Goal: Task Accomplishment & Management: Use online tool/utility

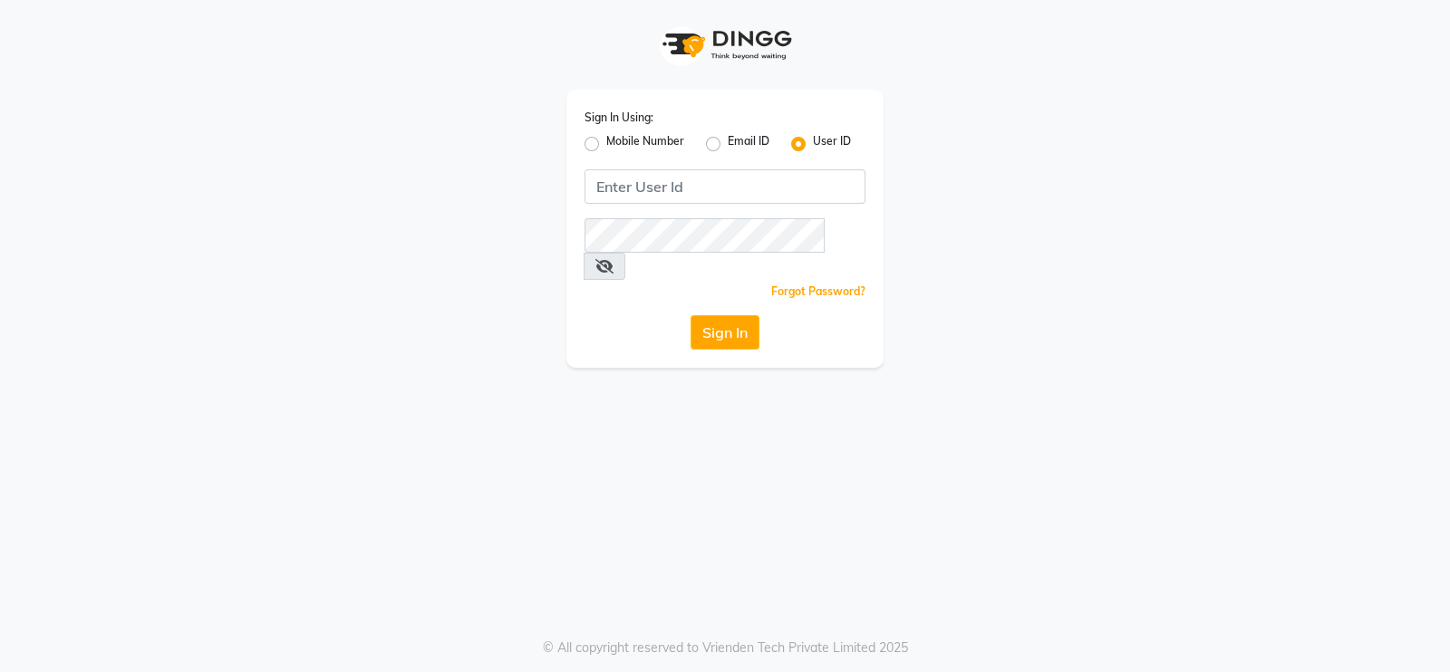
click at [606, 149] on label "Mobile Number" at bounding box center [645, 144] width 78 height 22
click at [606, 145] on input "Mobile Number" at bounding box center [612, 139] width 12 height 12
radio input "true"
radio input "false"
click at [711, 196] on input "Username" at bounding box center [755, 186] width 220 height 34
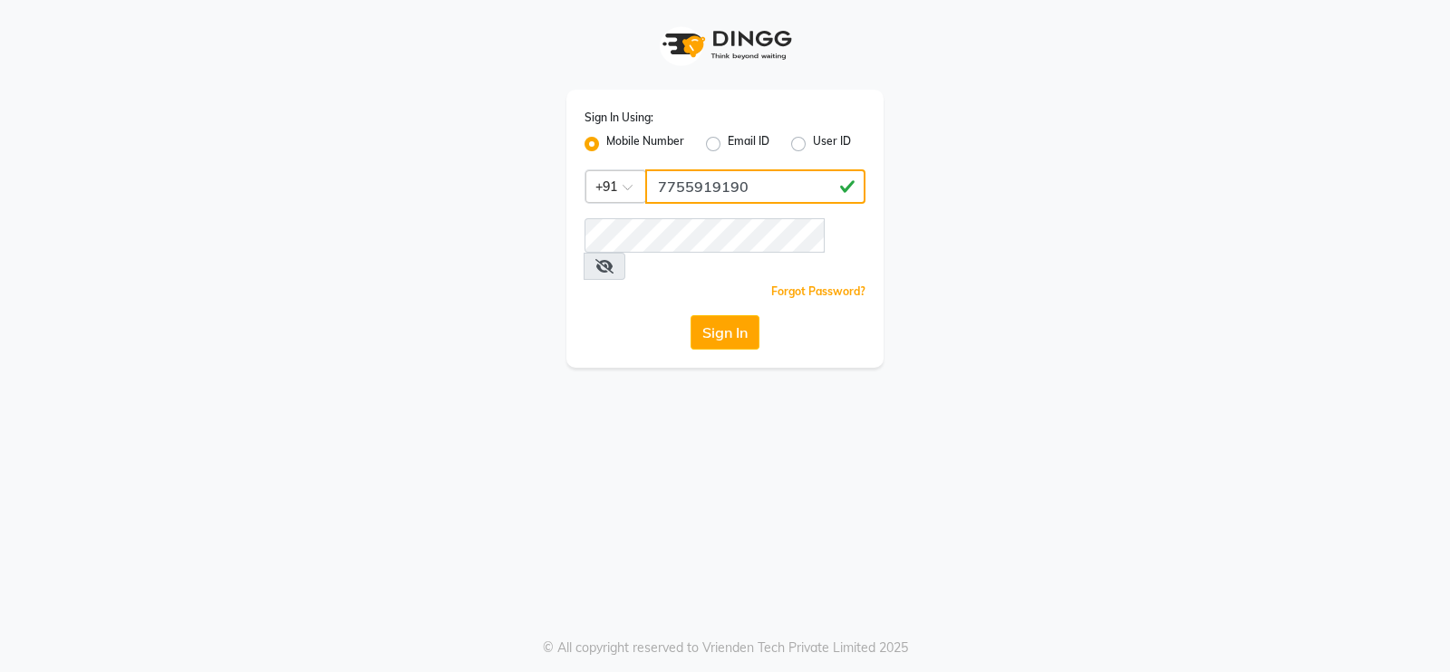
type input "7755919190"
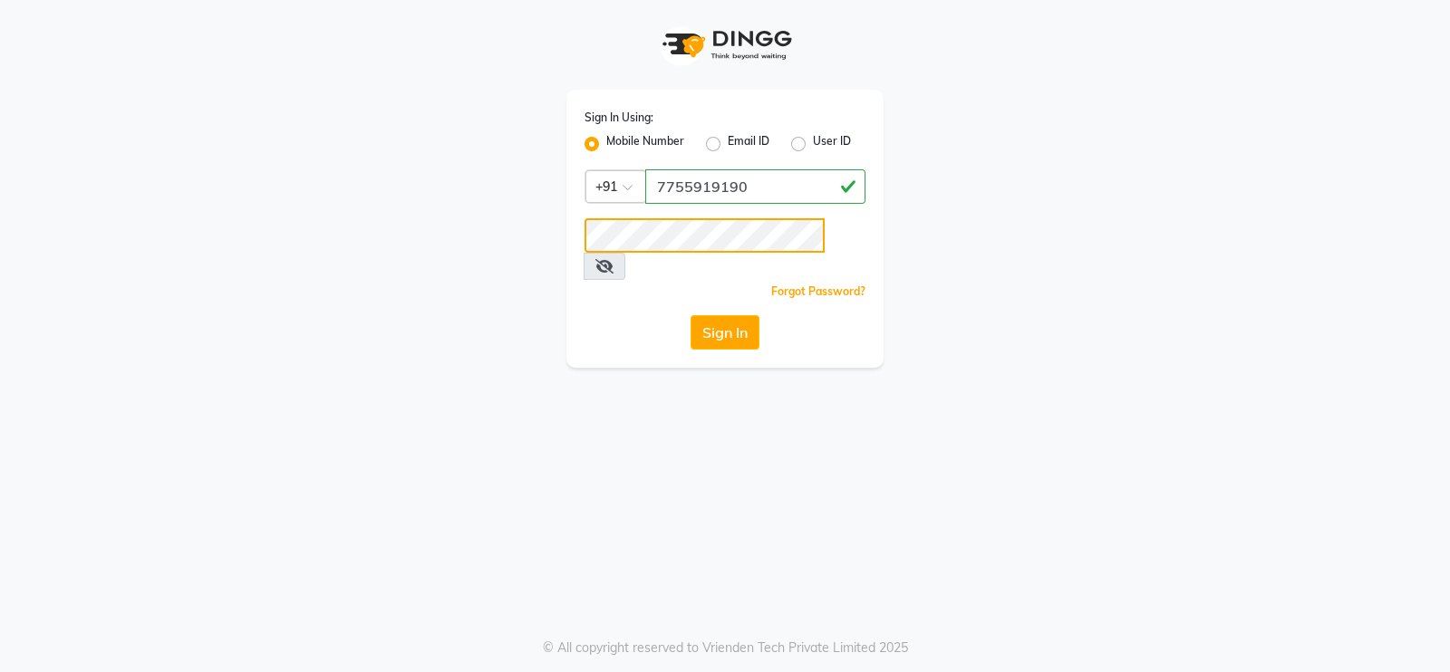
click at [691, 315] on button "Sign In" at bounding box center [725, 332] width 69 height 34
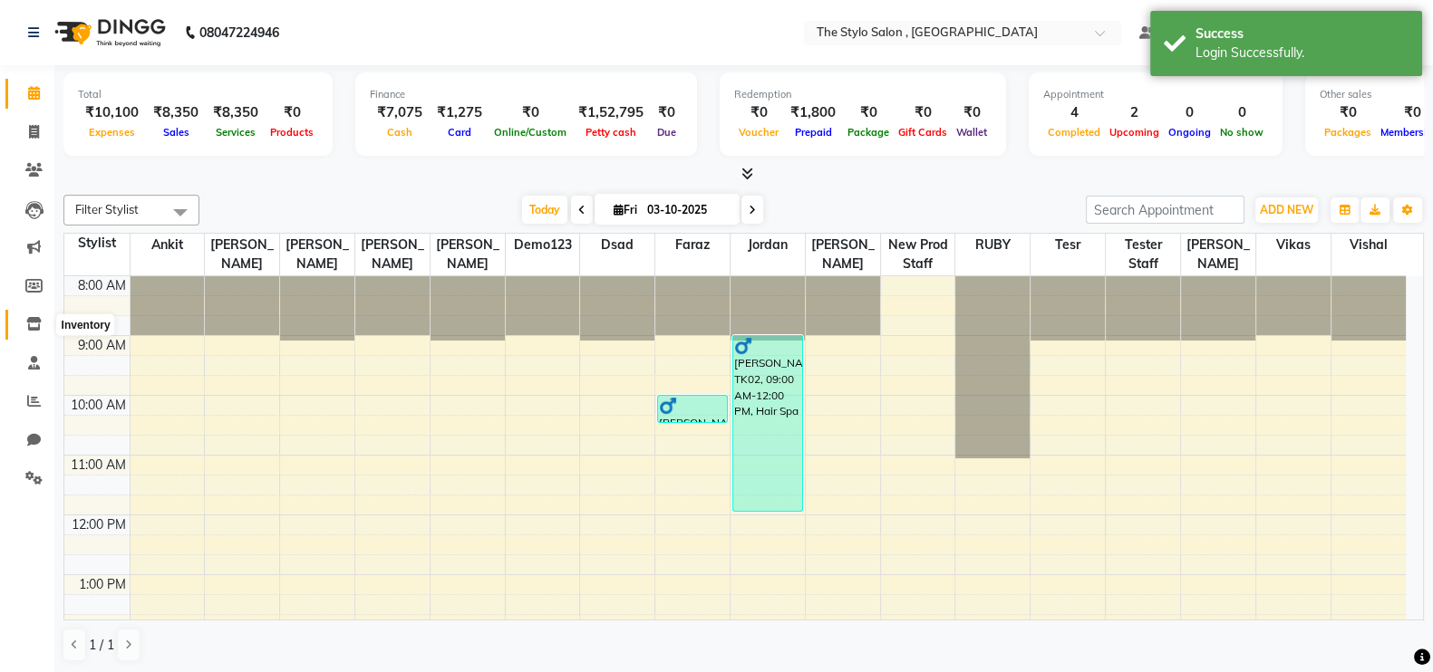
click at [36, 320] on icon at bounding box center [33, 324] width 15 height 14
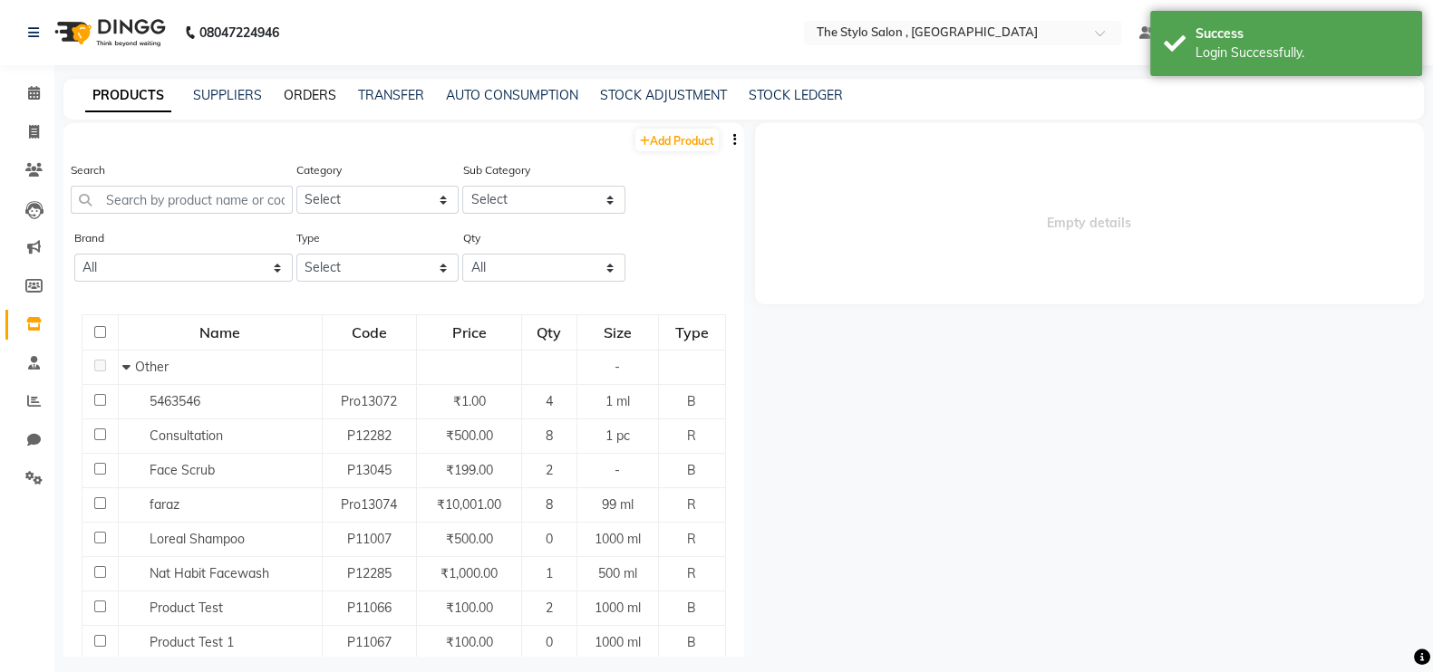
click at [310, 88] on link "ORDERS" at bounding box center [310, 95] width 53 height 16
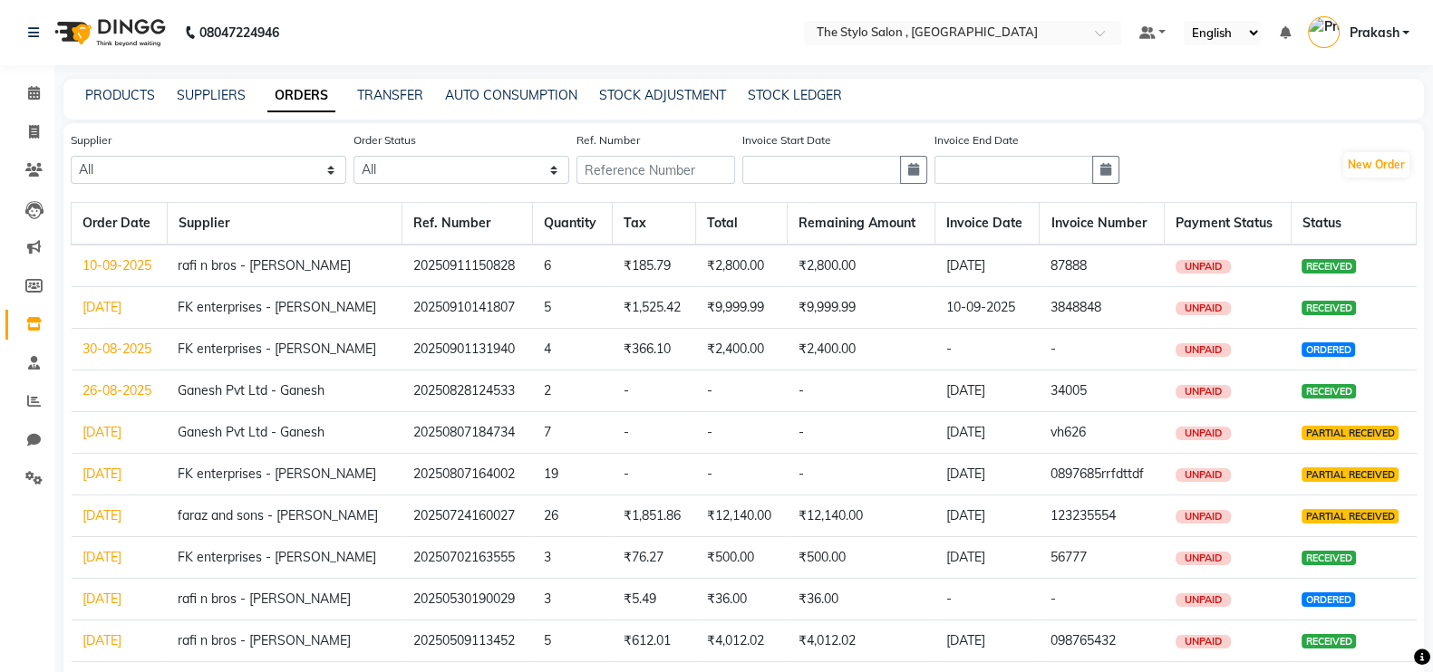
click at [129, 356] on link "30-08-2025" at bounding box center [116, 349] width 69 height 16
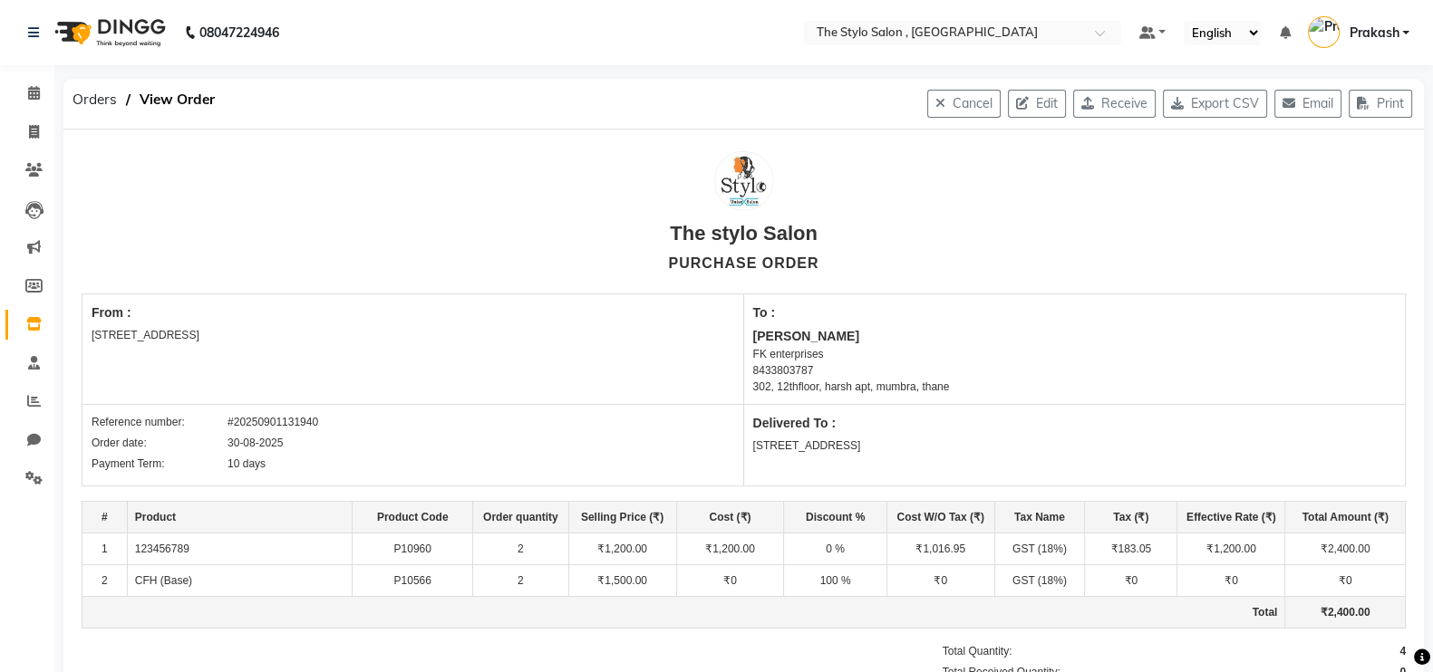
click at [1308, 115] on button "Email" at bounding box center [1307, 104] width 67 height 28
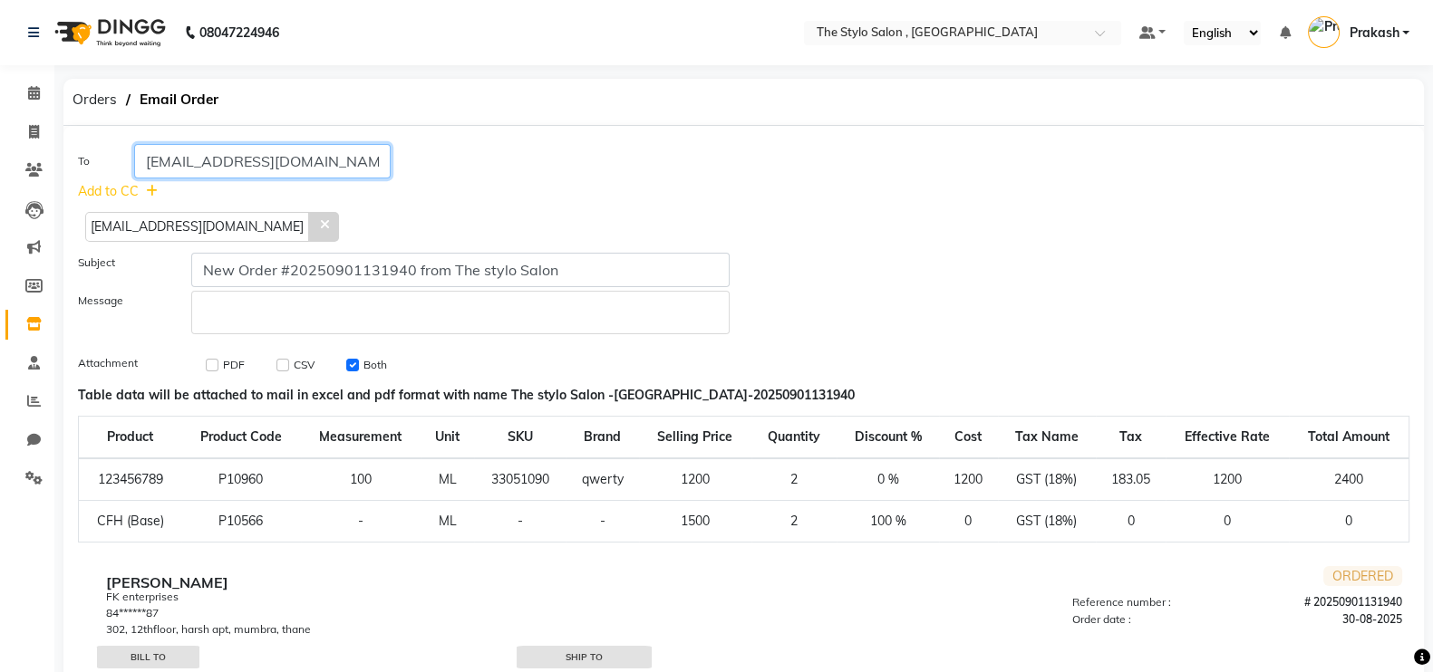
drag, startPoint x: 351, startPoint y: 160, endPoint x: 100, endPoint y: 161, distance: 251.0
click at [100, 161] on div "To kaldanefahad000@gmail.com" at bounding box center [404, 161] width 680 height 34
click at [263, 318] on p "Rich Text Editor, main" at bounding box center [460, 312] width 522 height 19
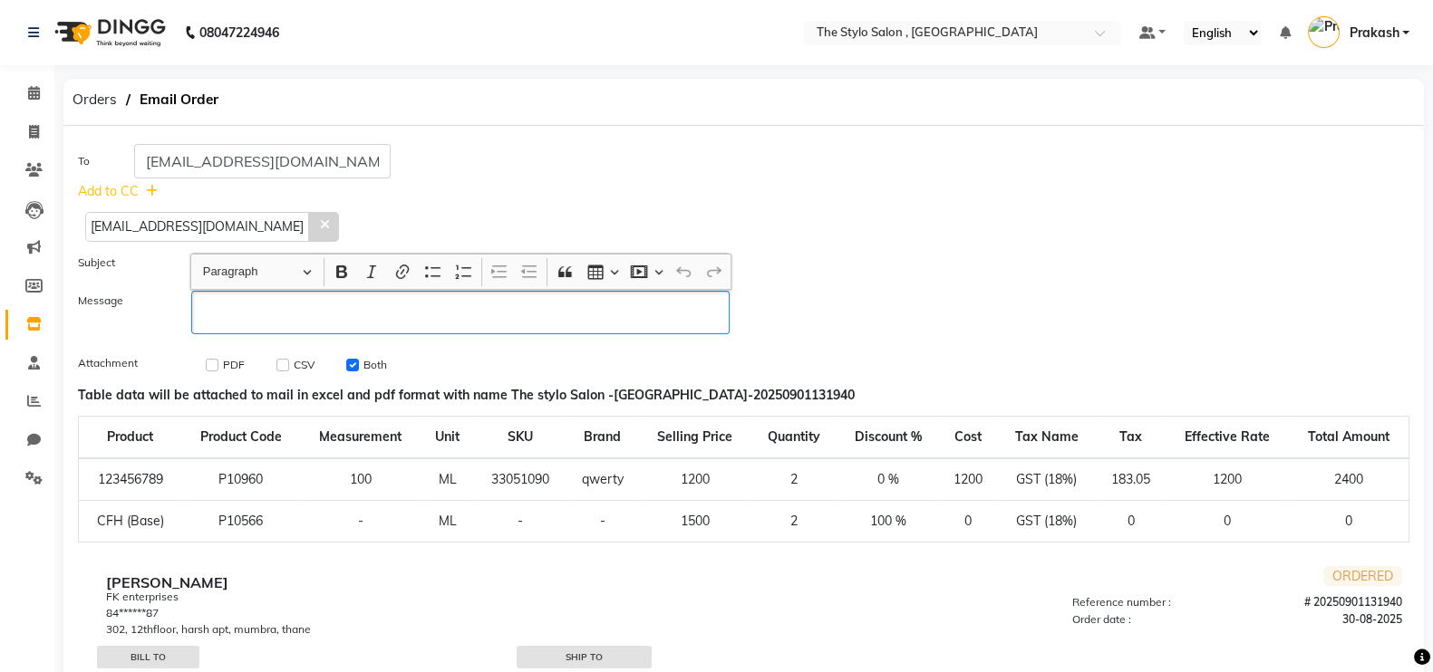
click at [86, 99] on span "Orders" at bounding box center [94, 99] width 63 height 33
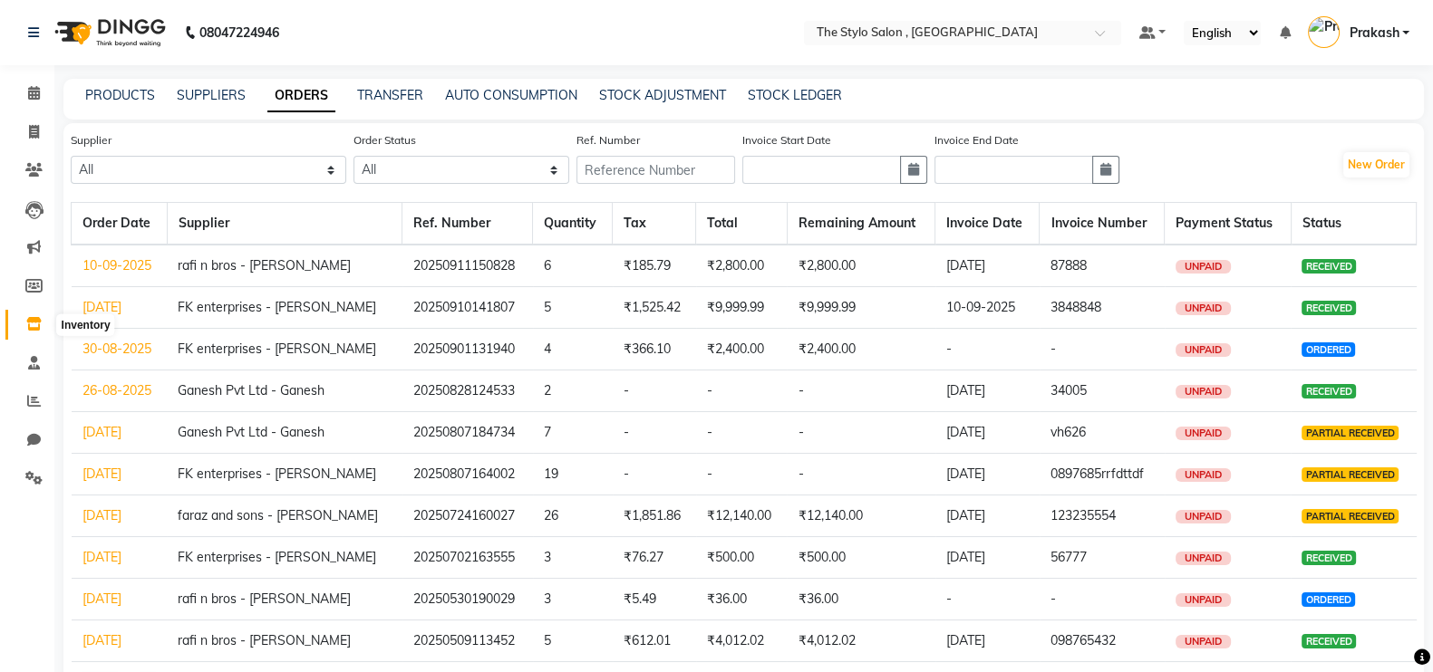
click at [28, 319] on icon at bounding box center [33, 324] width 15 height 14
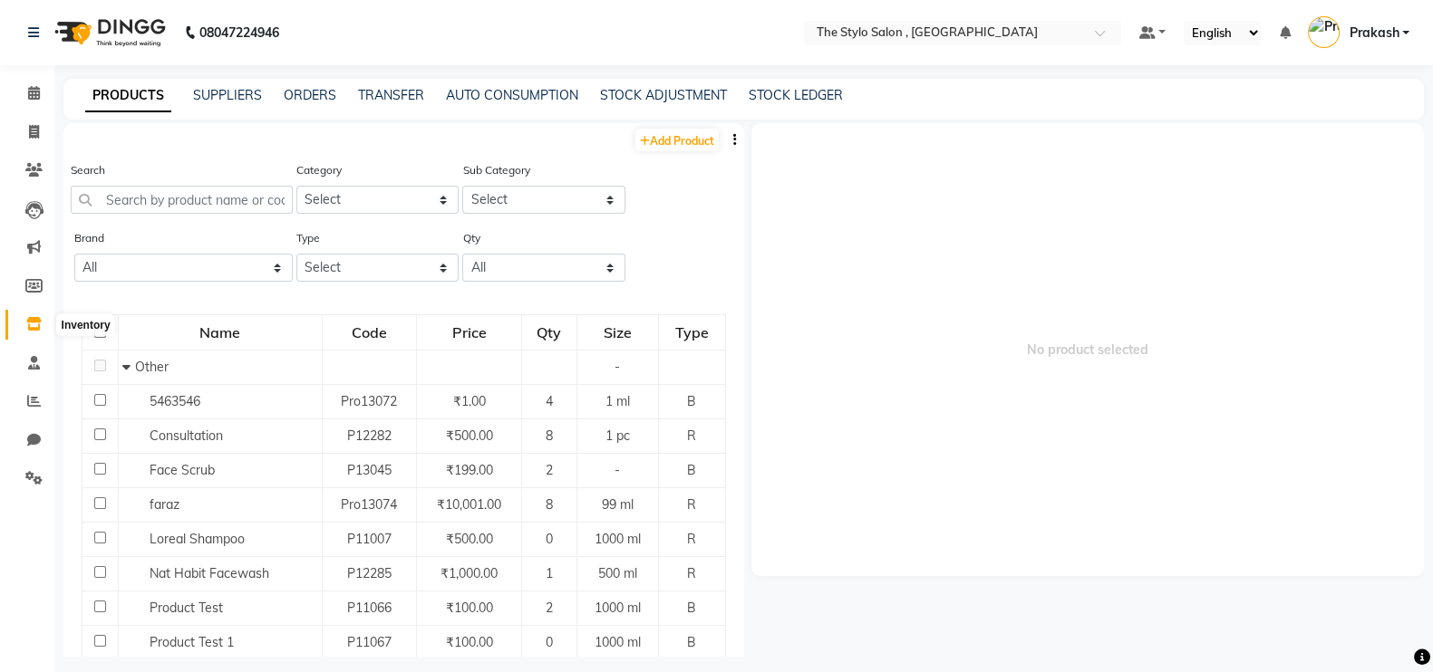
click at [26, 330] on icon at bounding box center [33, 324] width 15 height 14
click at [311, 97] on link "ORDERS" at bounding box center [310, 95] width 53 height 16
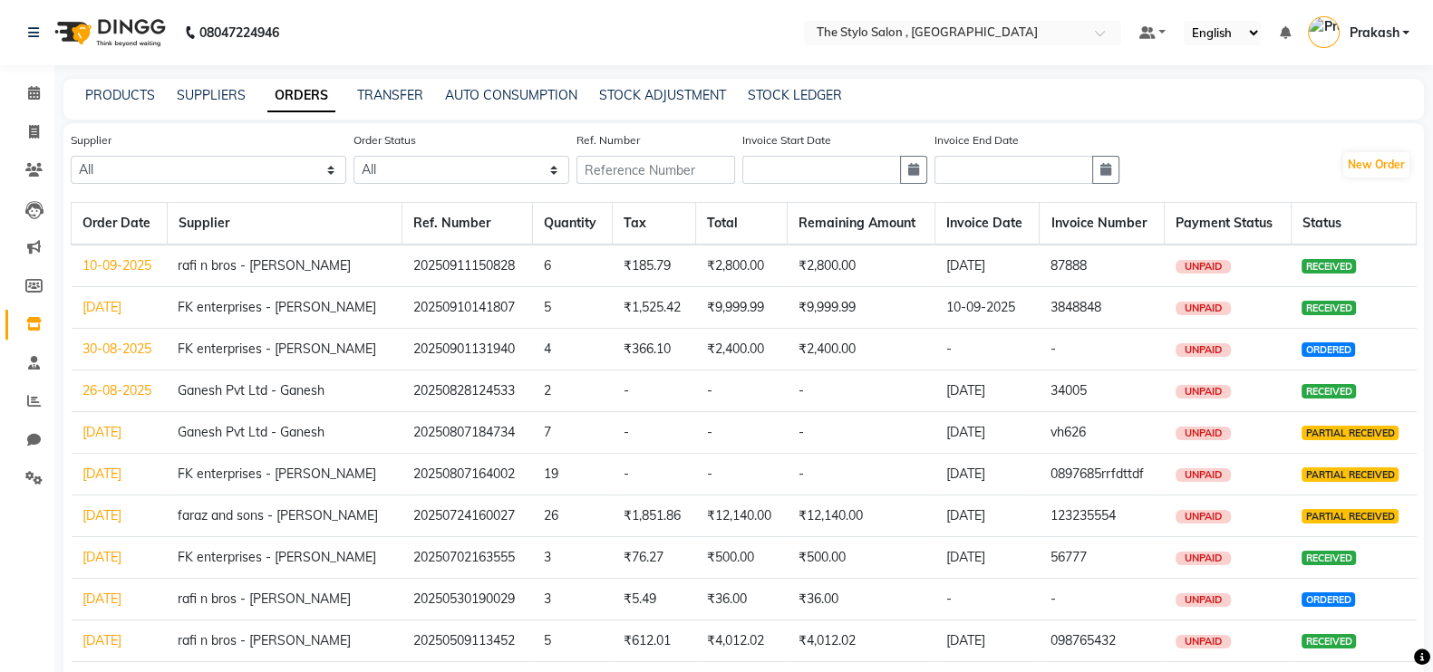
click at [127, 343] on link "30-08-2025" at bounding box center [116, 349] width 69 height 16
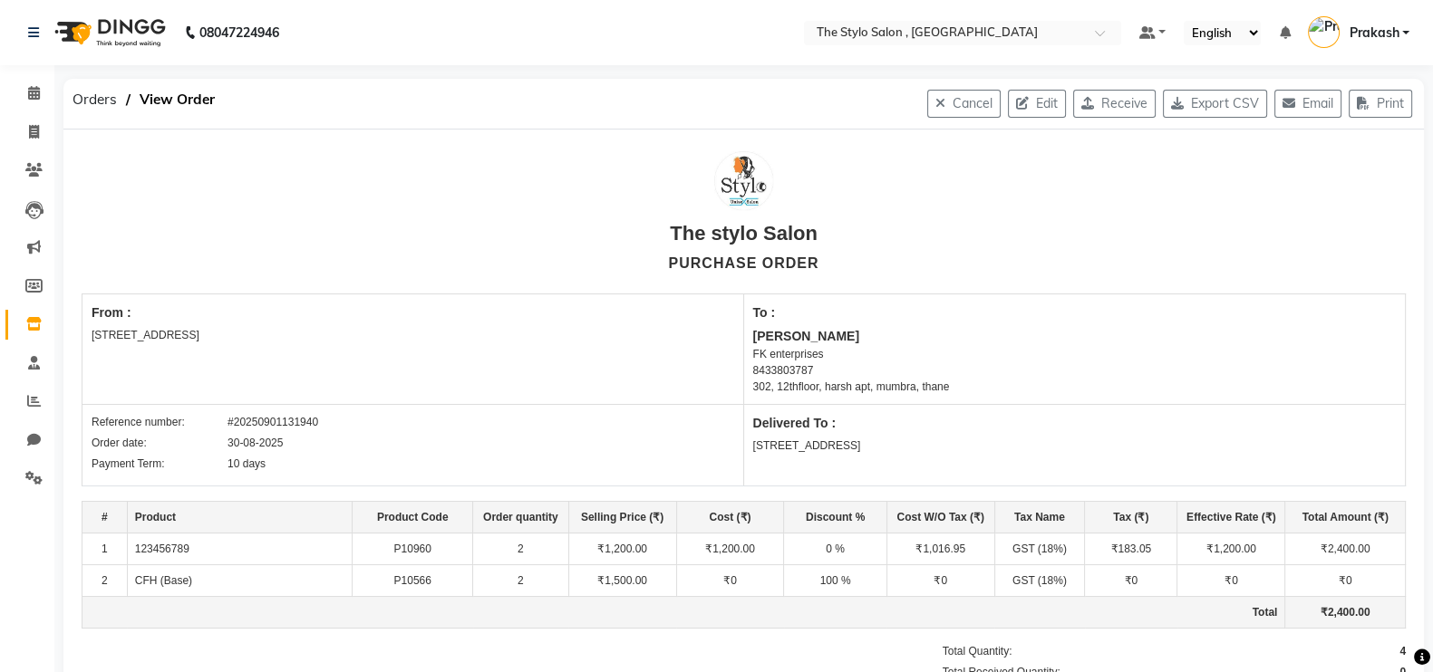
click at [1024, 101] on button "Edit" at bounding box center [1037, 104] width 58 height 28
select select "243"
select select "244"
select select "939"
select select "true"
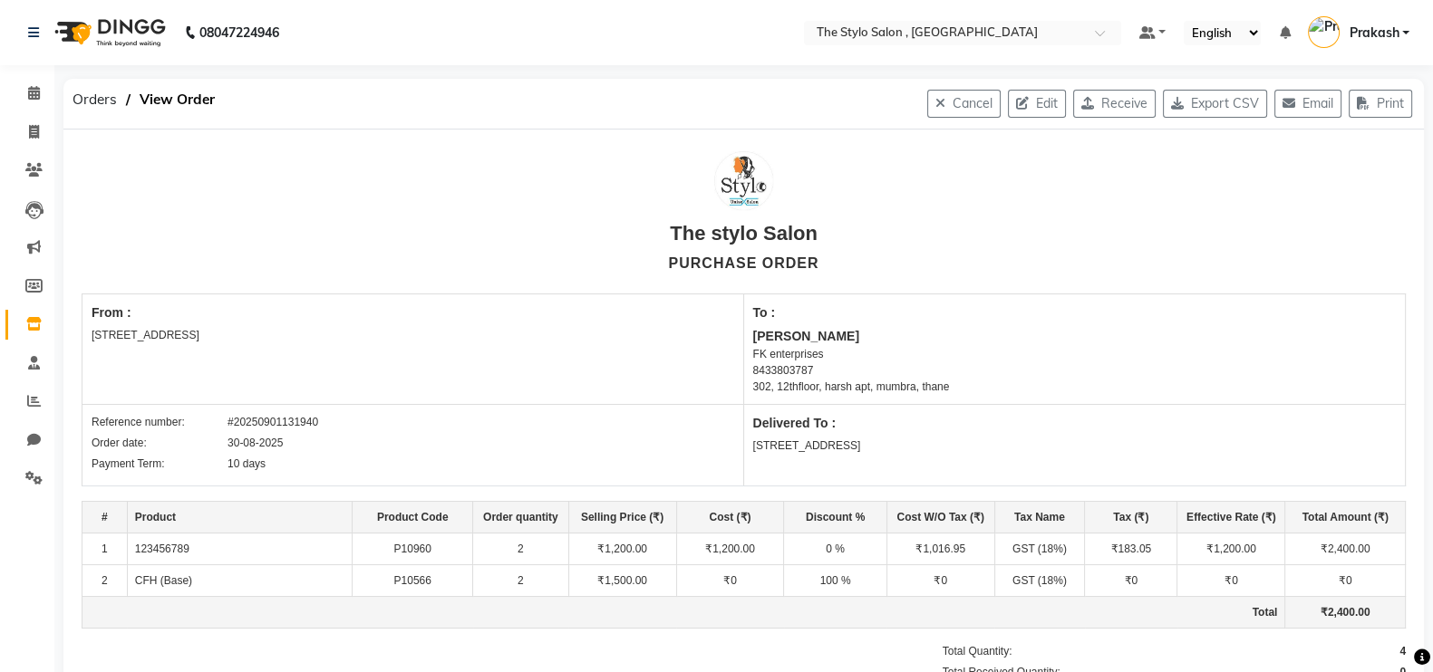
select select "2058"
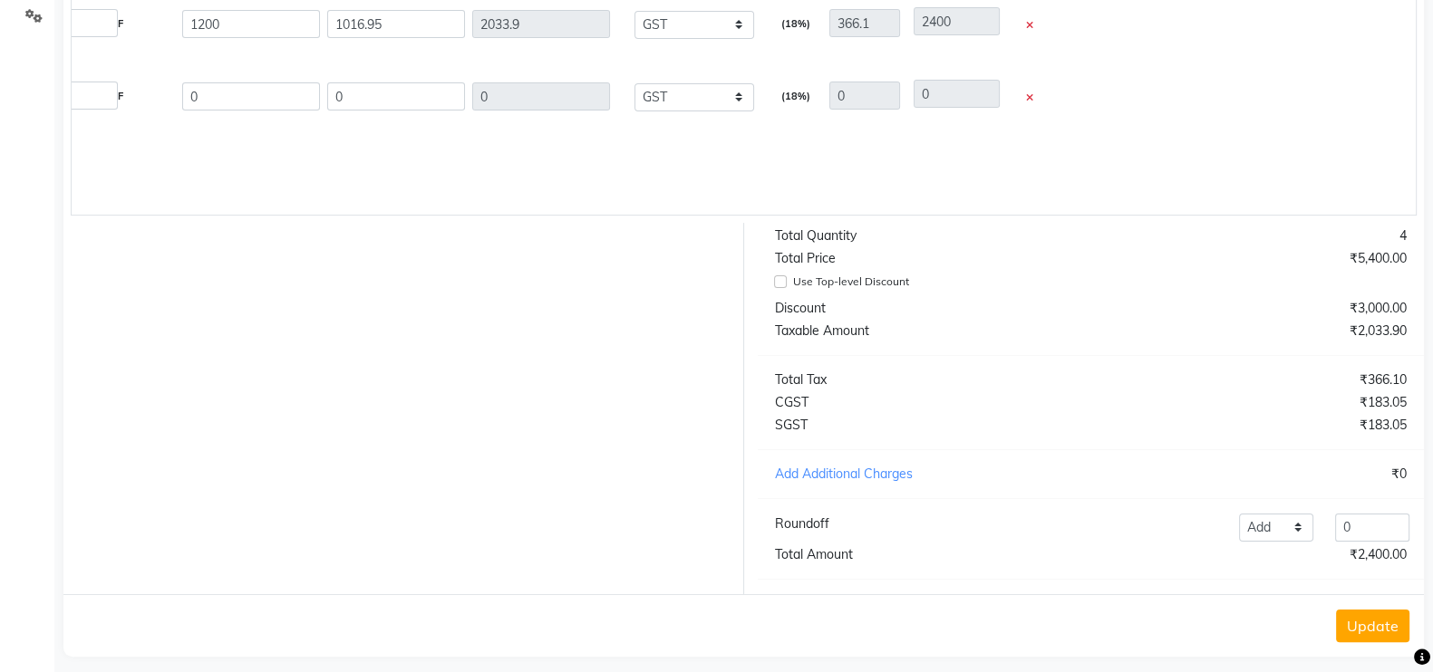
scroll to position [458, 0]
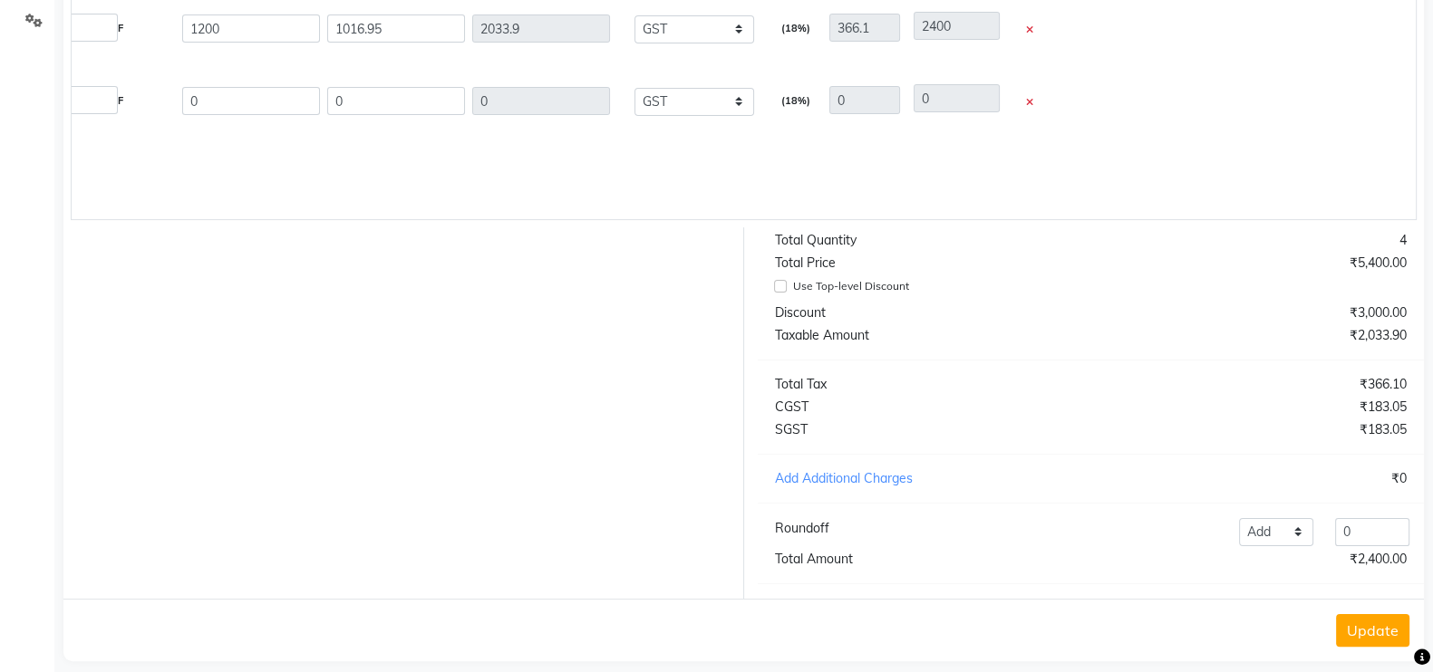
click at [1355, 645] on button "Update" at bounding box center [1372, 630] width 73 height 33
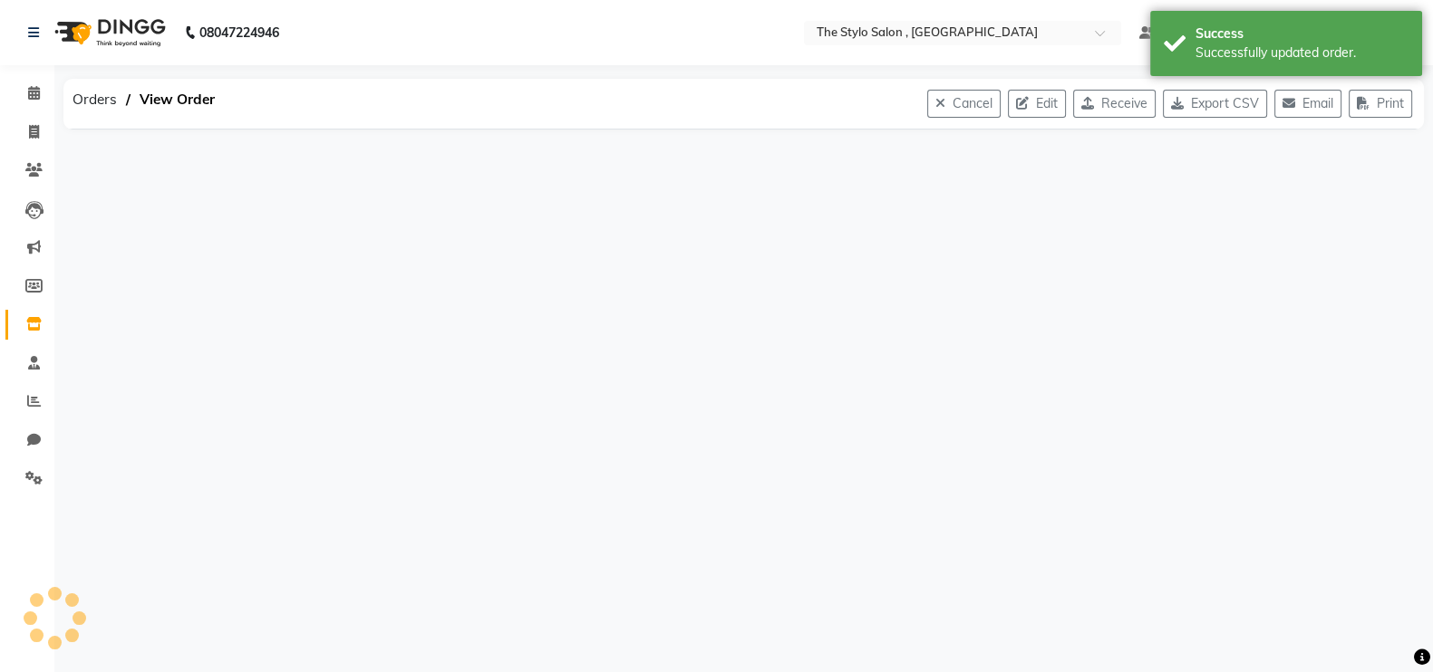
scroll to position [0, 0]
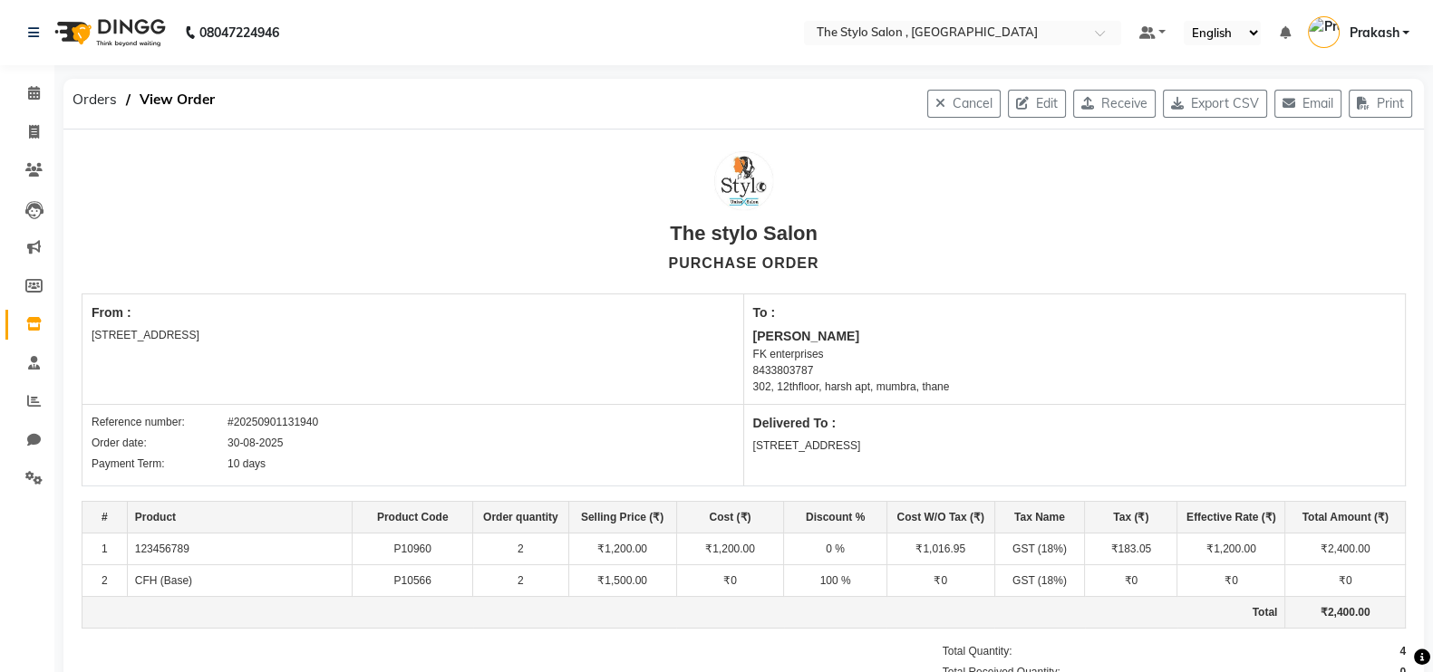
click at [84, 102] on span "Orders" at bounding box center [94, 99] width 63 height 33
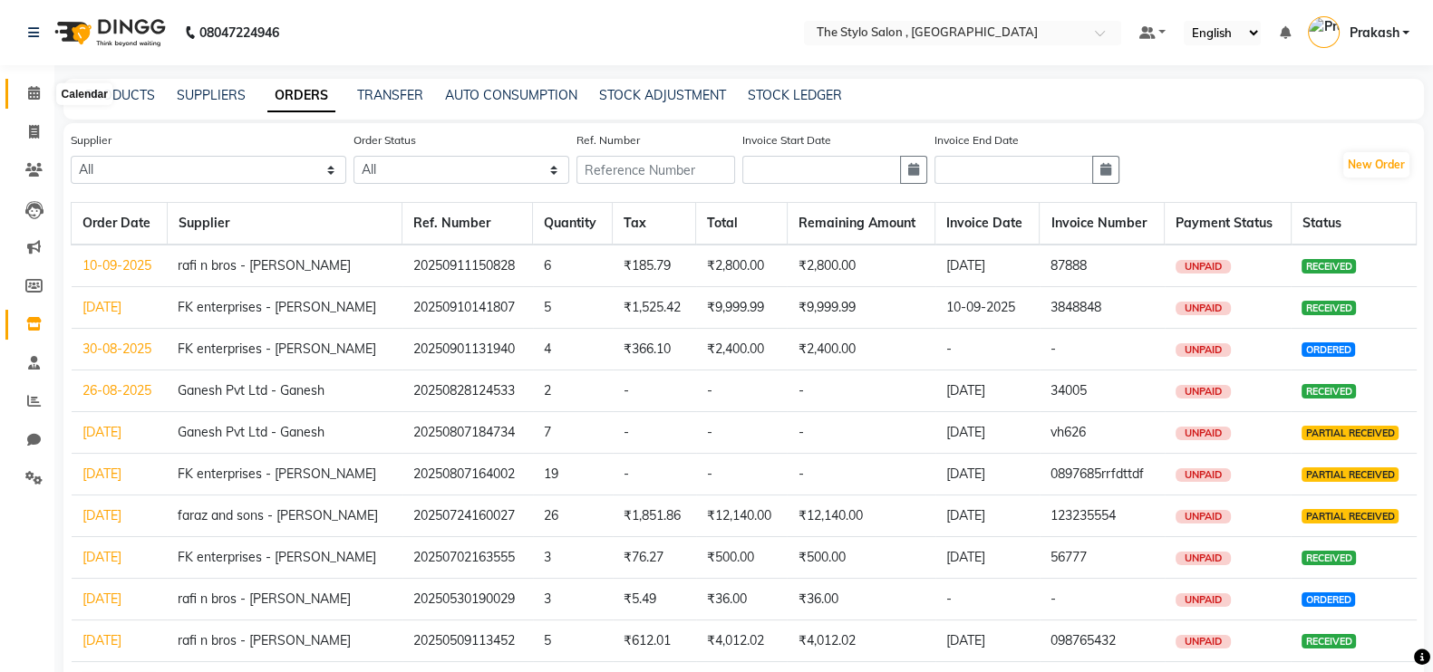
click at [25, 92] on span at bounding box center [34, 93] width 32 height 21
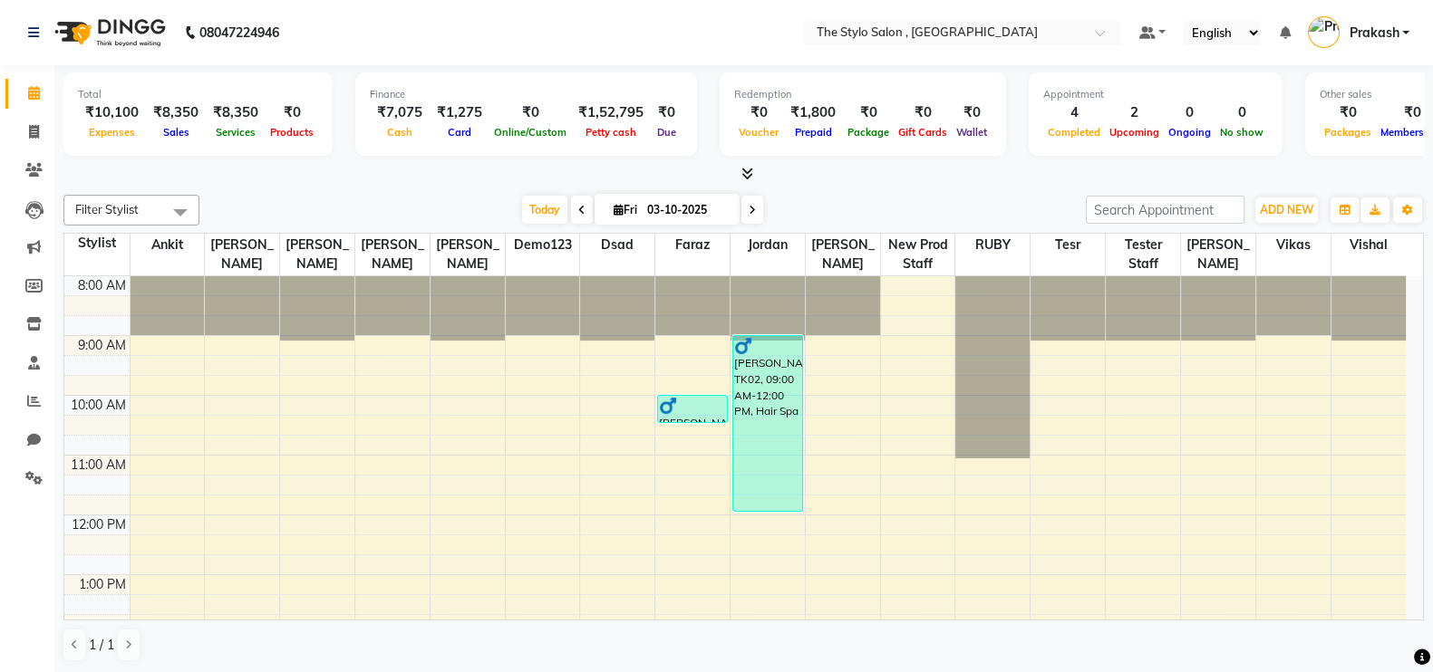
drag, startPoint x: 780, startPoint y: 427, endPoint x: 760, endPoint y: 432, distance: 20.7
click at [760, 432] on div "Prakash Ramkrishna Gaikwad, TK02, 09:00 AM-12:00 PM, Hair Spa" at bounding box center [767, 423] width 69 height 175
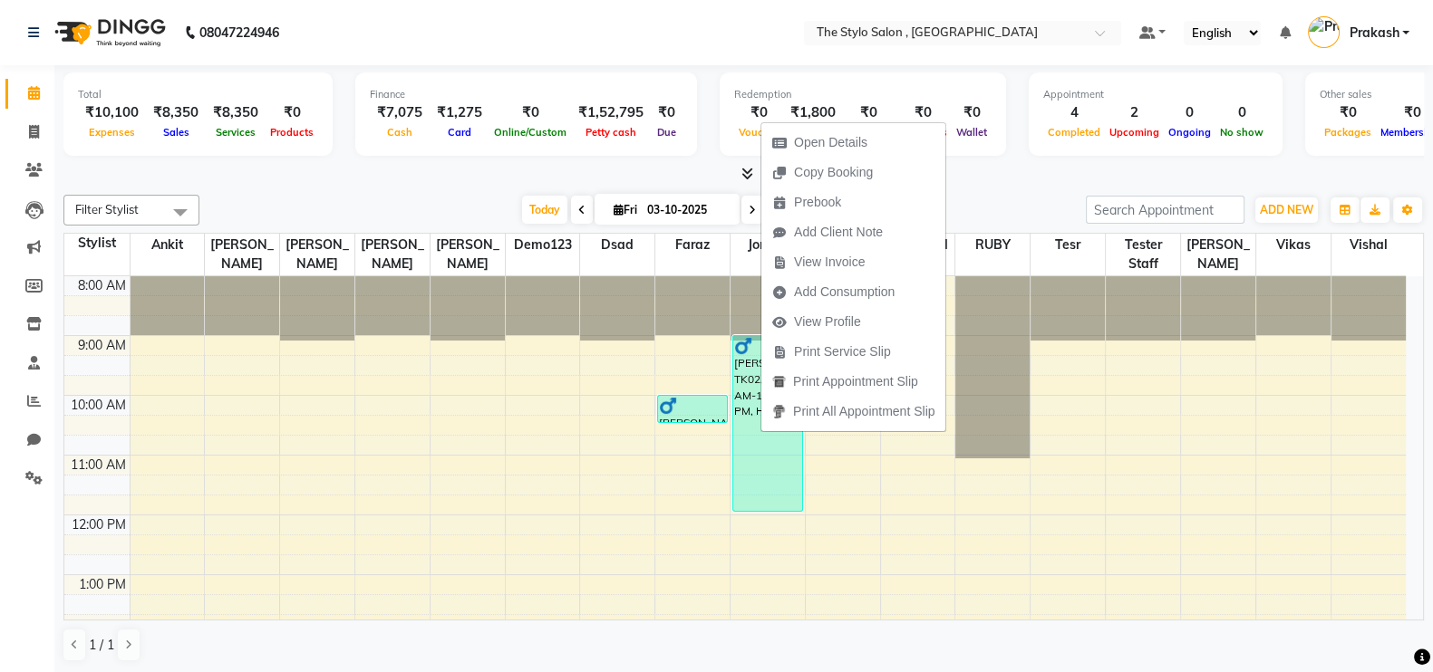
click at [842, 295] on span "Add Consumption" at bounding box center [844, 292] width 101 height 19
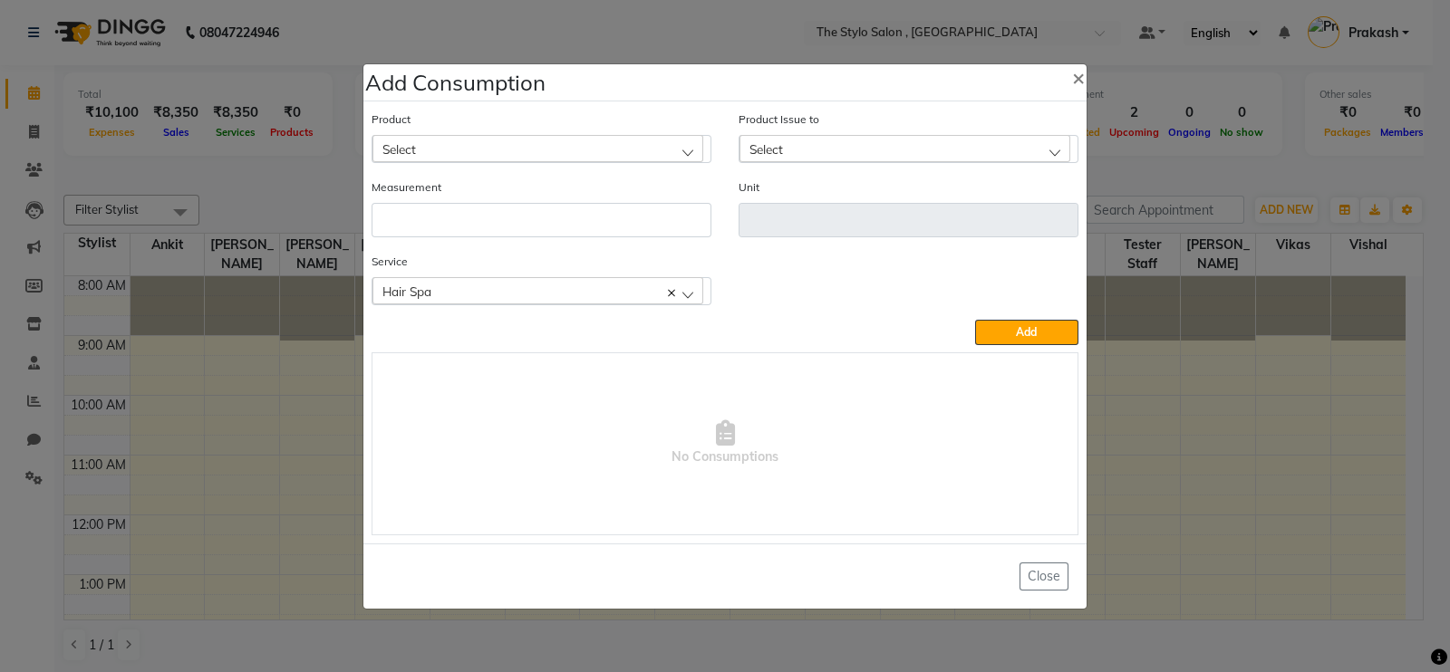
click at [546, 137] on div "Select" at bounding box center [537, 148] width 331 height 27
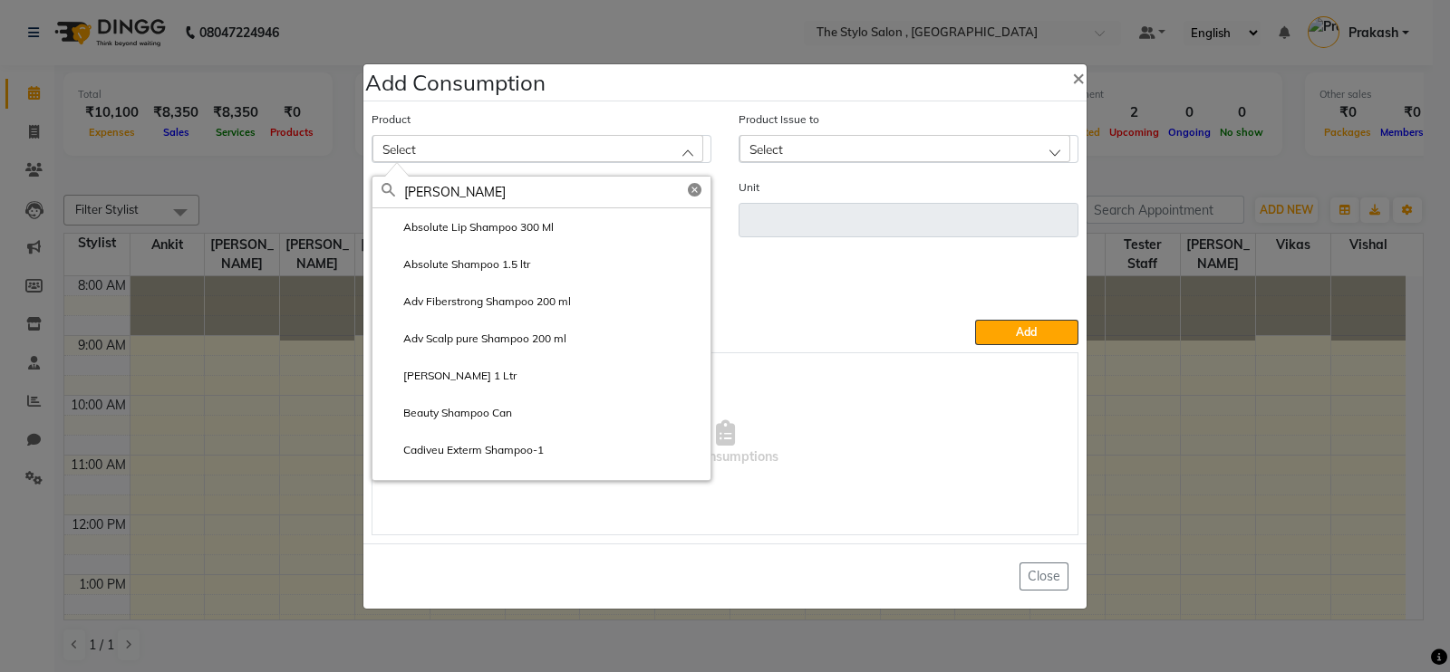
type input "[PERSON_NAME]"
click at [546, 237] on li "Absolute Lip Shampoo 300 Ml" at bounding box center [541, 226] width 338 height 37
type input "ml"
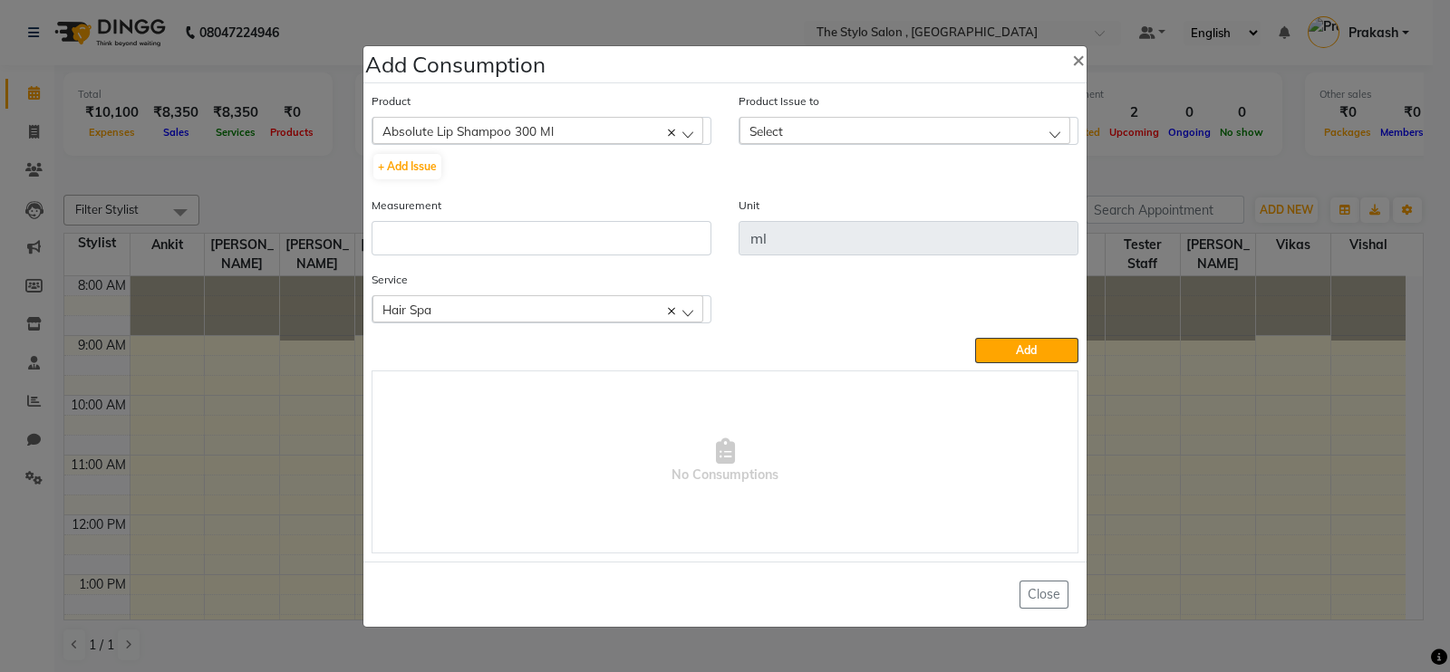
click at [860, 121] on div "Select" at bounding box center [904, 130] width 331 height 27
click at [1078, 57] on span "×" at bounding box center [1078, 58] width 13 height 27
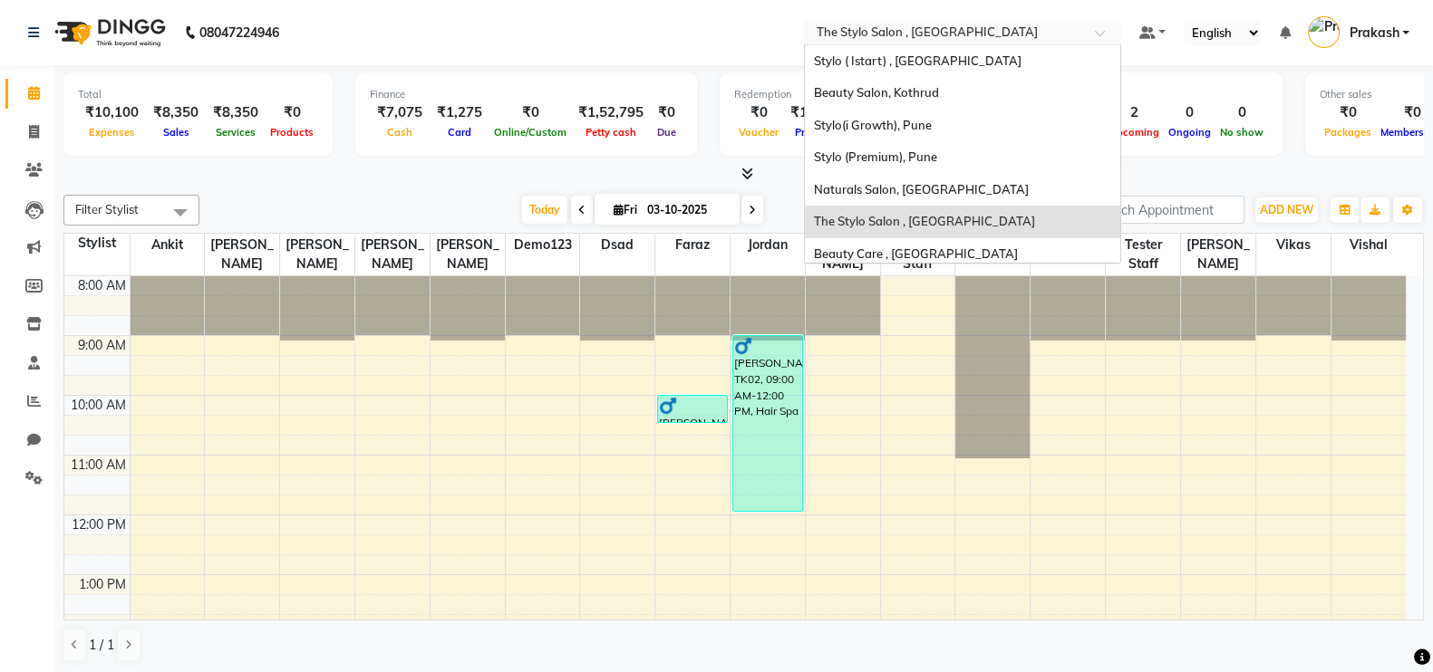
click at [1004, 27] on input "text" at bounding box center [944, 34] width 263 height 18
click at [952, 258] on span "Beauty Care , [GEOGRAPHIC_DATA]" at bounding box center [916, 253] width 204 height 14
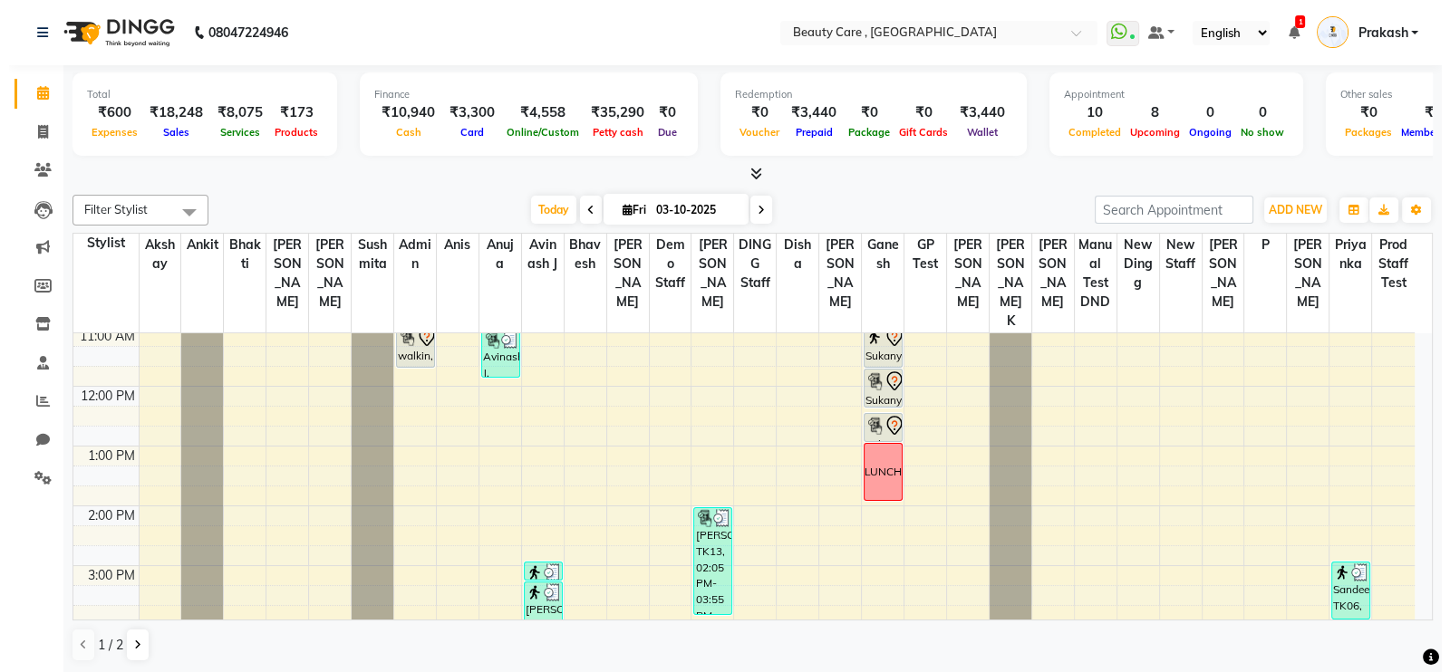
scroll to position [306, 0]
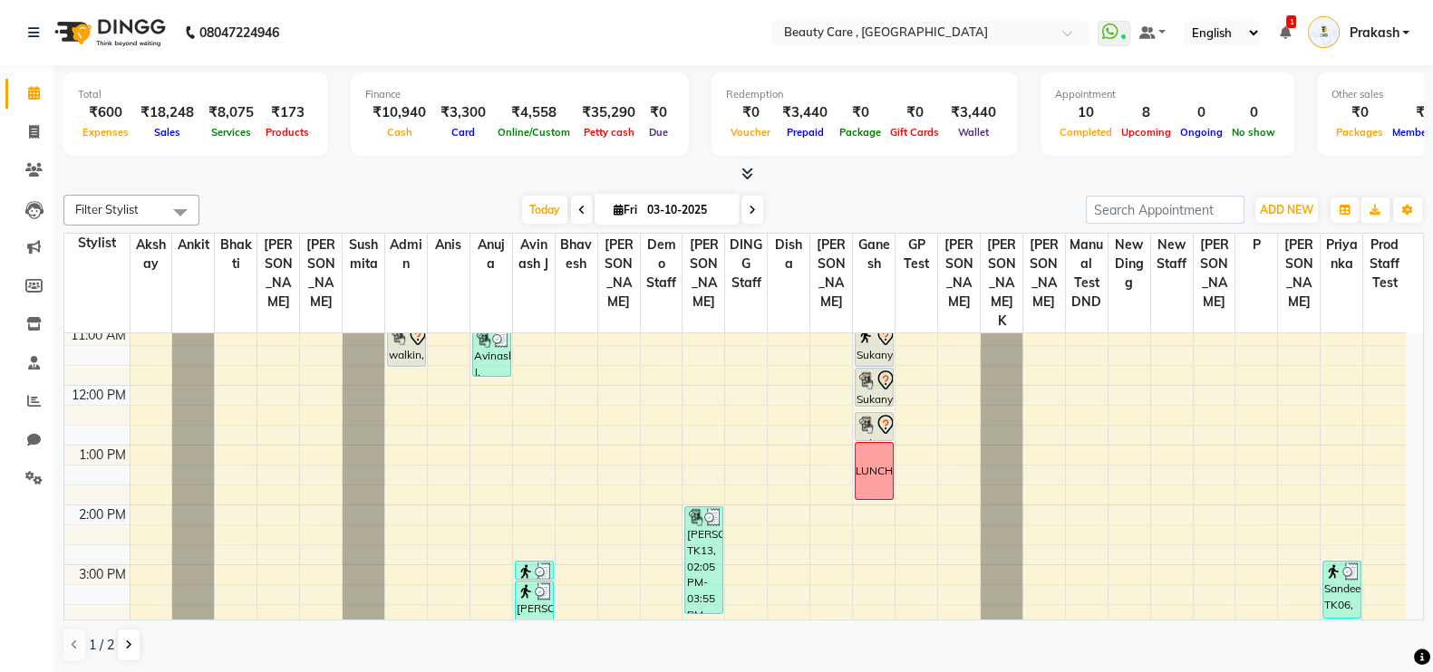
drag, startPoint x: 702, startPoint y: 514, endPoint x: 701, endPoint y: 535, distance: 20.9
click at [701, 535] on div "[PERSON_NAME], TK13, 02:05 PM-03:55 PM, [DEMOGRAPHIC_DATA] Hair Setting (₹300),…" at bounding box center [703, 560] width 37 height 106
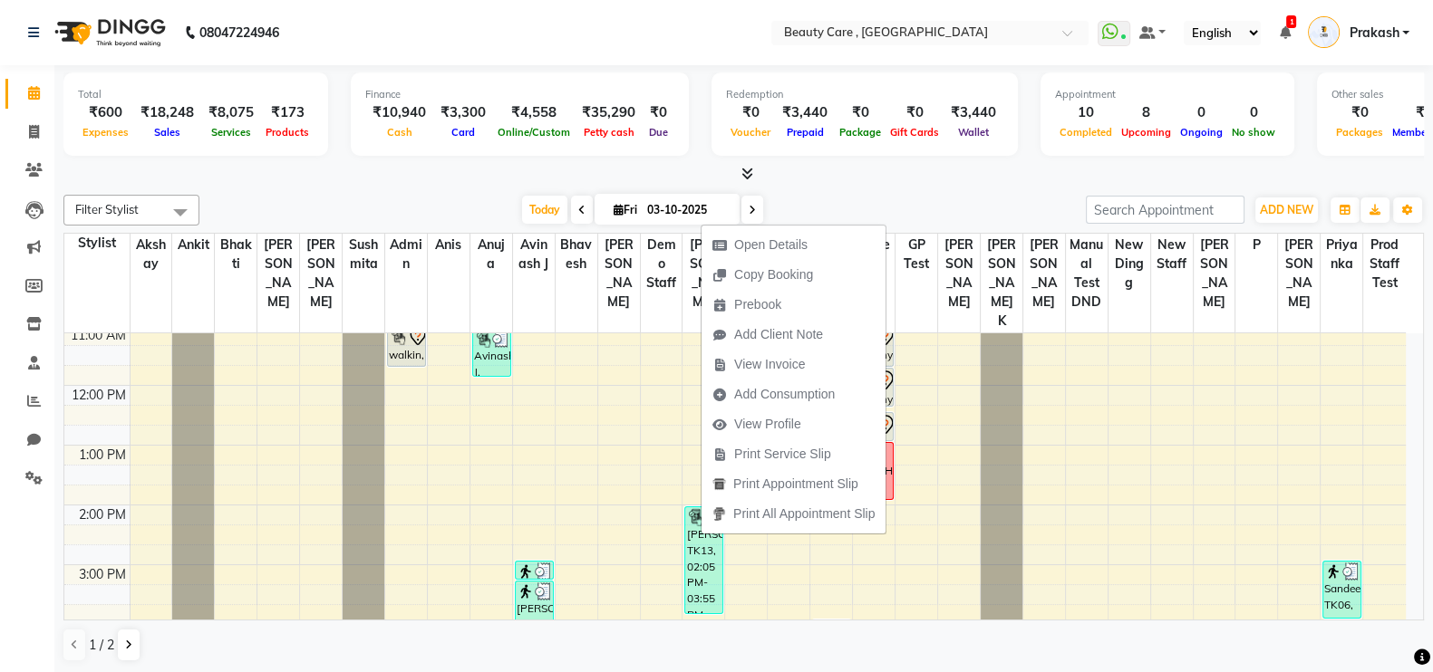
click at [804, 395] on span "Add Consumption" at bounding box center [784, 394] width 101 height 19
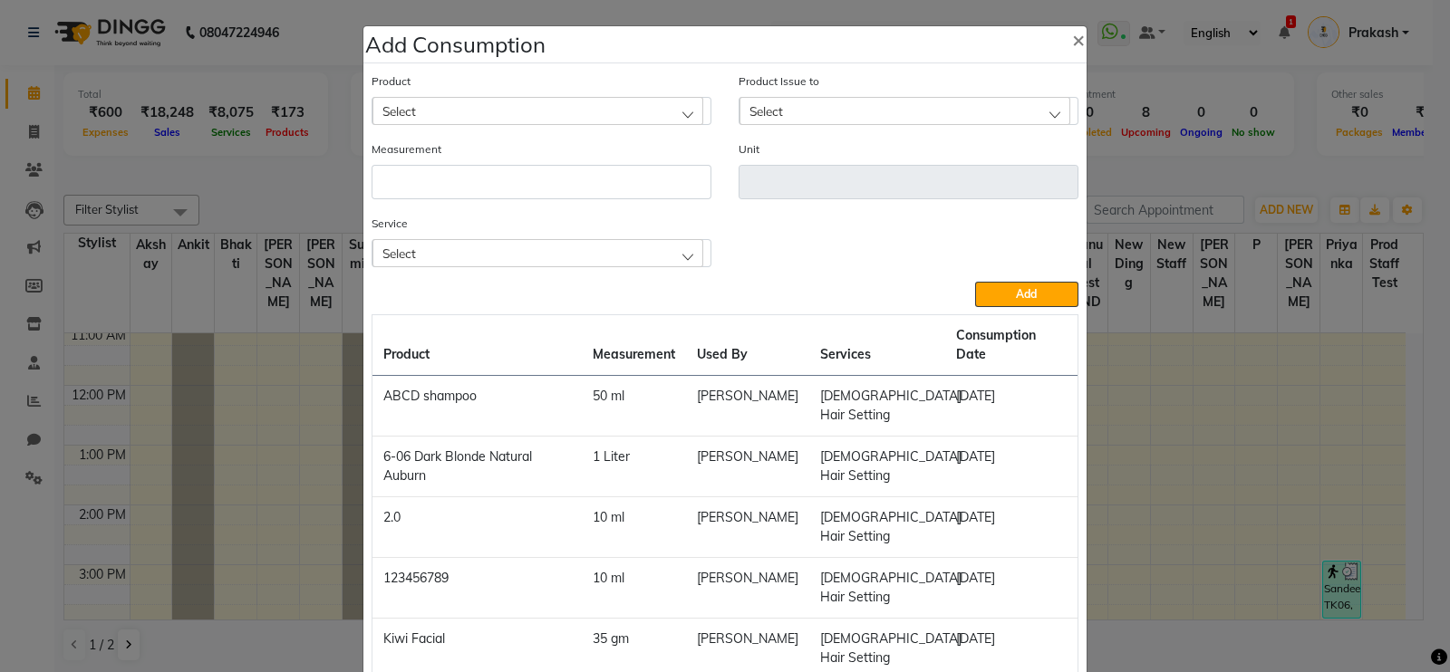
click at [619, 111] on div "Select" at bounding box center [537, 110] width 331 height 27
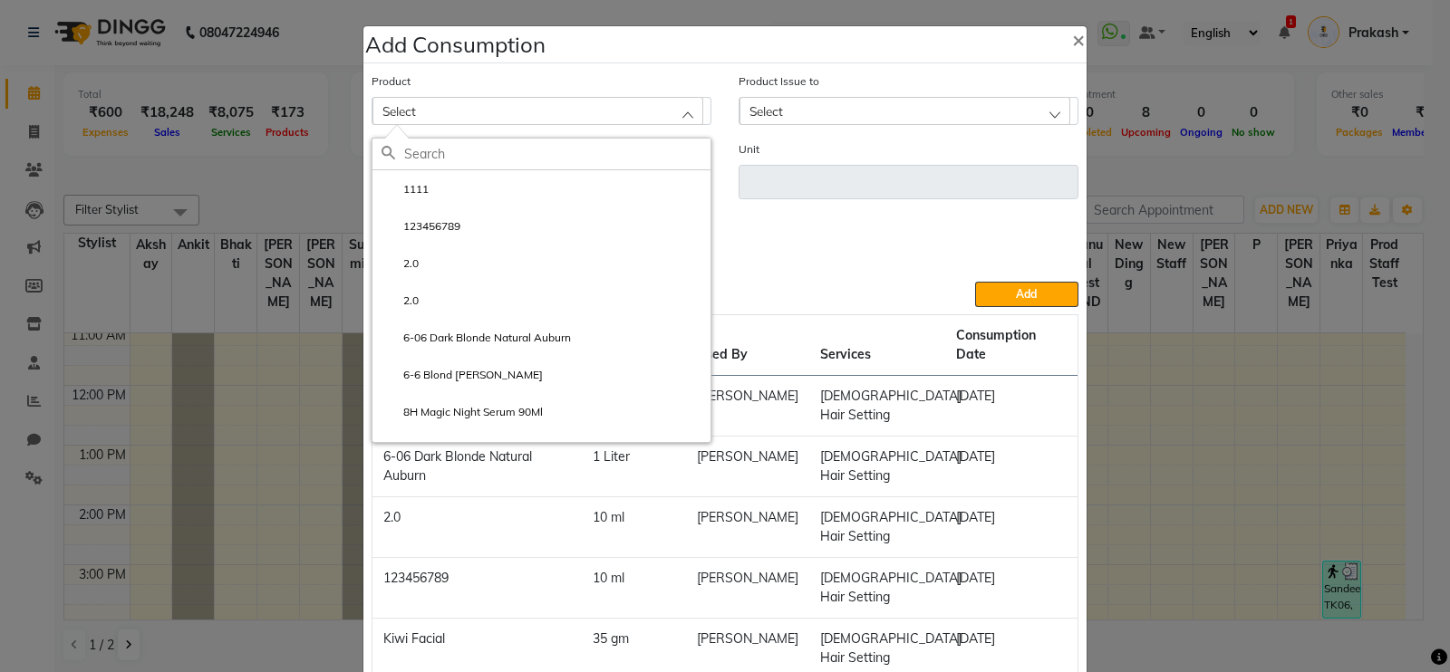
click at [511, 165] on input "text" at bounding box center [557, 154] width 306 height 31
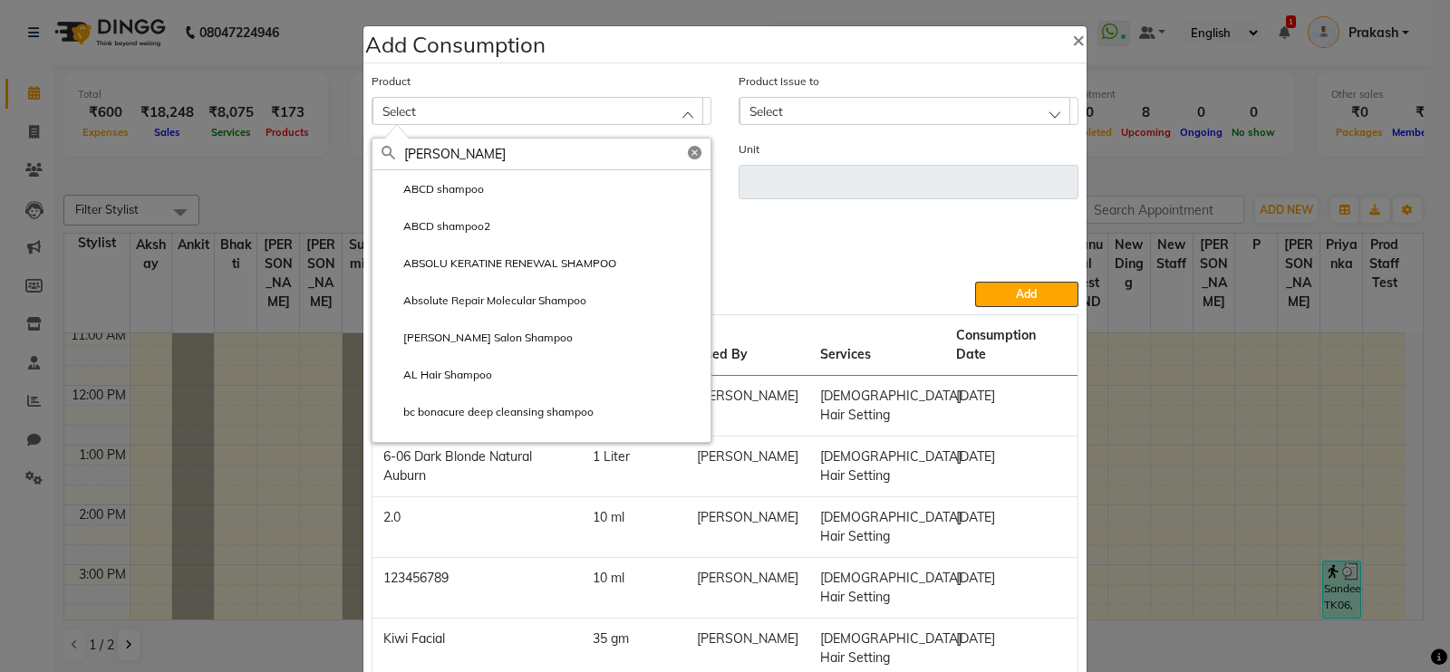
type input "[PERSON_NAME]"
click at [553, 300] on label "Absolute Repair Molecular Shampoo" at bounding box center [484, 301] width 205 height 16
type input "ML"
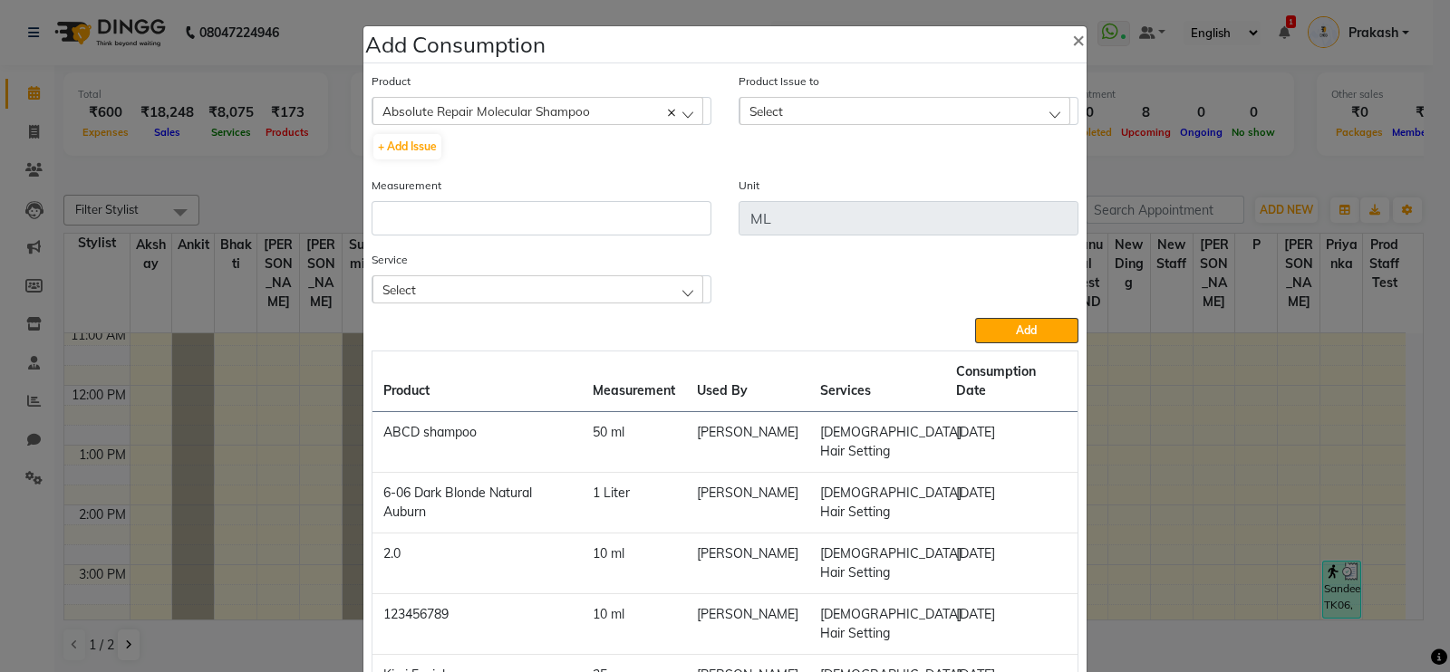
click at [818, 111] on div "Select" at bounding box center [904, 110] width 331 height 27
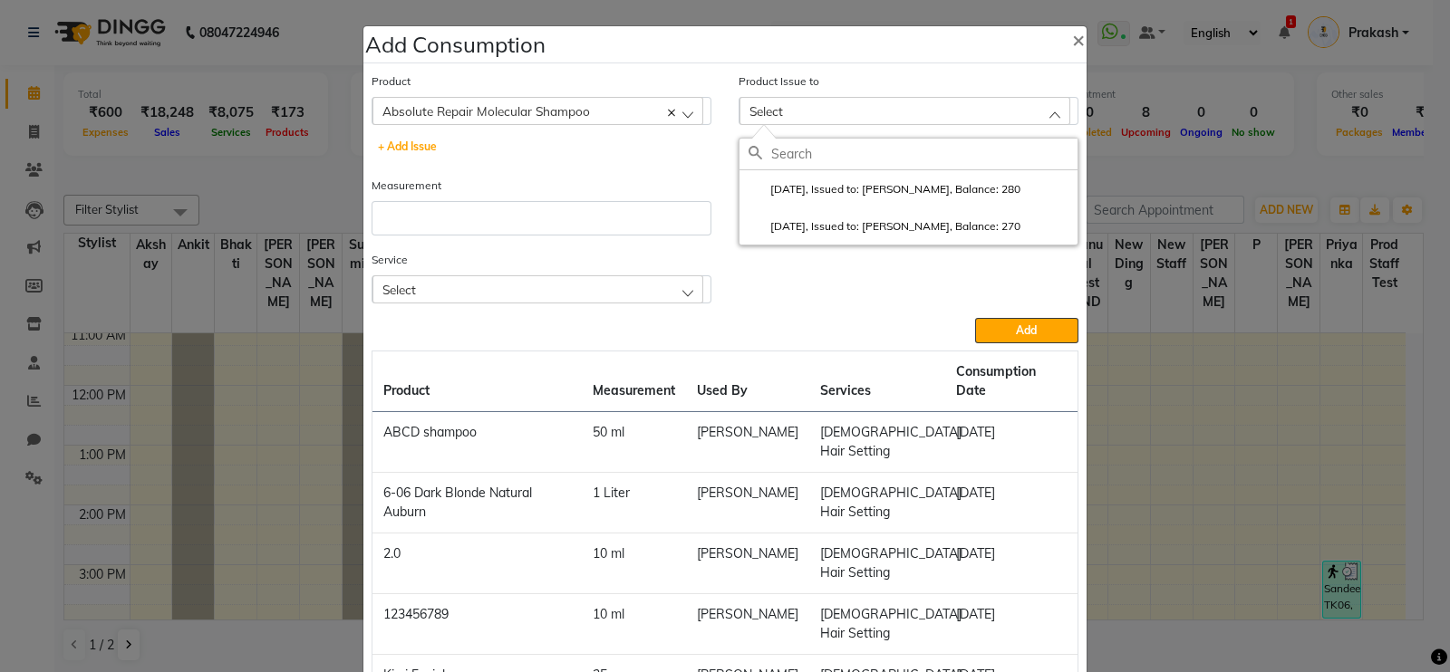
click at [431, 142] on button "+ Add Issue" at bounding box center [407, 146] width 68 height 25
select select
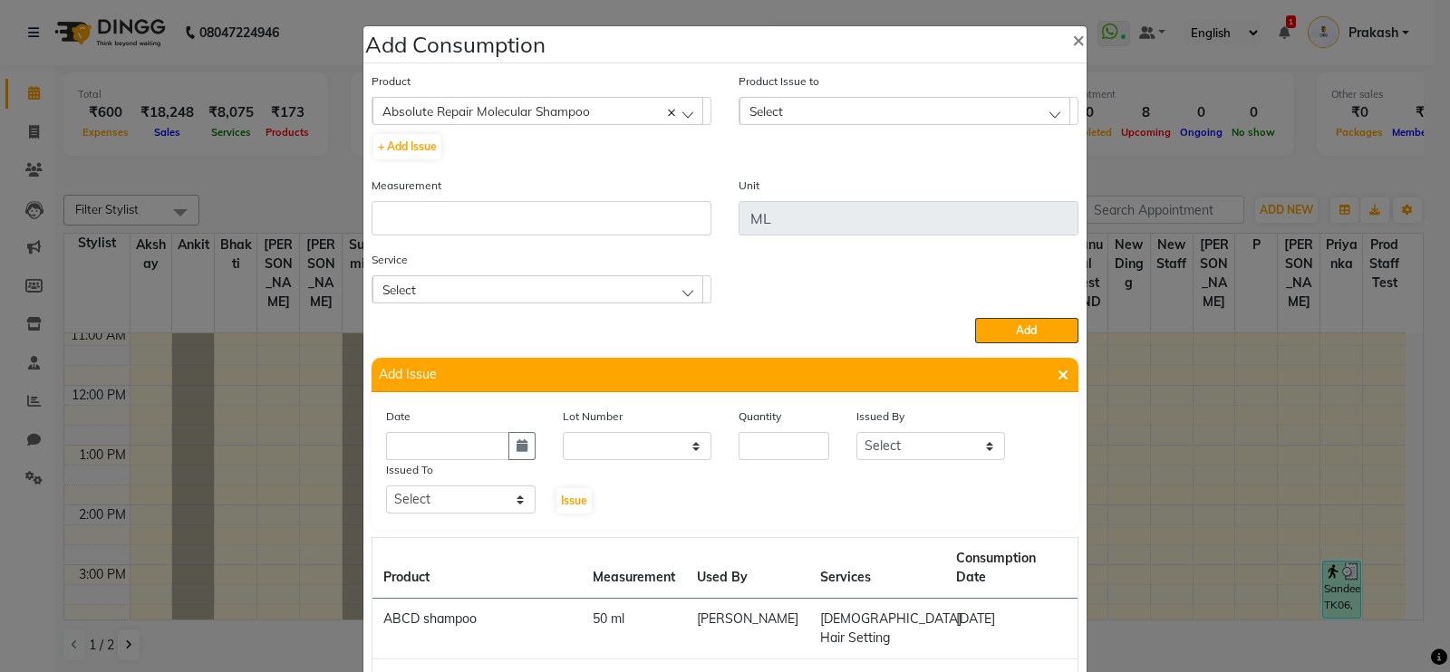
click at [517, 448] on icon "button" at bounding box center [522, 446] width 11 height 13
select select "10"
select select "2025"
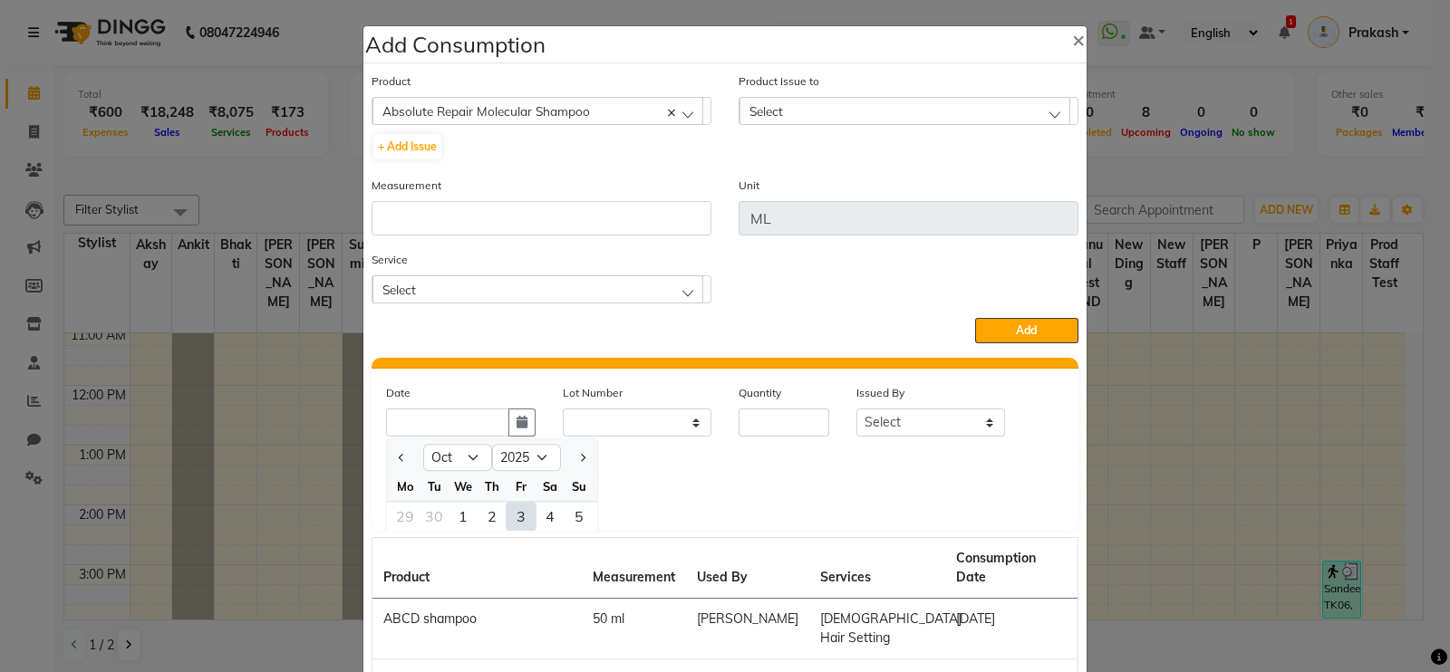
click at [510, 514] on div "3" at bounding box center [521, 516] width 29 height 29
type input "[DATE]"
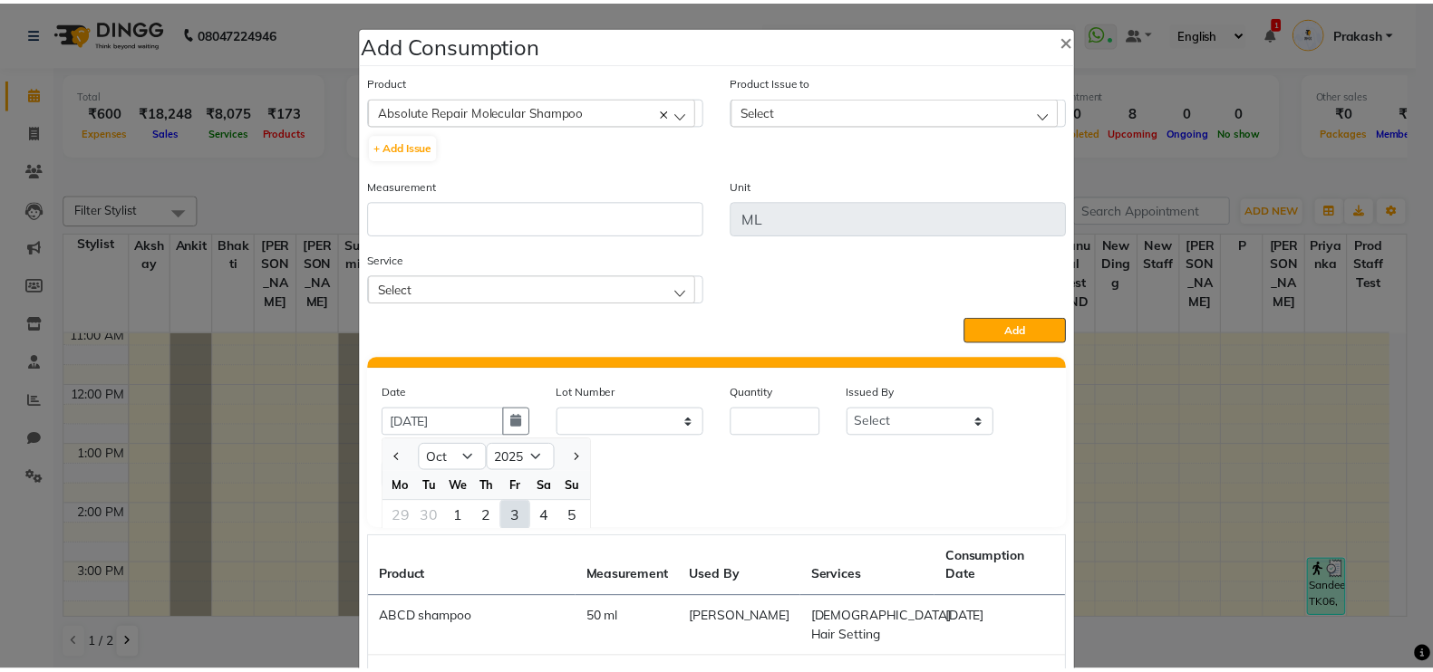
scroll to position [0, 0]
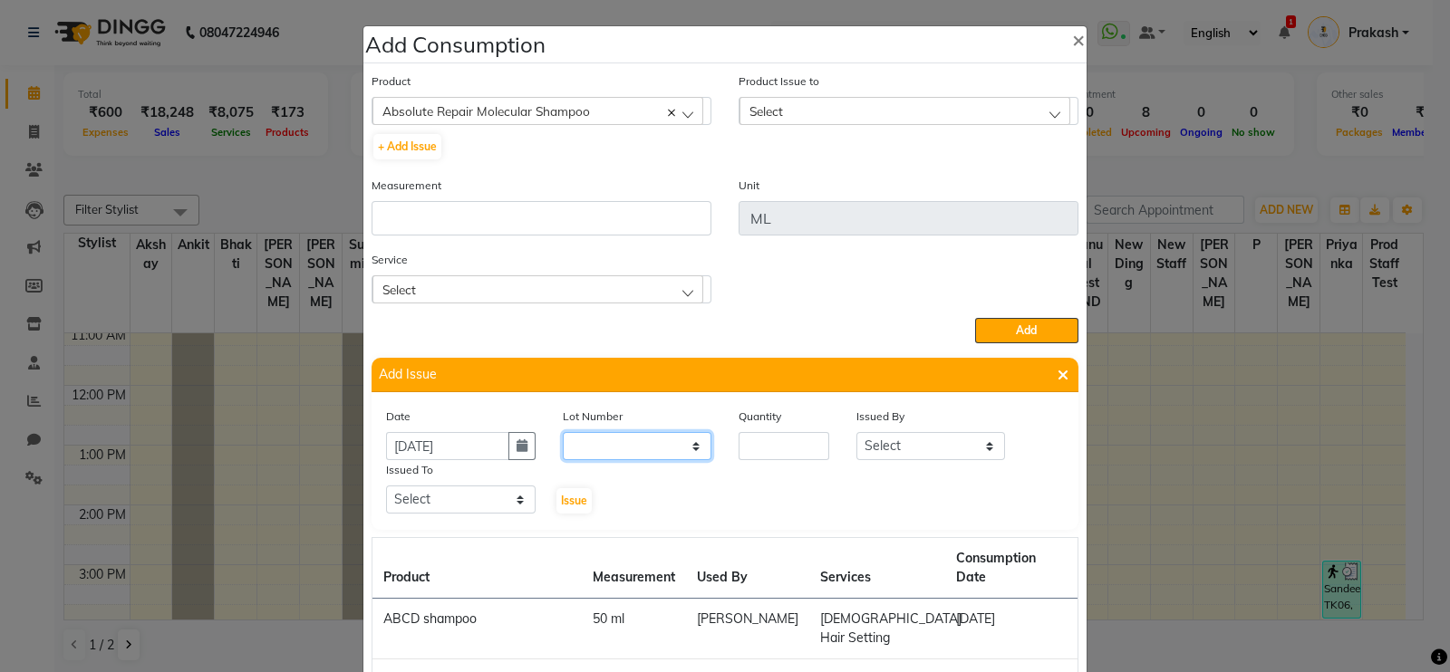
click at [647, 459] on select "None" at bounding box center [638, 446] width 150 height 28
select select "0: null"
click at [563, 436] on select "None" at bounding box center [638, 446] width 150 height 28
click at [766, 443] on input "number" at bounding box center [784, 446] width 91 height 28
type input "1"
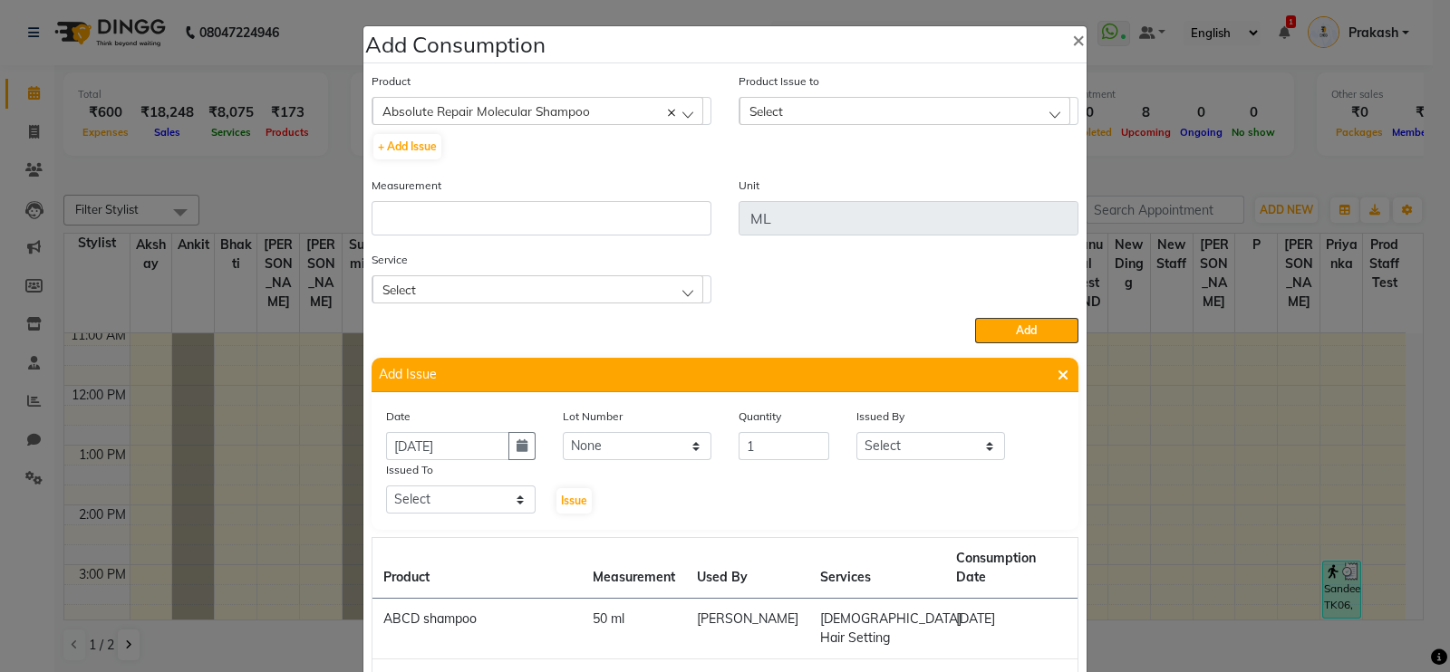
click at [877, 510] on div "Date [DATE] Lot Number None Quantity 1 Issued By Select [PERSON_NAME] [PERSON_N…" at bounding box center [724, 461] width 705 height 109
click at [924, 457] on select "Select [PERSON_NAME] [PERSON_NAME] [PERSON_NAME] Admin [PERSON_NAME] J [PERSON_…" at bounding box center [931, 446] width 150 height 28
select select "84750"
click at [856, 436] on select "Select [PERSON_NAME] [PERSON_NAME] [PERSON_NAME] Admin [PERSON_NAME] J [PERSON_…" at bounding box center [931, 446] width 150 height 28
click at [442, 493] on select "Select [PERSON_NAME] [PERSON_NAME] [PERSON_NAME] Admin [PERSON_NAME] J [PERSON_…" at bounding box center [461, 500] width 150 height 28
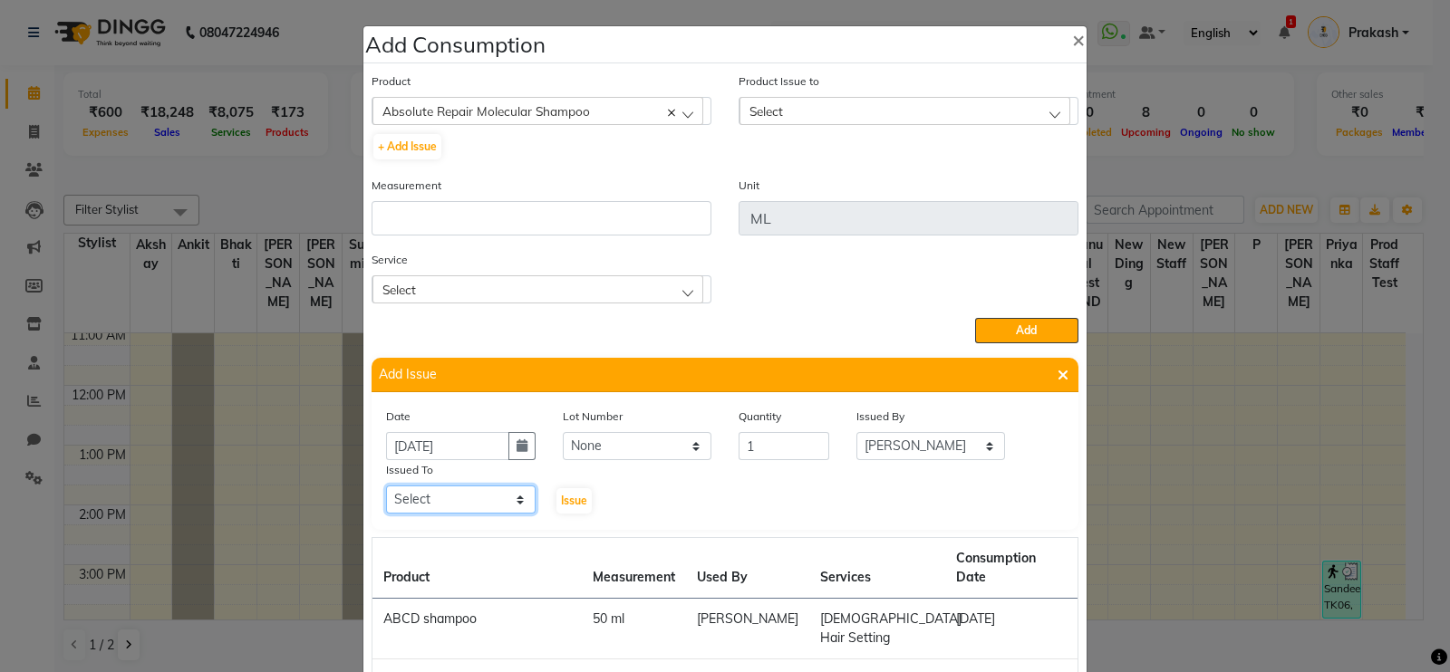
select select "68359"
click at [386, 490] on select "Select [PERSON_NAME] [PERSON_NAME] [PERSON_NAME] Admin [PERSON_NAME] J [PERSON_…" at bounding box center [461, 500] width 150 height 28
click at [563, 507] on span "Issue" at bounding box center [574, 501] width 26 height 14
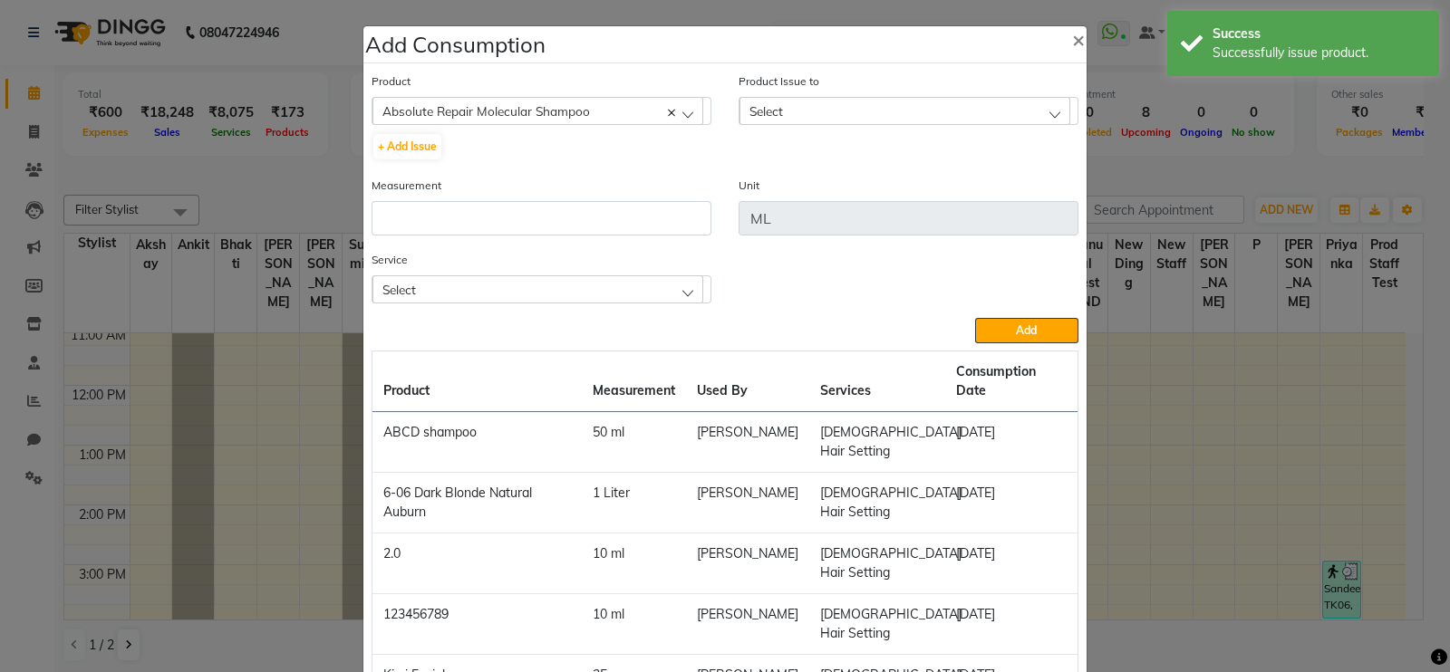
click at [820, 107] on div "Select" at bounding box center [904, 110] width 331 height 27
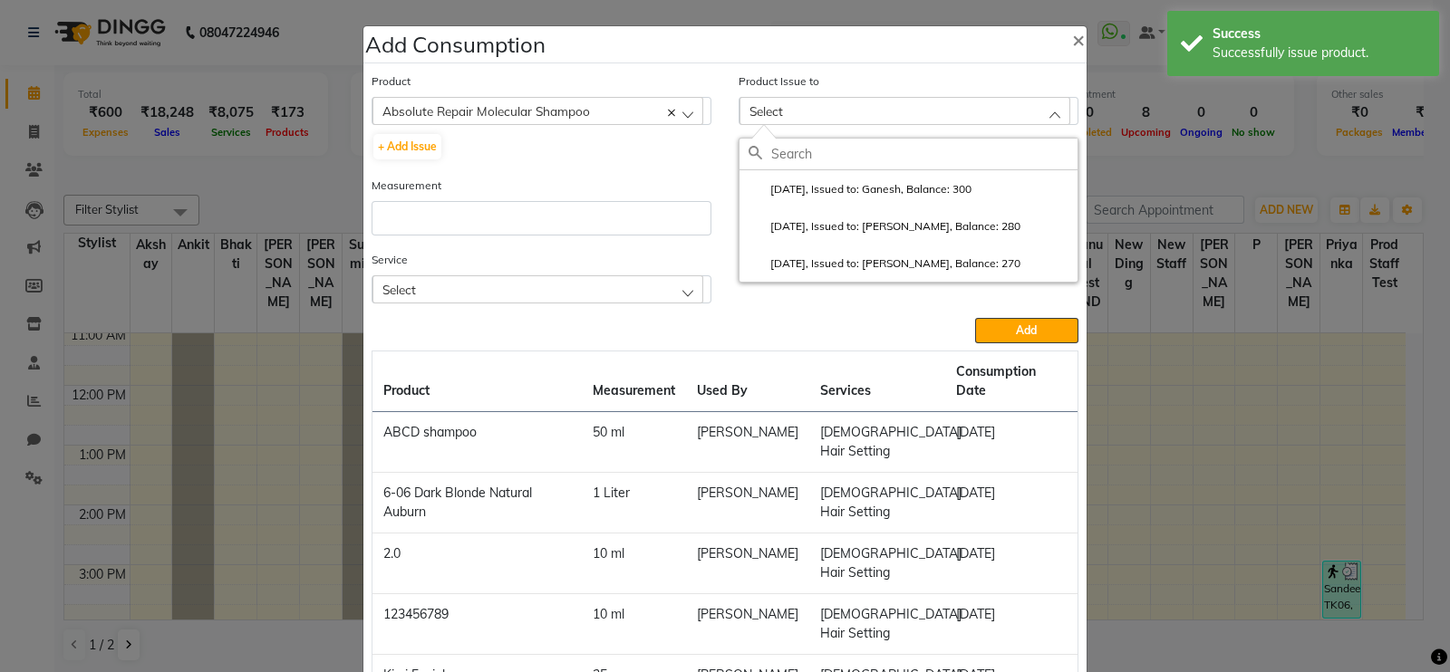
click at [895, 191] on label "[DATE], Issued to: Ganesh, Balance: 300" at bounding box center [860, 189] width 223 height 16
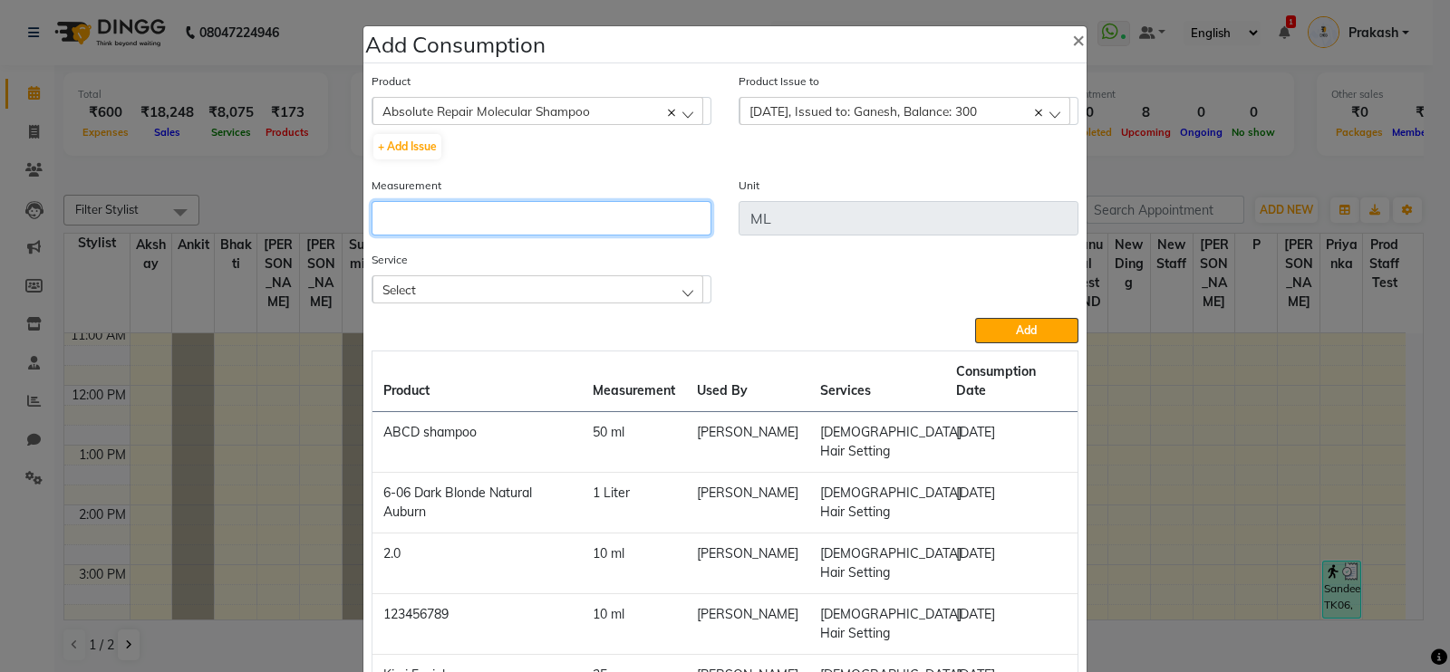
click at [465, 214] on input "number" at bounding box center [542, 218] width 340 height 34
type input "20"
click at [576, 296] on div "Select" at bounding box center [537, 288] width 331 height 27
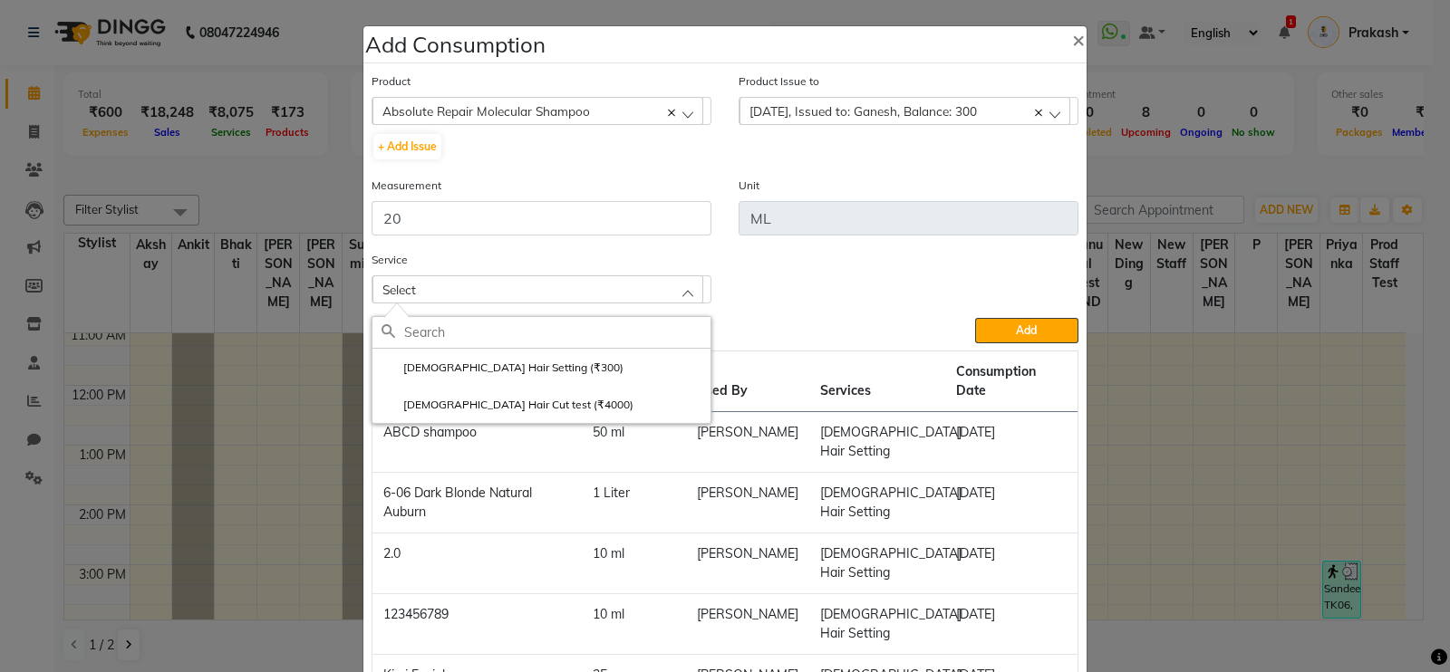
click at [498, 365] on label "[DEMOGRAPHIC_DATA] Hair Setting (₹300)" at bounding box center [503, 368] width 242 height 16
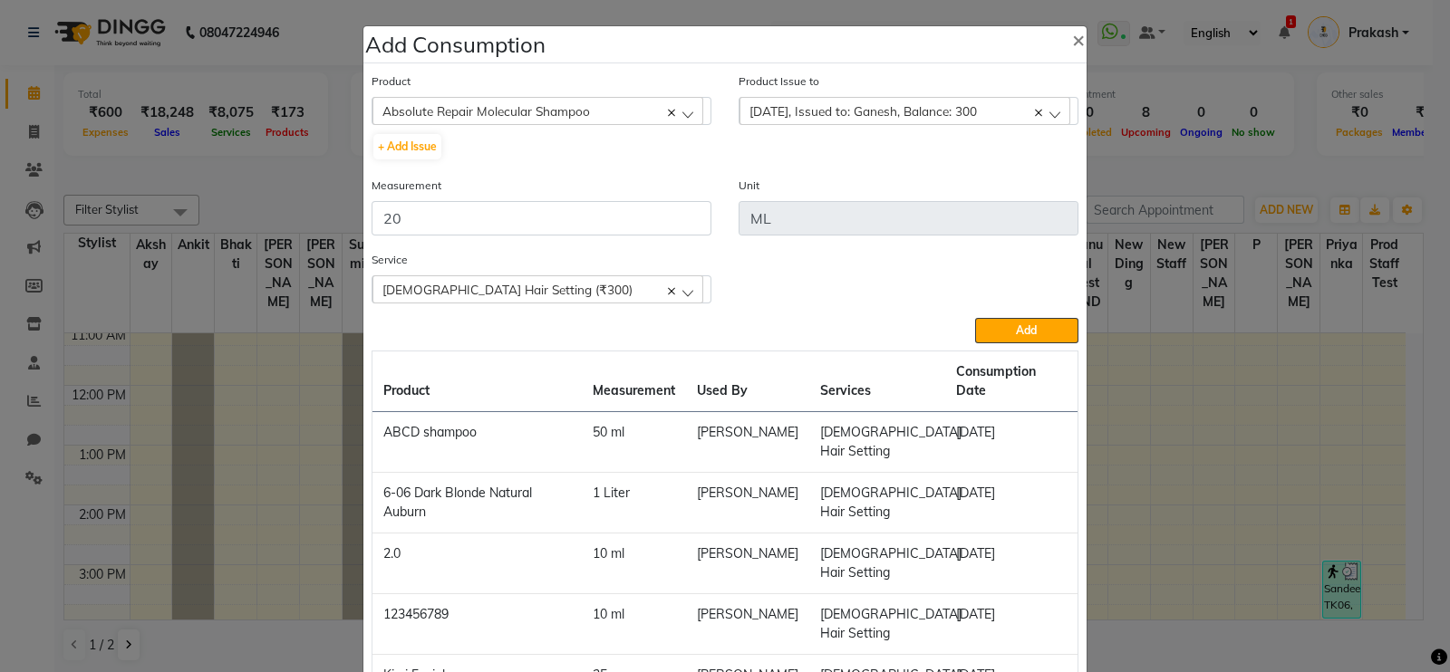
click at [1029, 333] on button "Add" at bounding box center [1026, 330] width 103 height 25
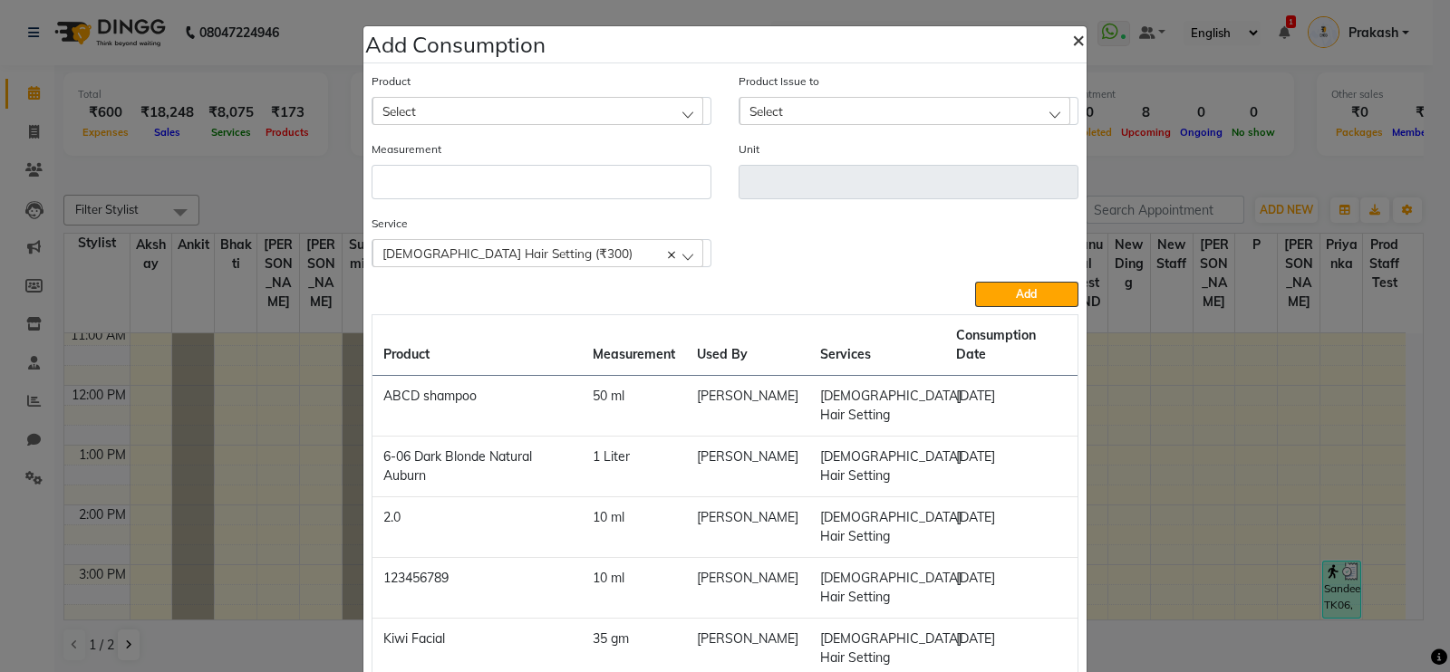
click at [1072, 34] on span "×" at bounding box center [1078, 38] width 13 height 27
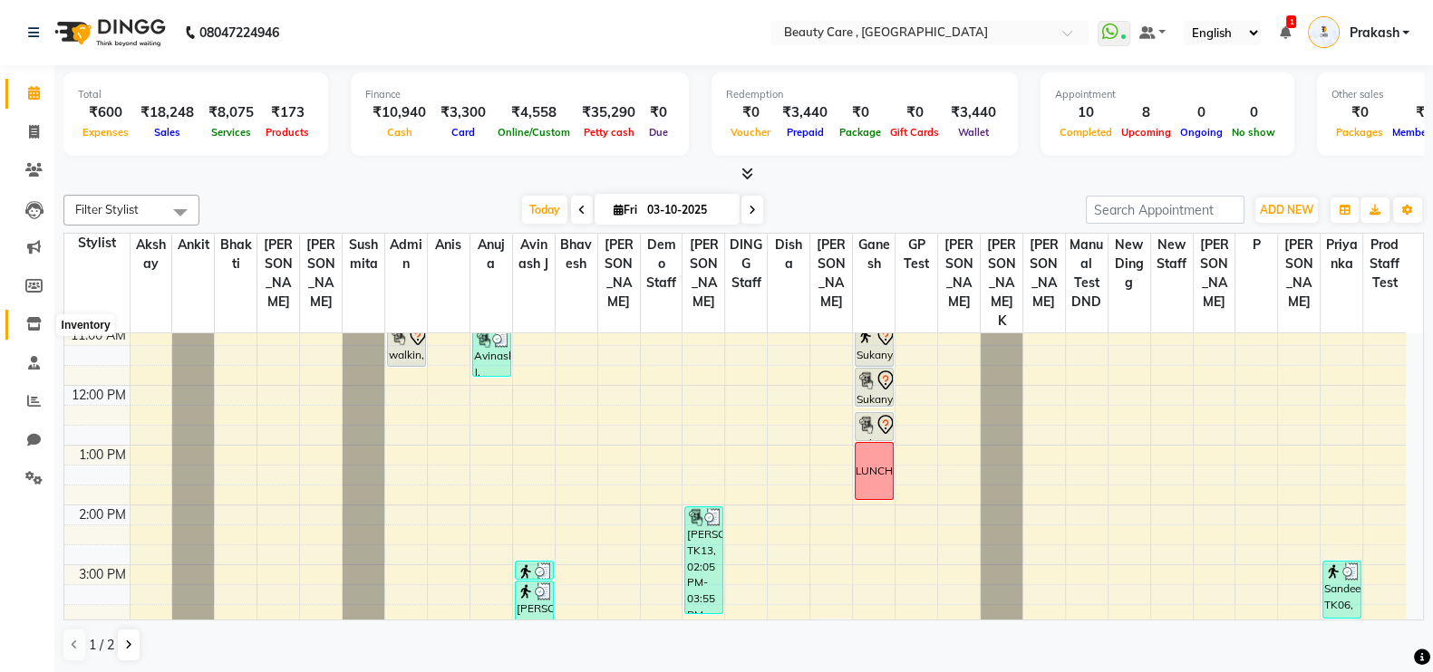
click at [34, 321] on icon at bounding box center [33, 324] width 15 height 14
select select
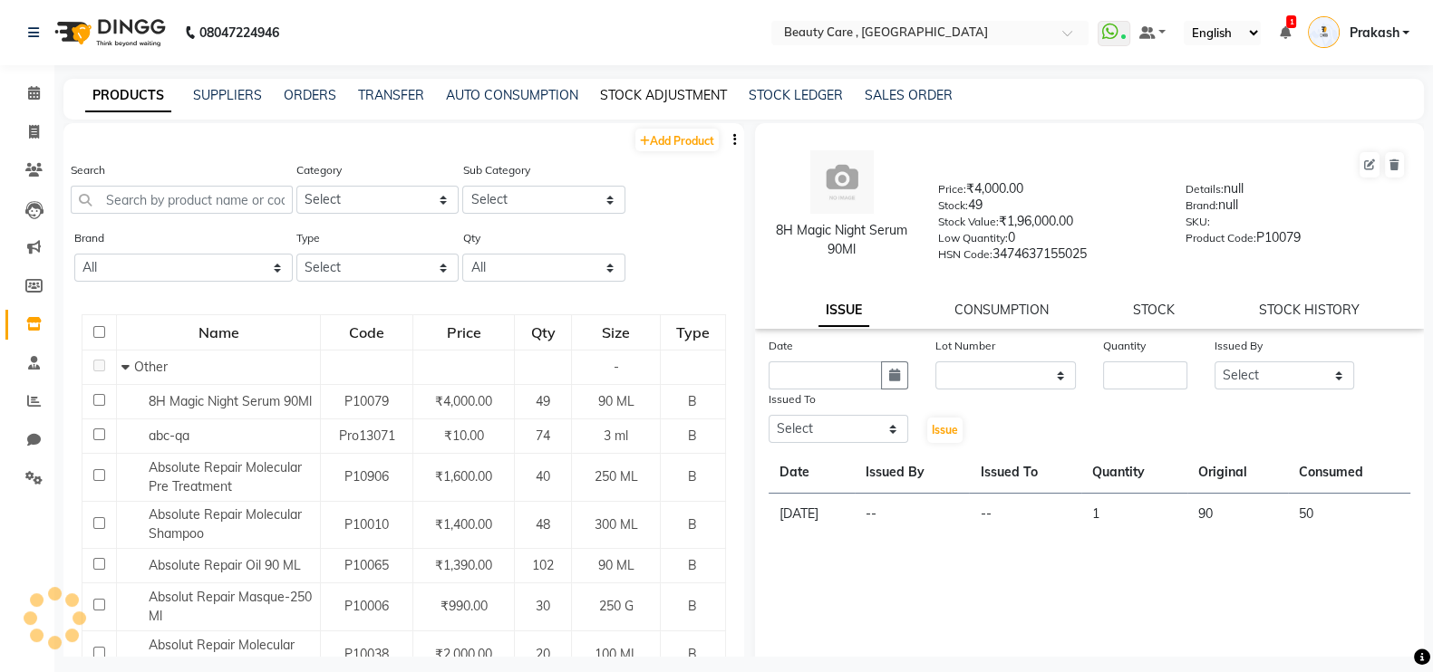
click at [680, 99] on link "STOCK ADJUSTMENT" at bounding box center [663, 95] width 127 height 16
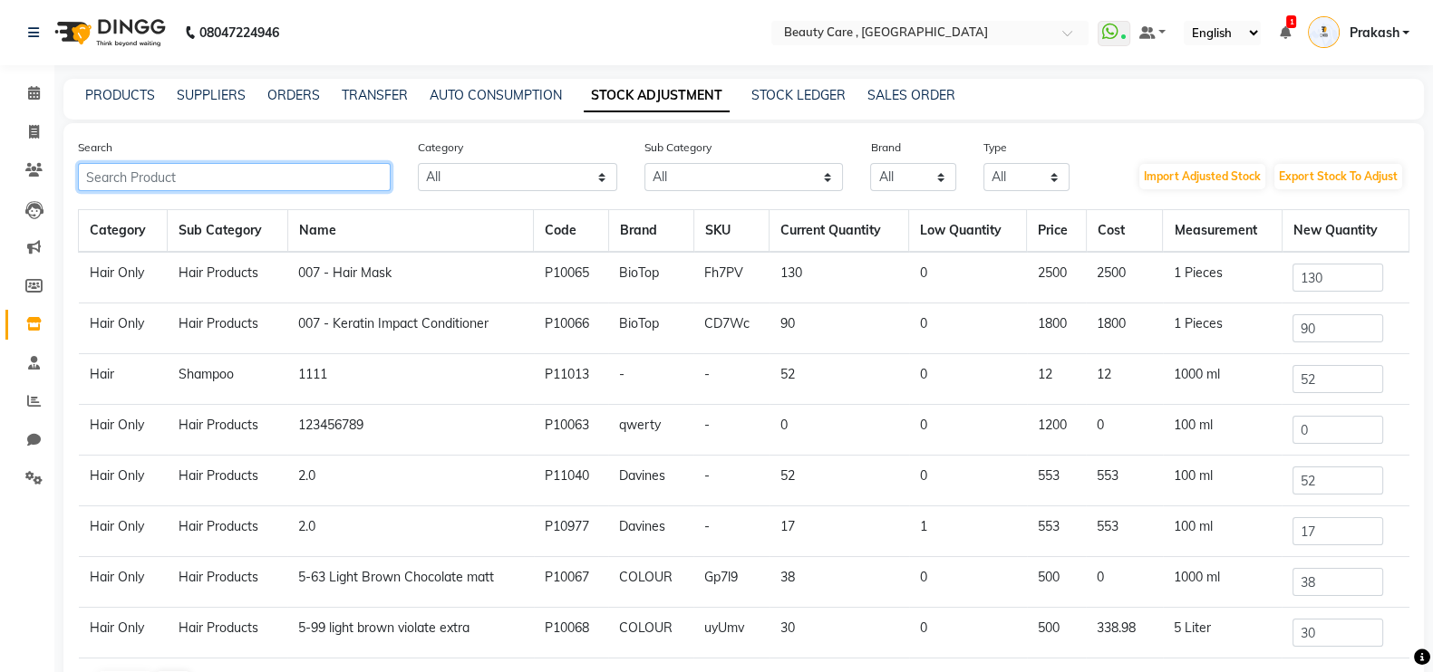
click at [206, 169] on input "text" at bounding box center [234, 177] width 313 height 28
click at [160, 183] on input "text" at bounding box center [234, 177] width 313 height 28
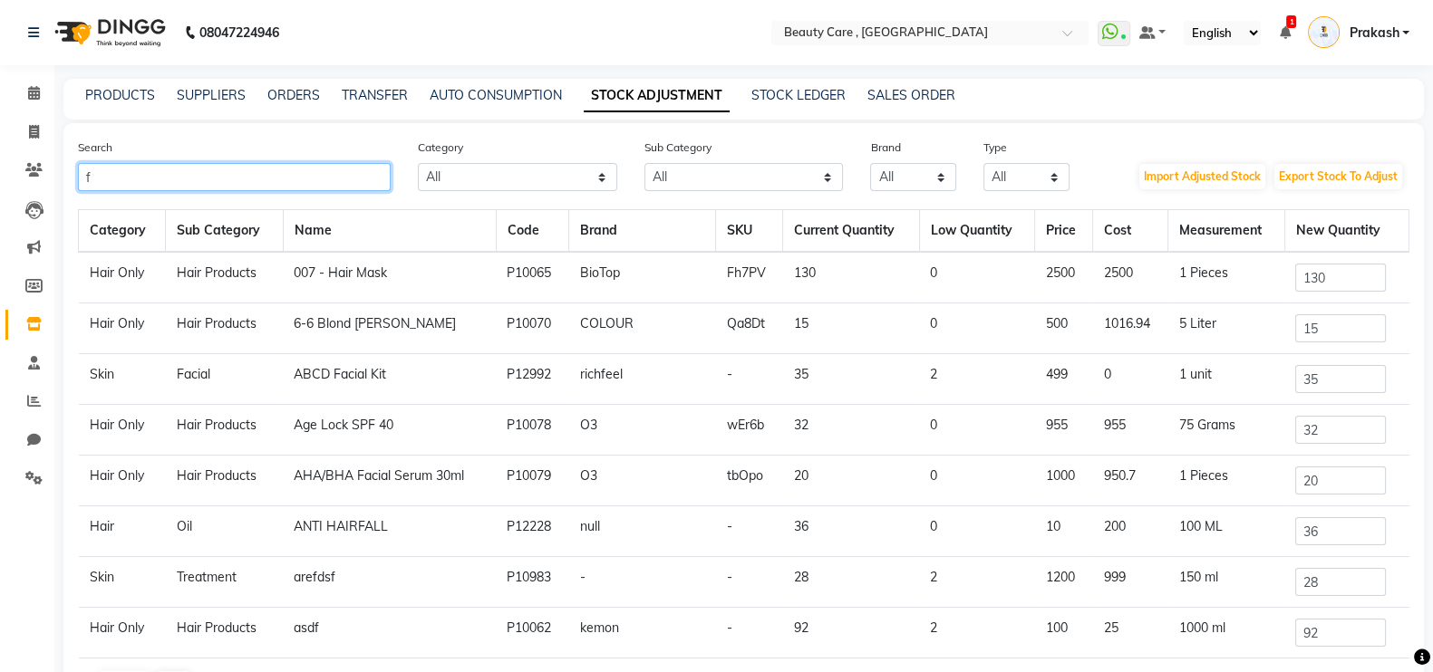
type input "f"
click at [233, 319] on td "Hair Products" at bounding box center [225, 329] width 118 height 51
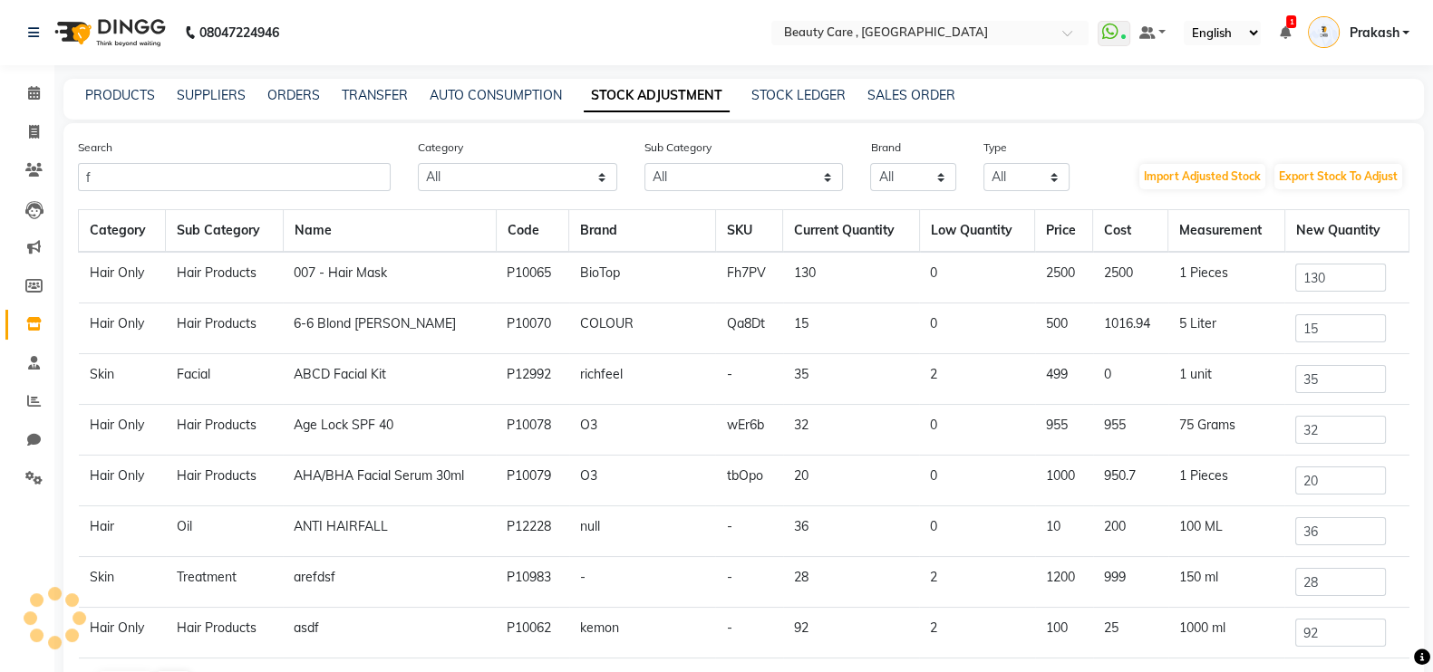
click at [195, 359] on td "Facial" at bounding box center [225, 379] width 118 height 51
click at [1305, 330] on input "15" at bounding box center [1340, 328] width 91 height 28
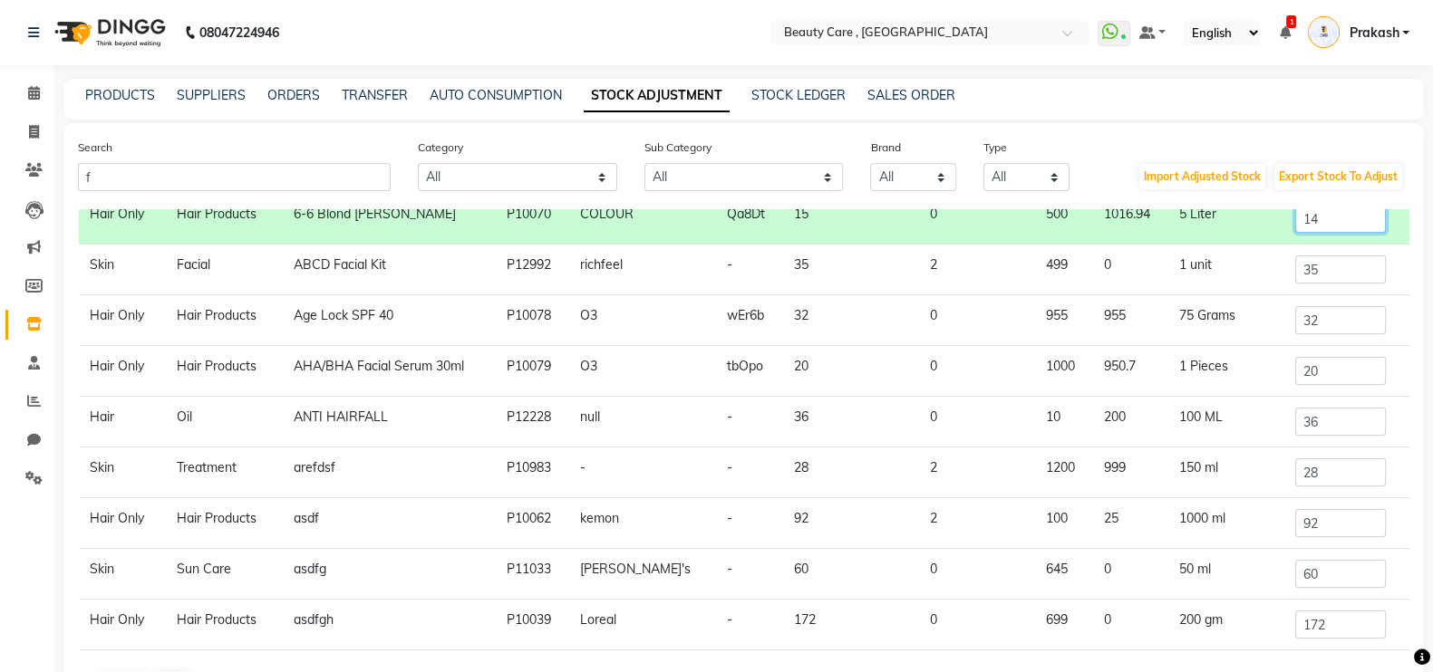
scroll to position [139, 0]
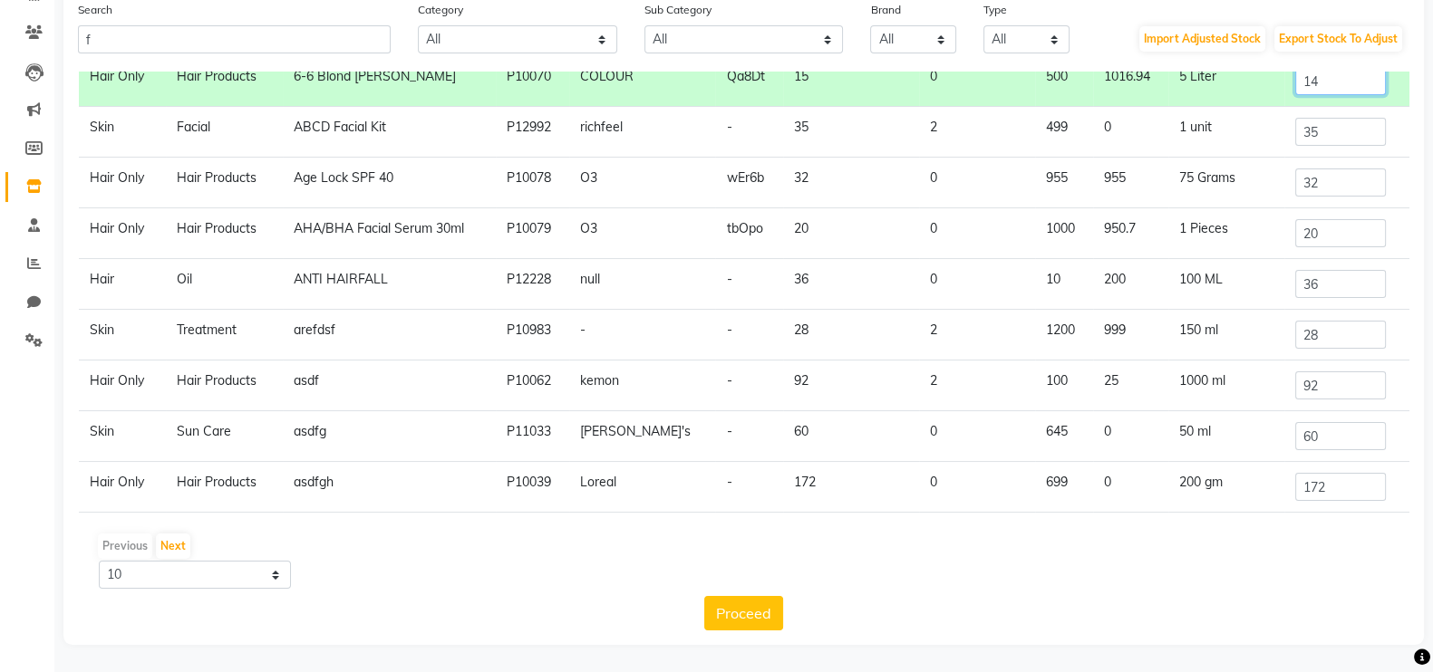
type input "14"
click at [738, 609] on button "Proceed" at bounding box center [743, 613] width 79 height 34
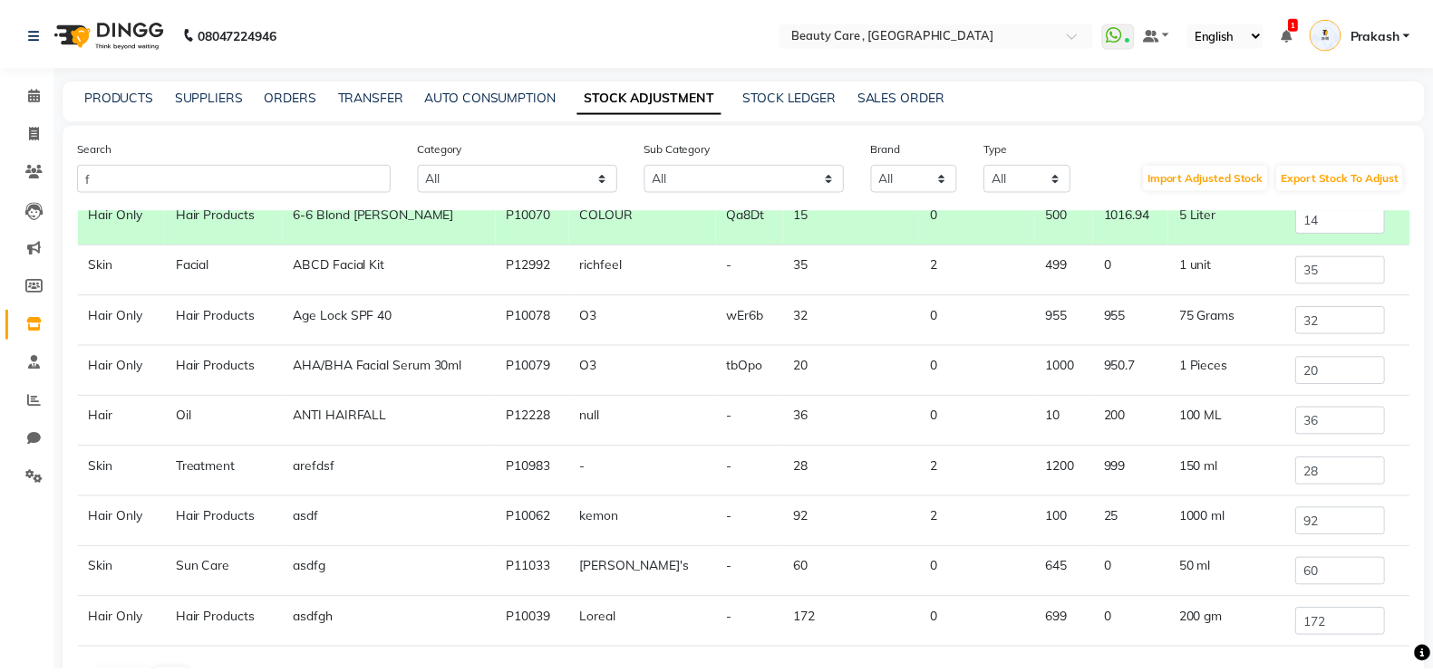
scroll to position [0, 0]
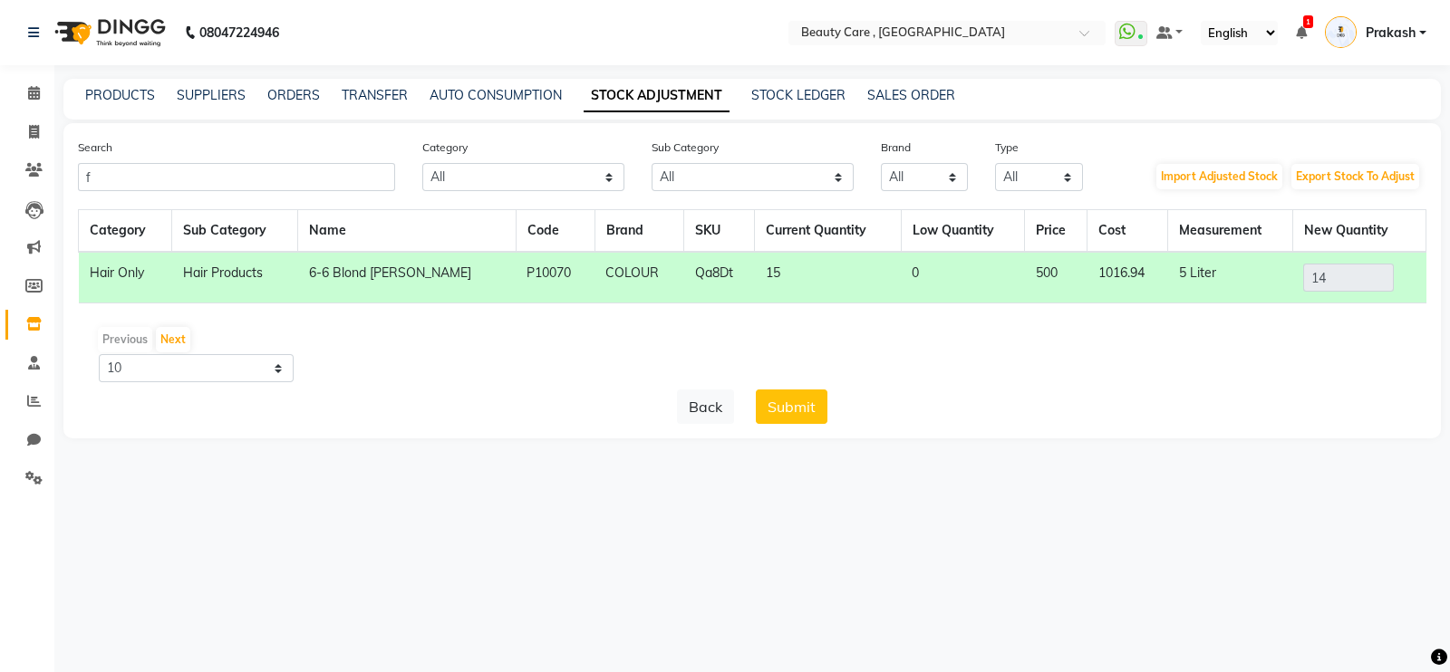
click at [776, 405] on button "Submit" at bounding box center [792, 407] width 72 height 34
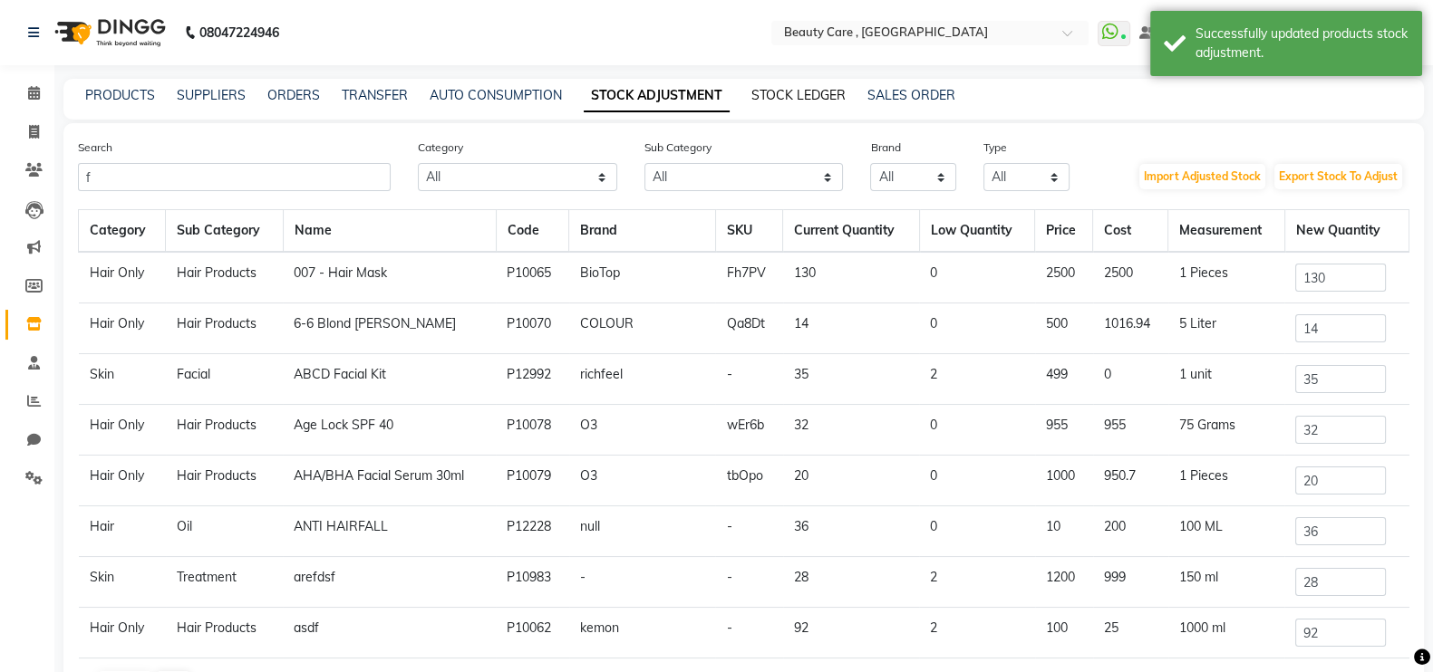
click at [825, 101] on link "STOCK LEDGER" at bounding box center [798, 95] width 94 height 16
select select "all"
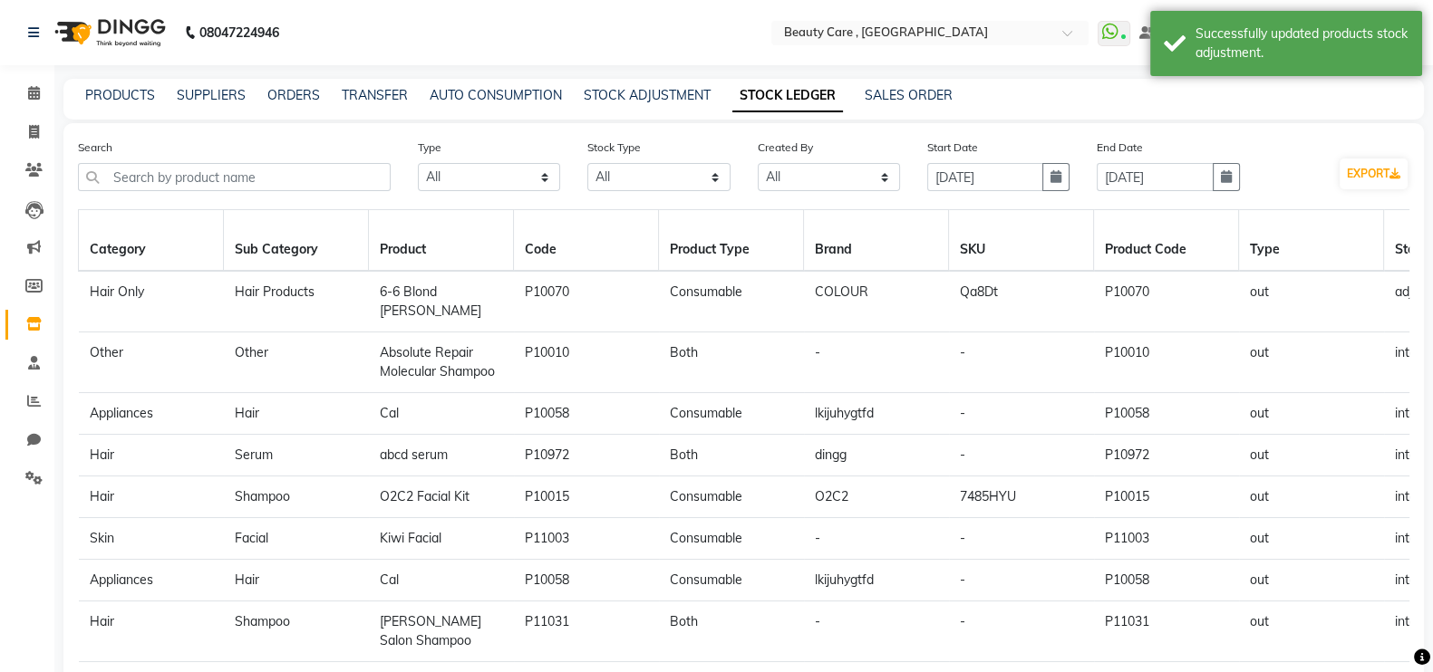
click at [793, 324] on td "Consumable" at bounding box center [731, 302] width 145 height 62
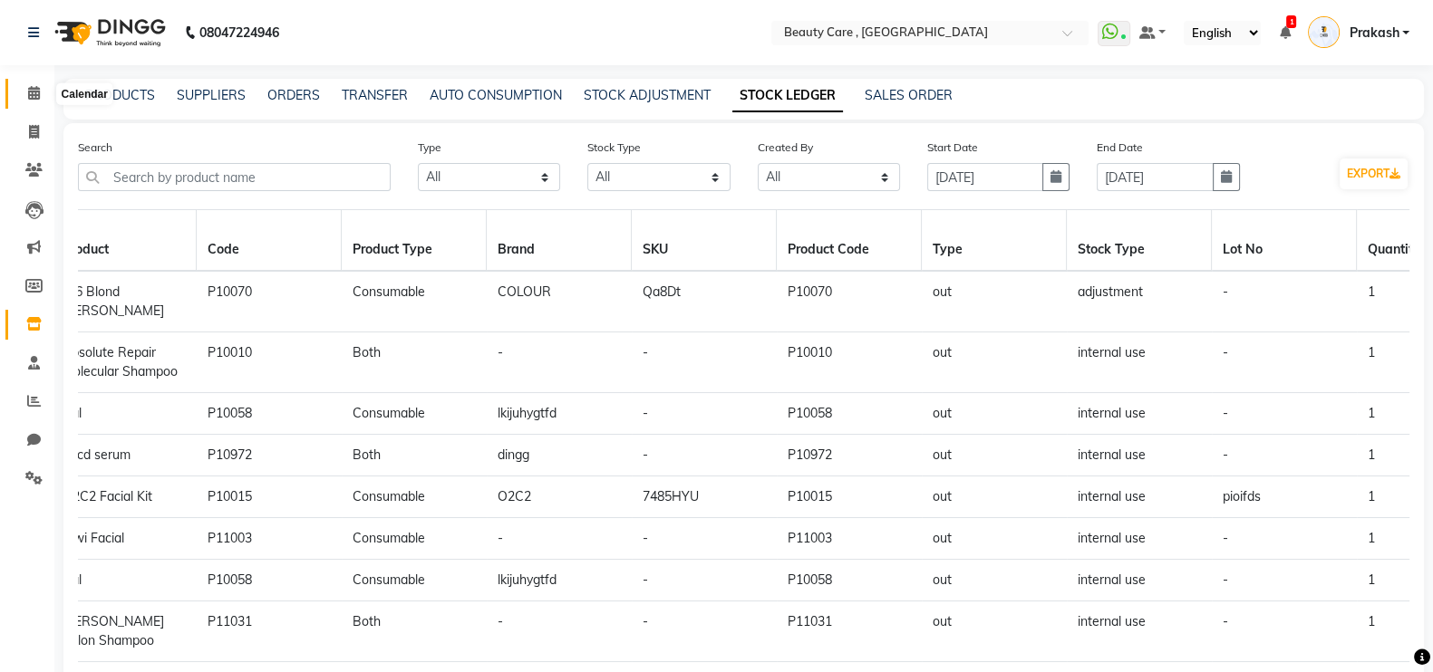
click at [28, 97] on icon at bounding box center [34, 93] width 12 height 14
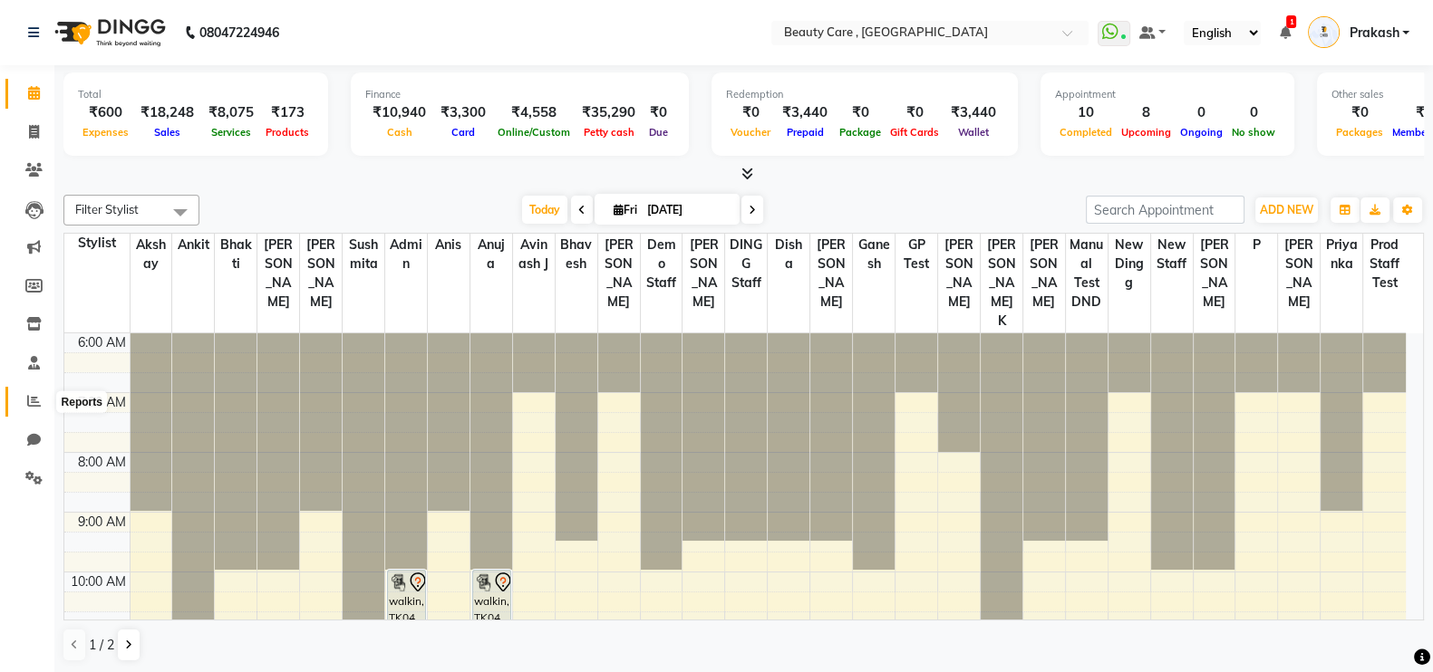
click at [29, 398] on icon at bounding box center [34, 401] width 14 height 14
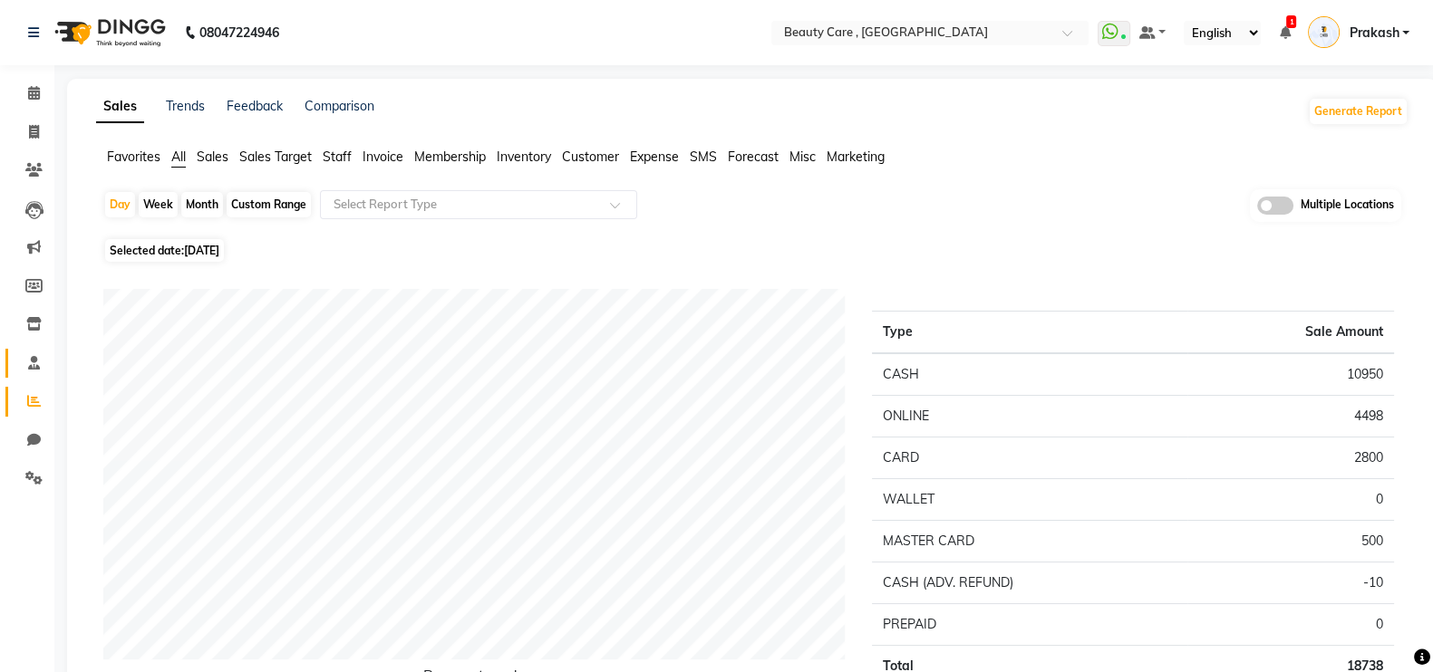
click at [31, 373] on link "Staff" at bounding box center [26, 364] width 43 height 30
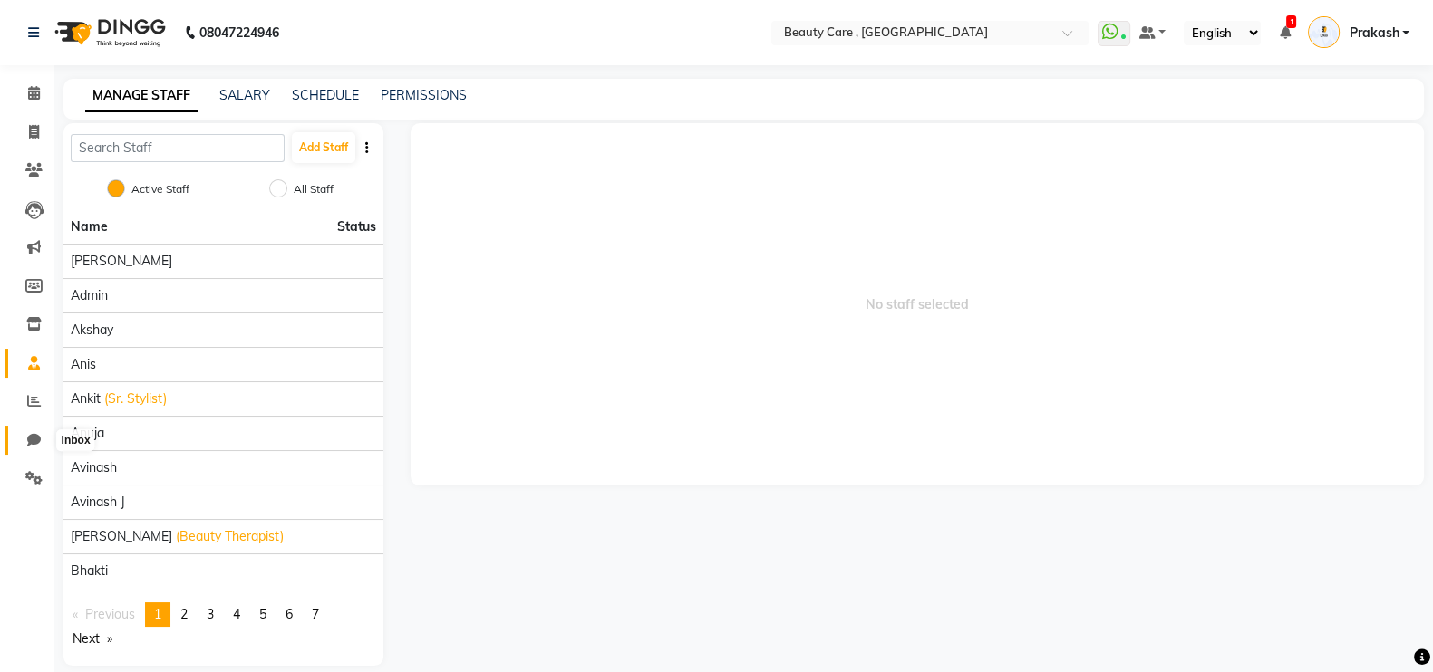
click at [32, 440] on icon at bounding box center [34, 440] width 14 height 14
select select "100"
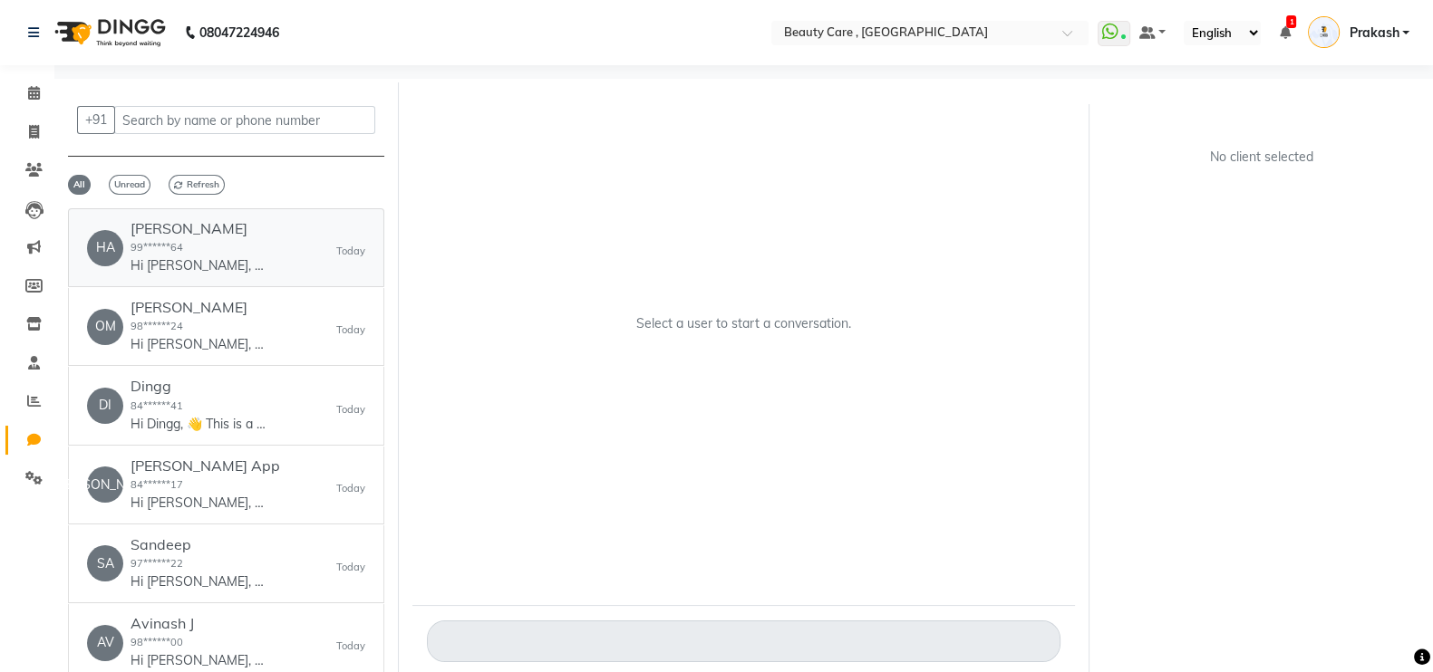
click at [214, 268] on p "Hi [PERSON_NAME], 👋 Thank you for visiting BEAUTY CARE ! 🌟 💰 [PERSON_NAME]: 675…" at bounding box center [198, 265] width 136 height 19
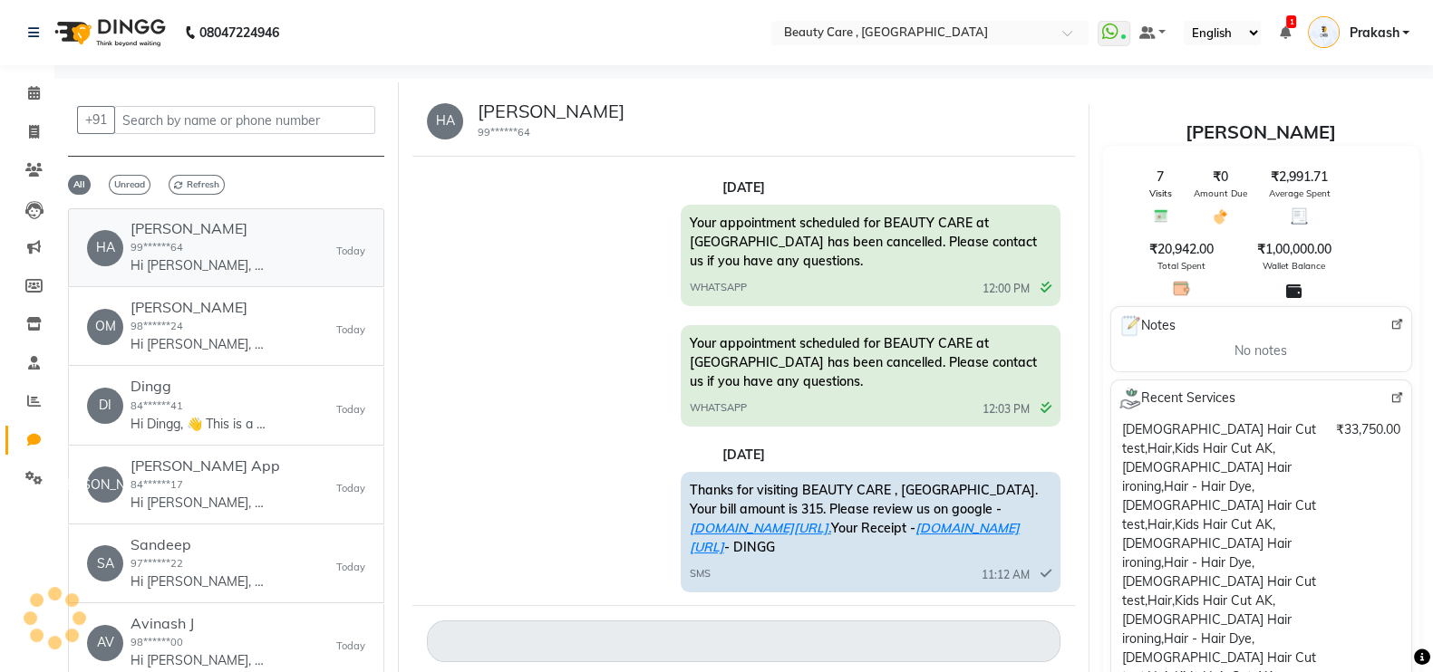
scroll to position [1001, 0]
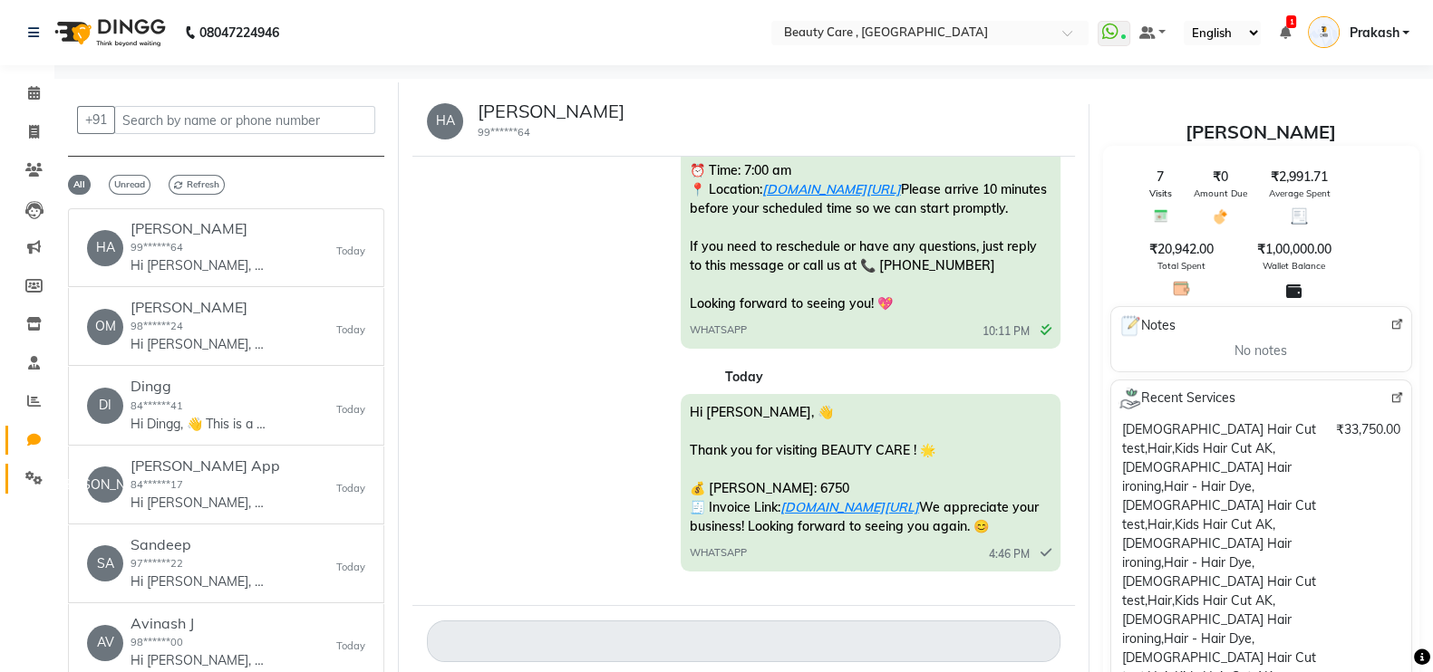
click at [33, 481] on icon at bounding box center [33, 478] width 17 height 14
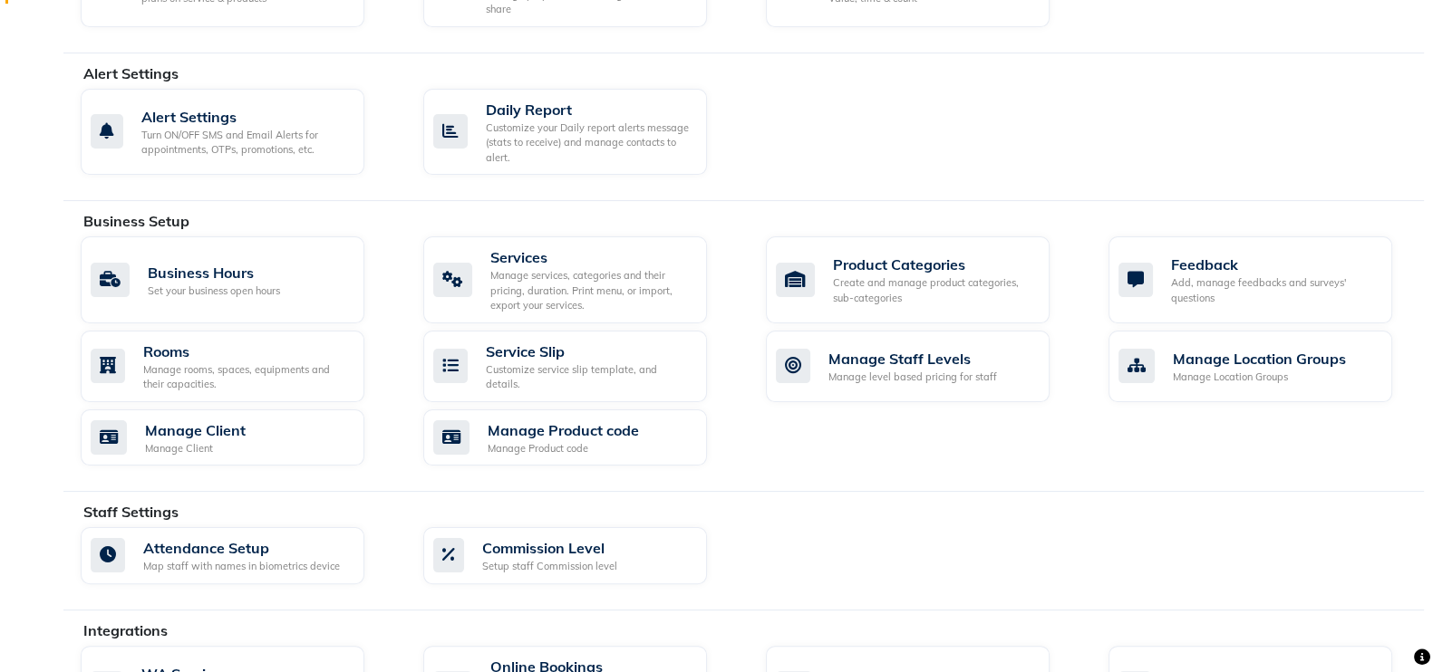
scroll to position [861, 0]
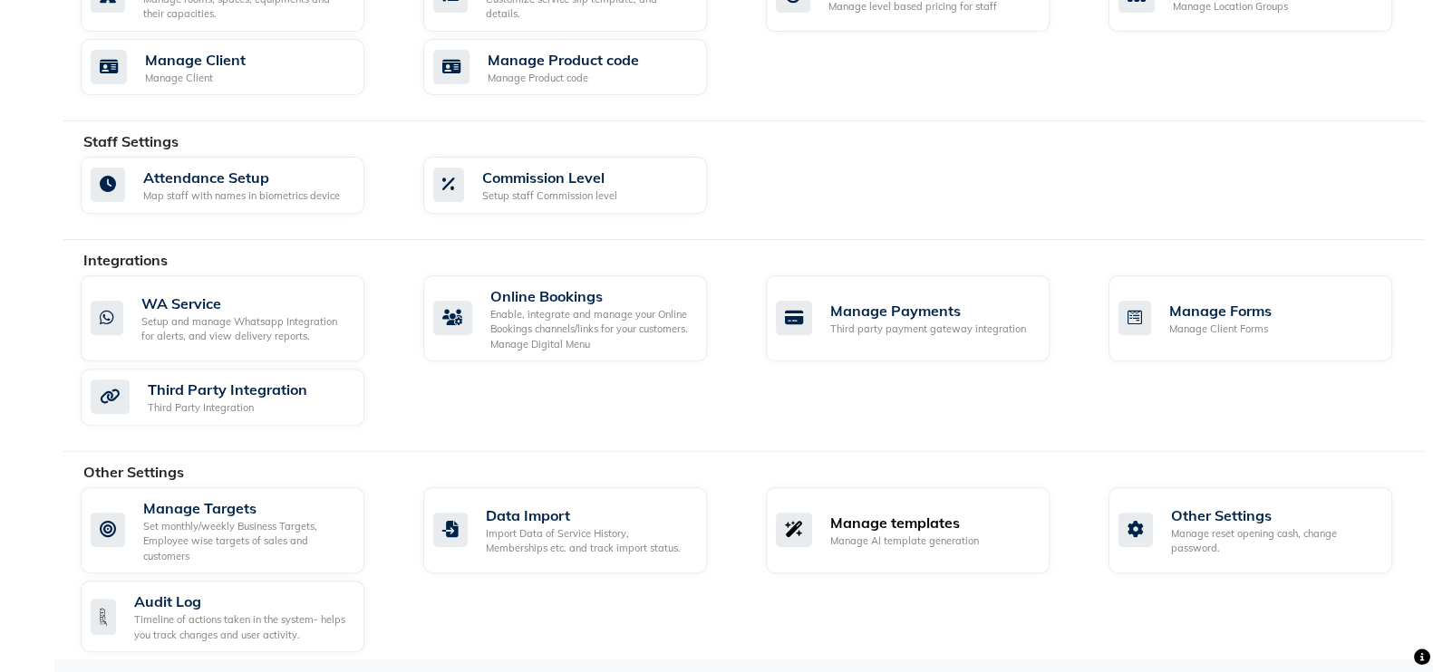
click at [950, 504] on div "Manage templates Manage AI template generation" at bounding box center [908, 531] width 284 height 87
select select "APPROVED"
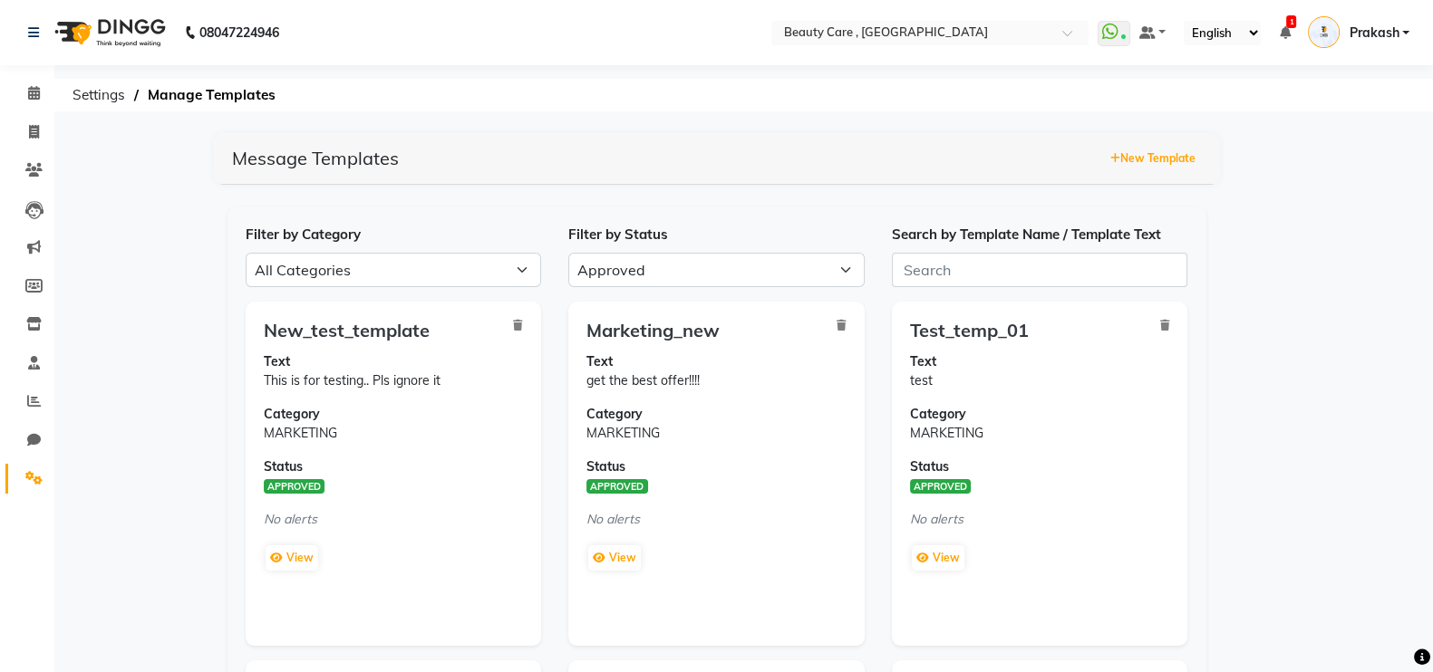
click at [1151, 161] on button "New Template" at bounding box center [1153, 158] width 94 height 25
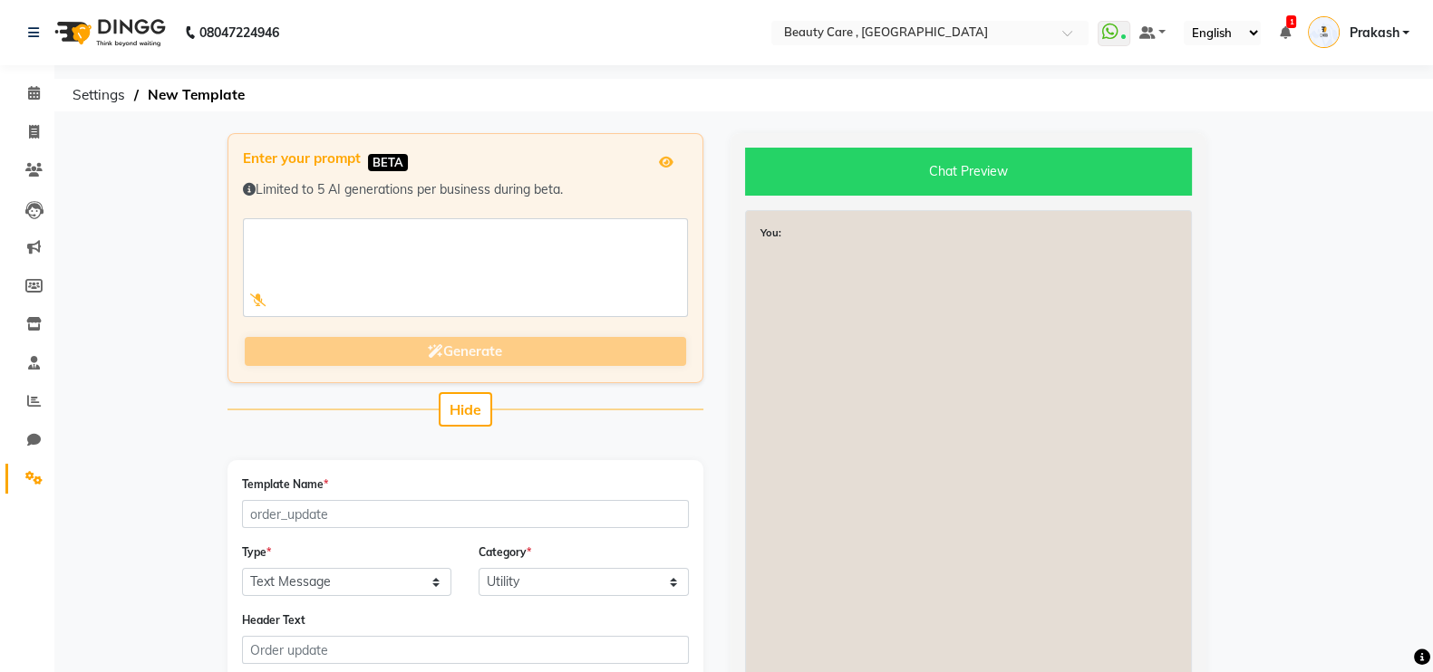
scroll to position [430, 0]
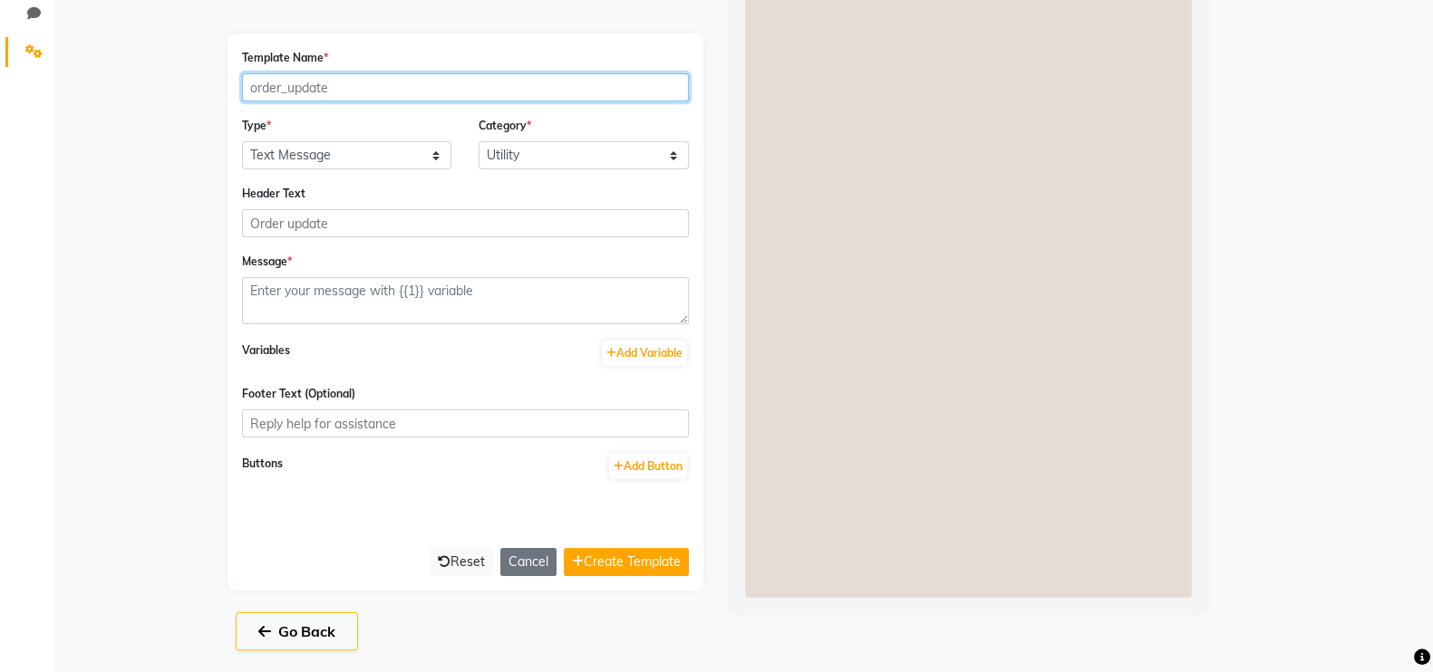
click at [340, 89] on input "Template Name *" at bounding box center [465, 87] width 447 height 28
type input "h"
type input "[DATE]_offer"
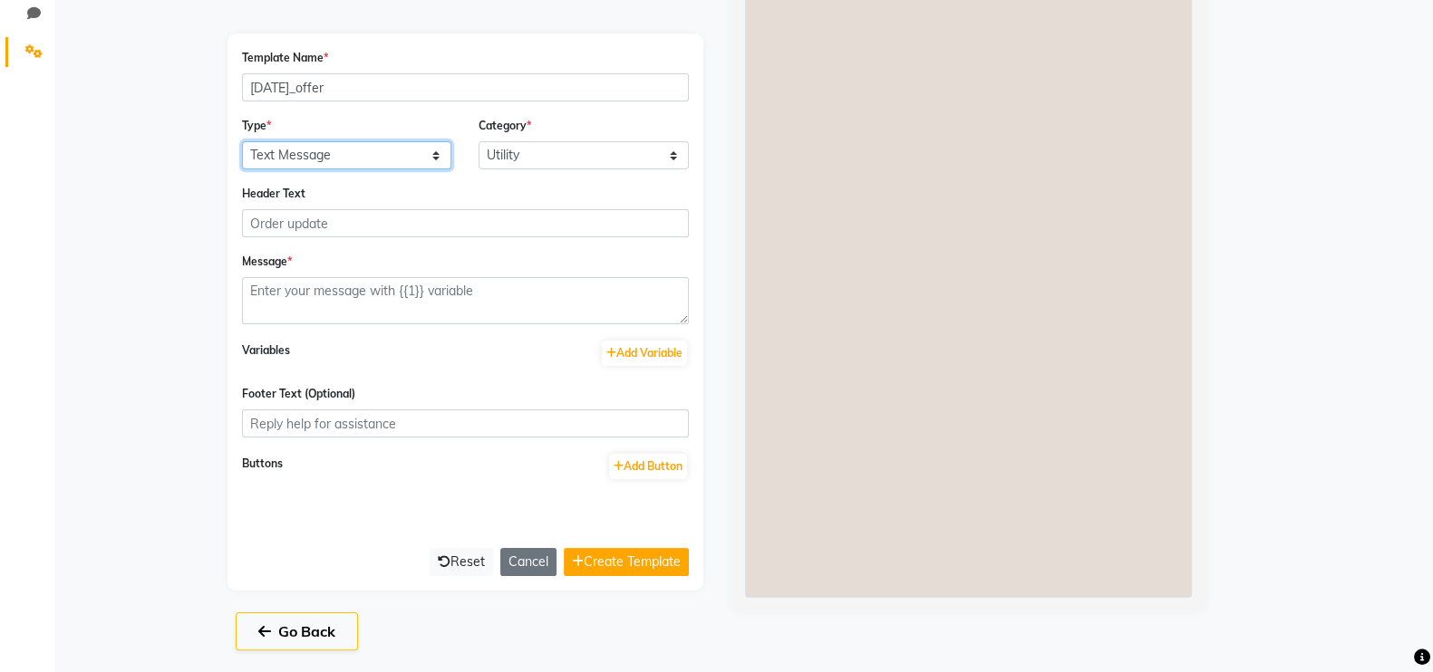
click at [317, 154] on select "Text Message Image with Text" at bounding box center [347, 155] width 210 height 28
select select "IMAGE"
click at [242, 141] on select "Text Message Image with Text" at bounding box center [347, 155] width 210 height 28
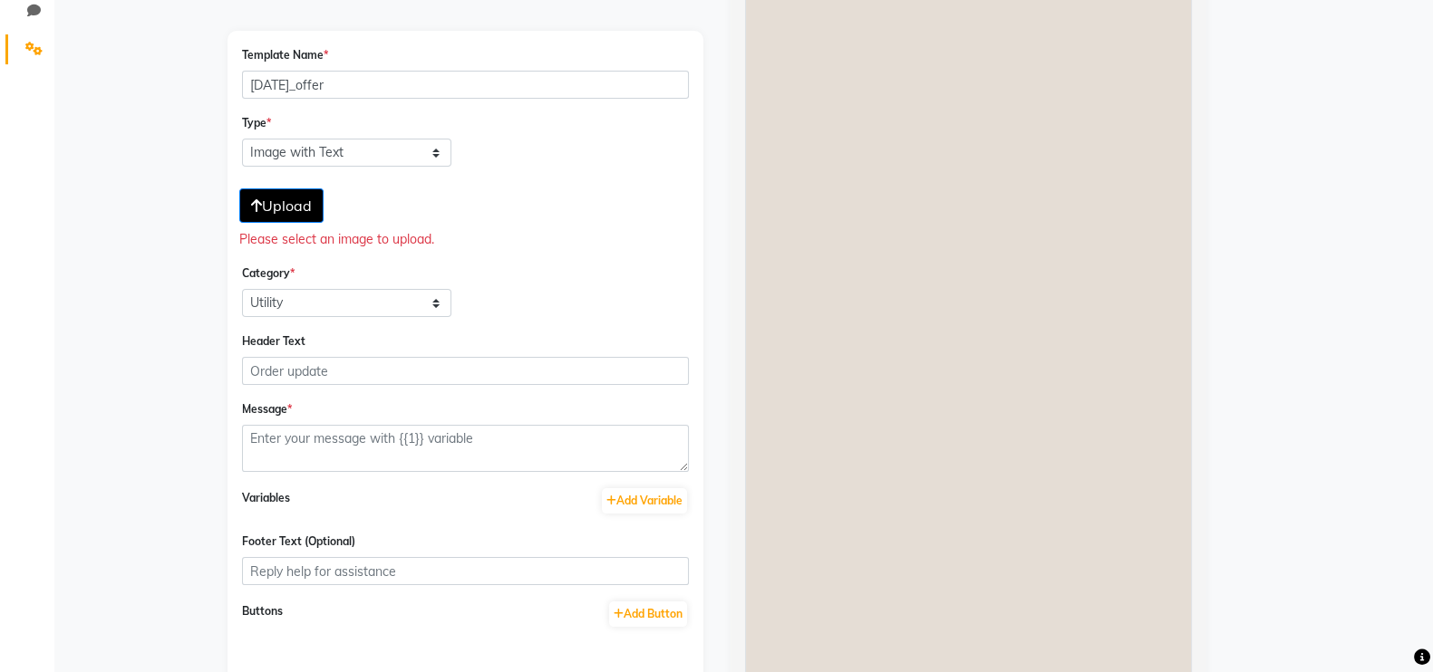
click at [301, 213] on span "Upload" at bounding box center [281, 206] width 61 height 18
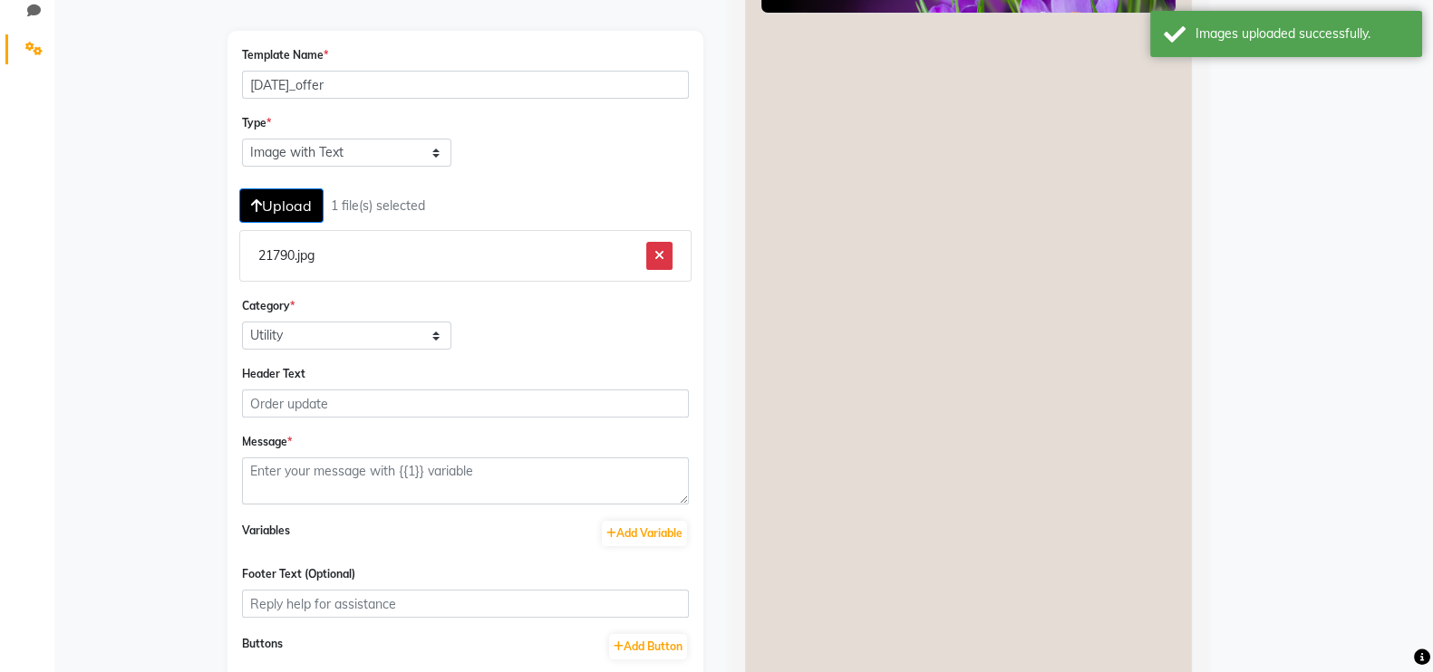
click at [668, 257] on button "button" at bounding box center [659, 256] width 26 height 28
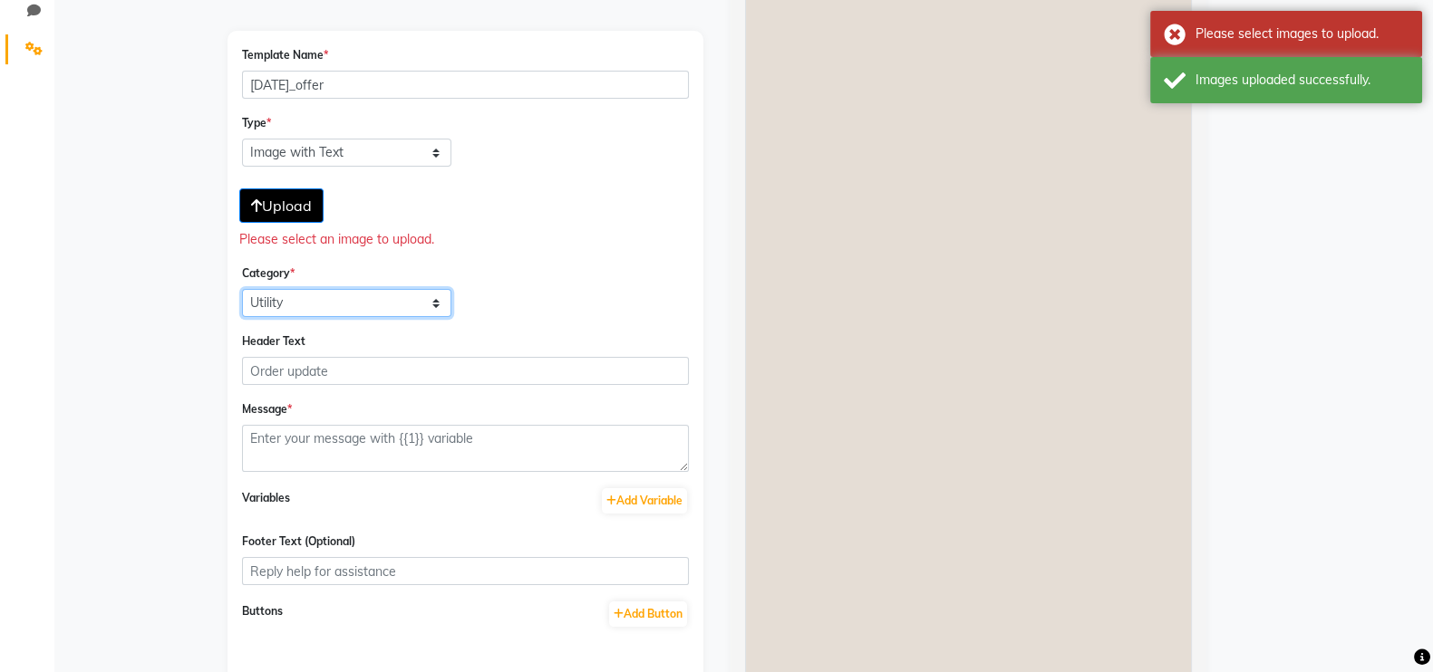
click at [304, 298] on select "Utility Marketing Authentication" at bounding box center [347, 303] width 210 height 28
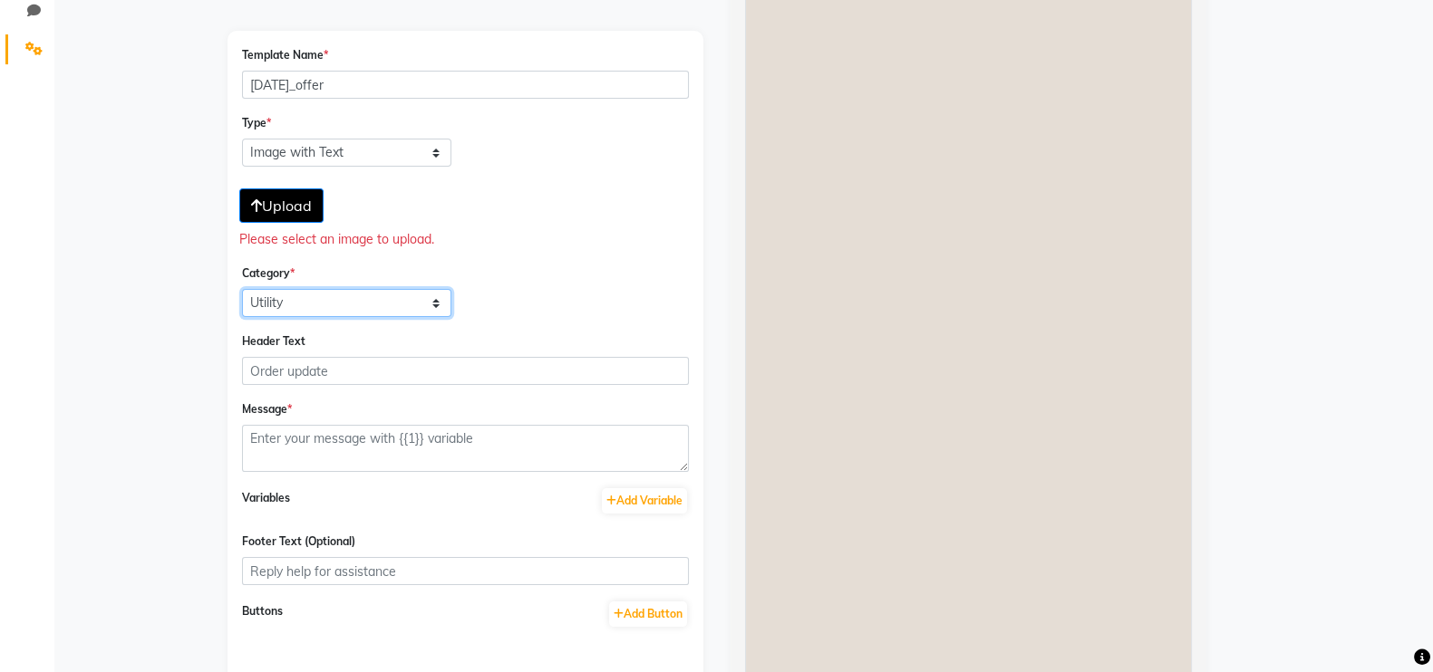
select select "MARKETING"
click at [242, 290] on select "Utility Marketing Authentication" at bounding box center [347, 303] width 210 height 28
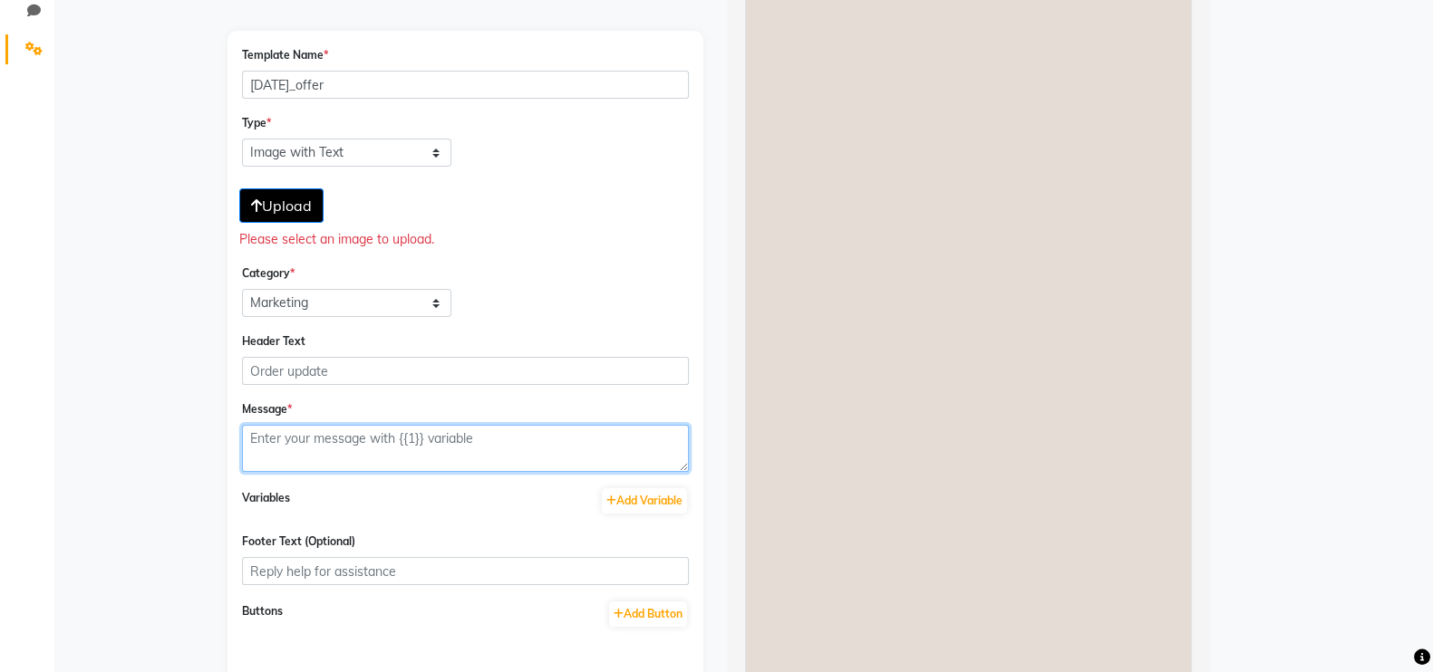
click at [330, 448] on textarea at bounding box center [465, 448] width 447 height 47
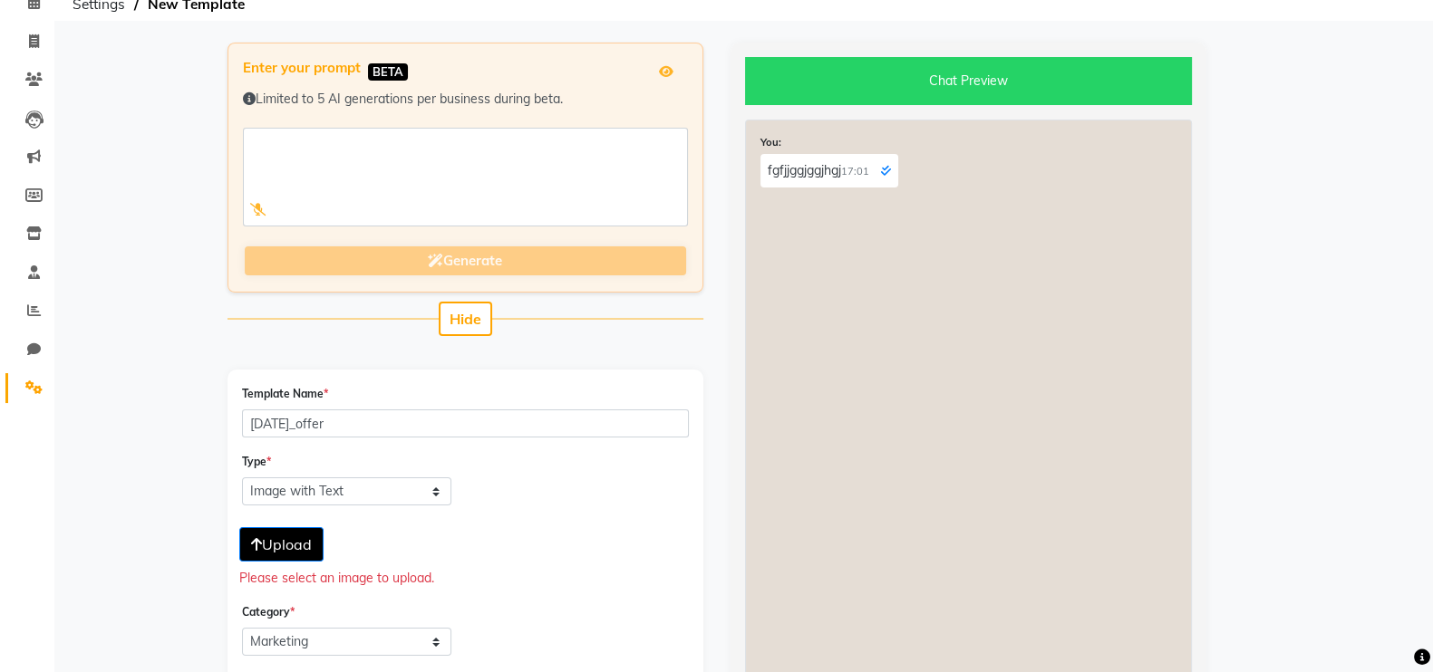
scroll to position [0, 0]
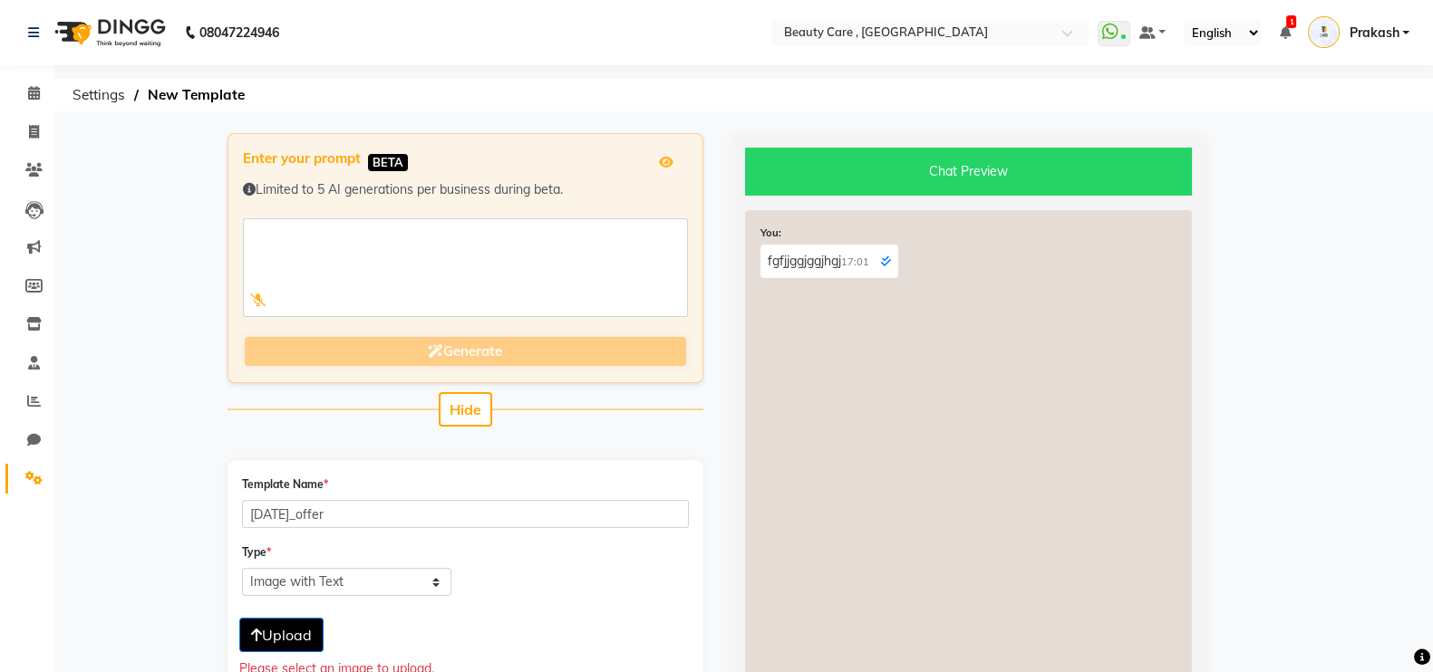
type textarea "fgfjjggjggjhgj"
click at [108, 101] on span "Settings" at bounding box center [98, 95] width 71 height 33
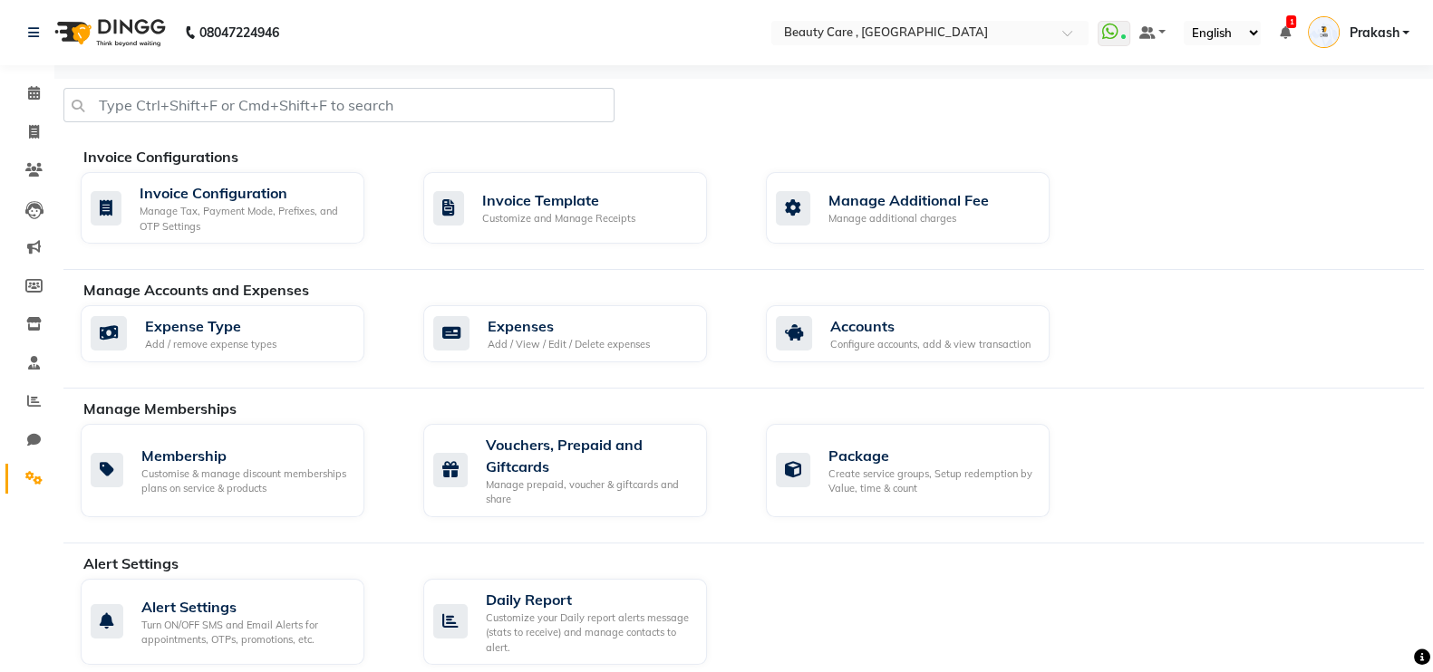
scroll to position [861, 0]
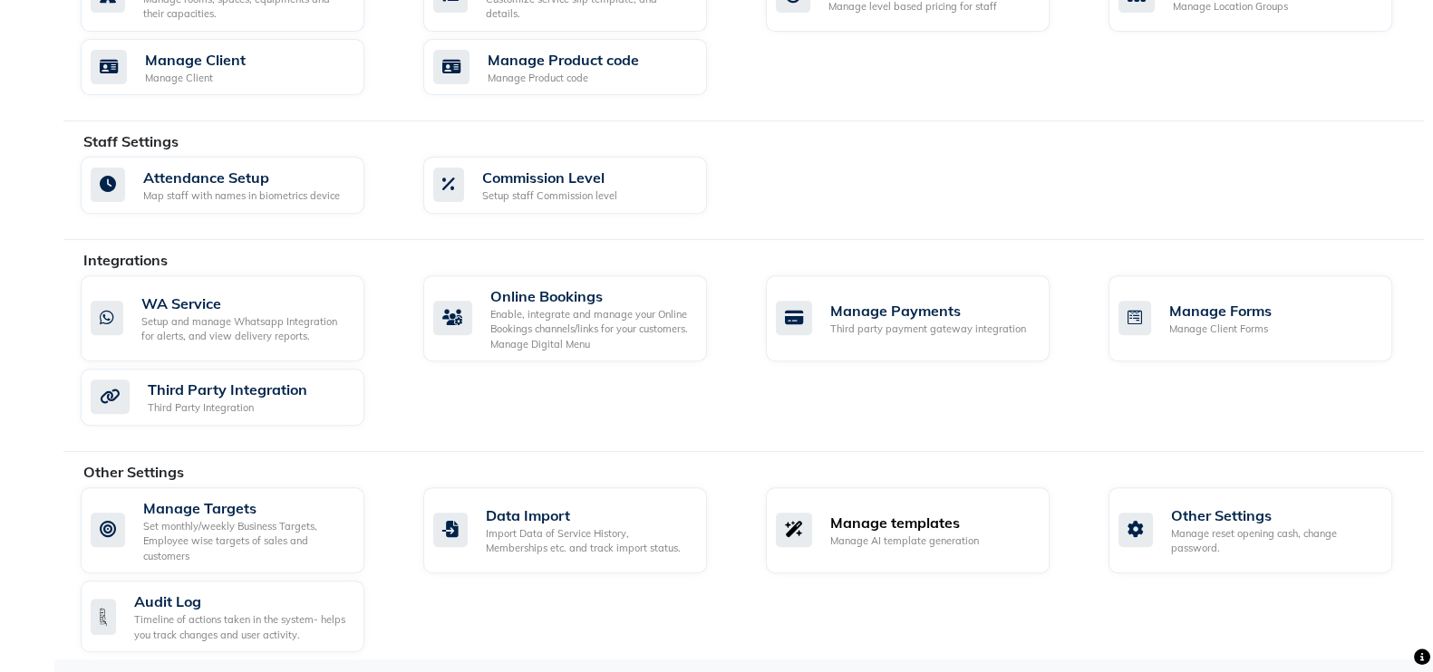
click at [946, 536] on div "Manage AI template generation" at bounding box center [904, 541] width 149 height 15
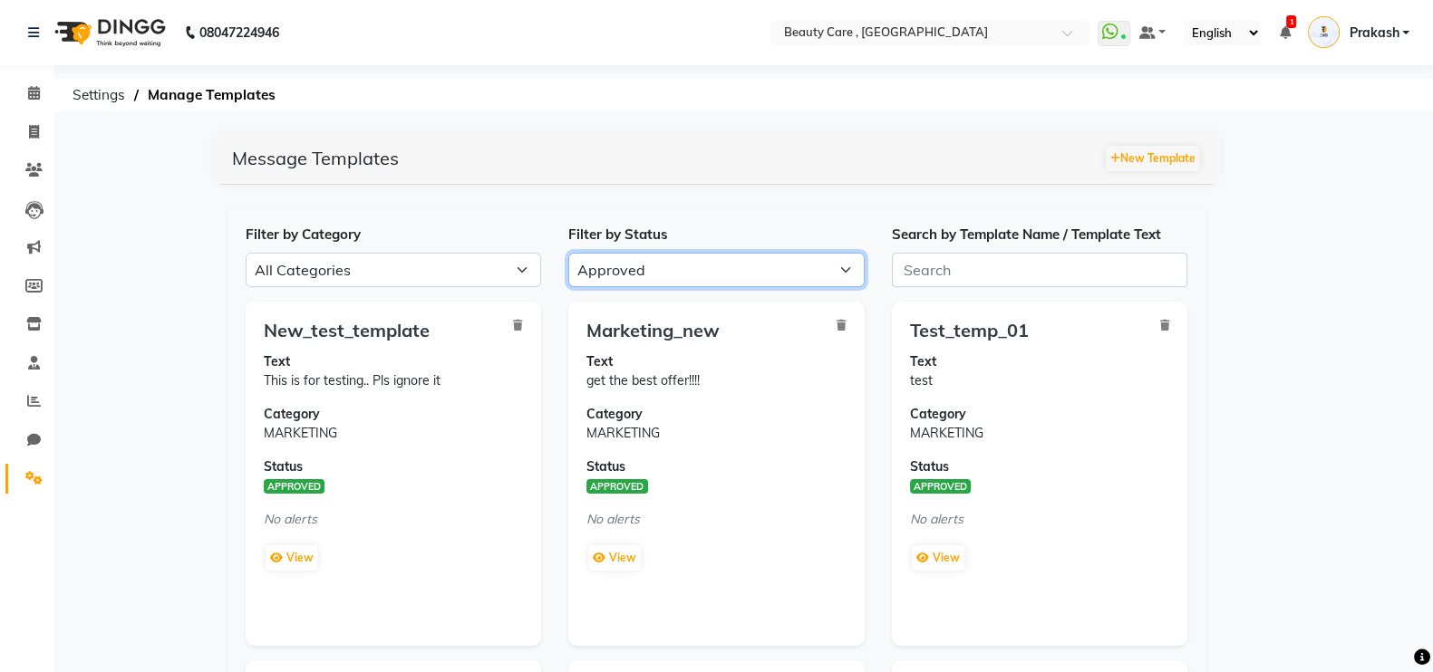
click at [636, 265] on select "All Approved Rejected Failed Pending" at bounding box center [716, 270] width 296 height 34
click at [568, 253] on select "All Approved Rejected Failed Pending" at bounding box center [716, 270] width 296 height 34
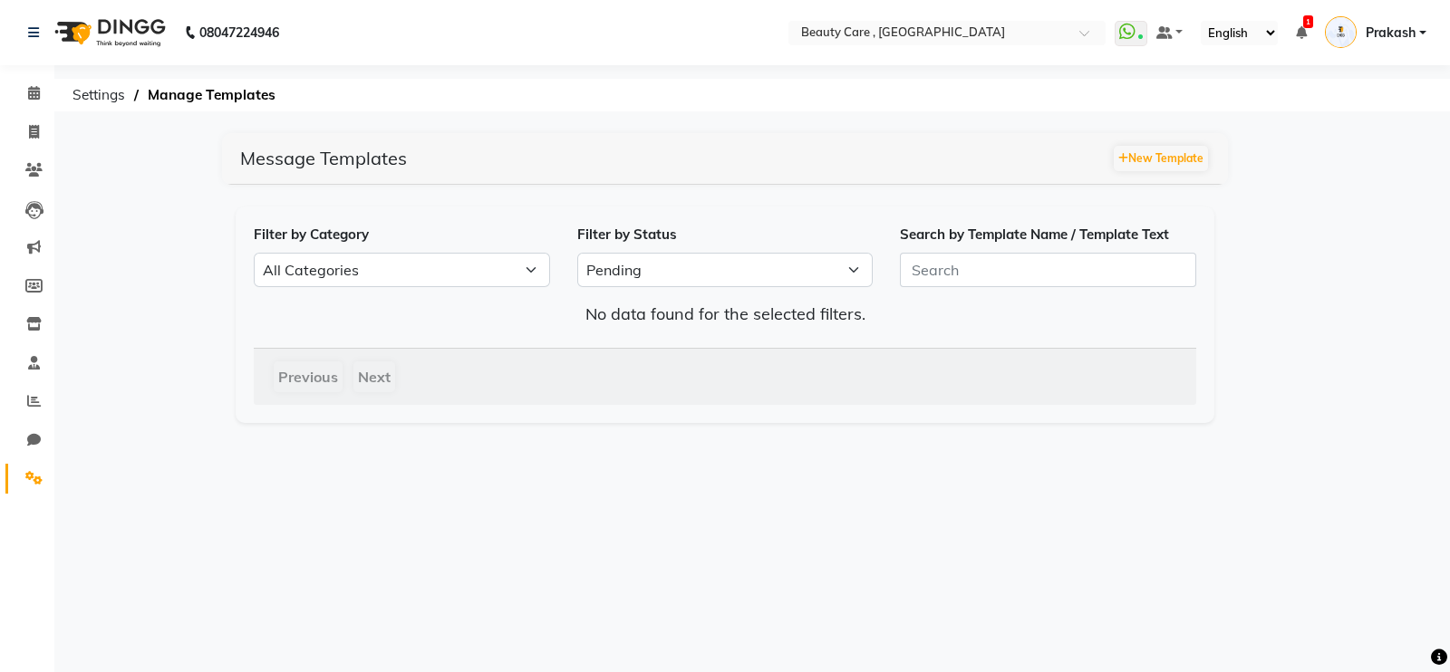
drag, startPoint x: 634, startPoint y: 251, endPoint x: 638, endPoint y: 260, distance: 9.8
click at [635, 258] on div "Filter by Status All Approved Rejected Failed Pending" at bounding box center [726, 256] width 324 height 63
click at [641, 258] on select "All Approved Rejected Failed Pending" at bounding box center [725, 270] width 296 height 34
select select "FAILED"
click at [577, 253] on select "All Approved Rejected Failed Pending" at bounding box center [725, 270] width 296 height 34
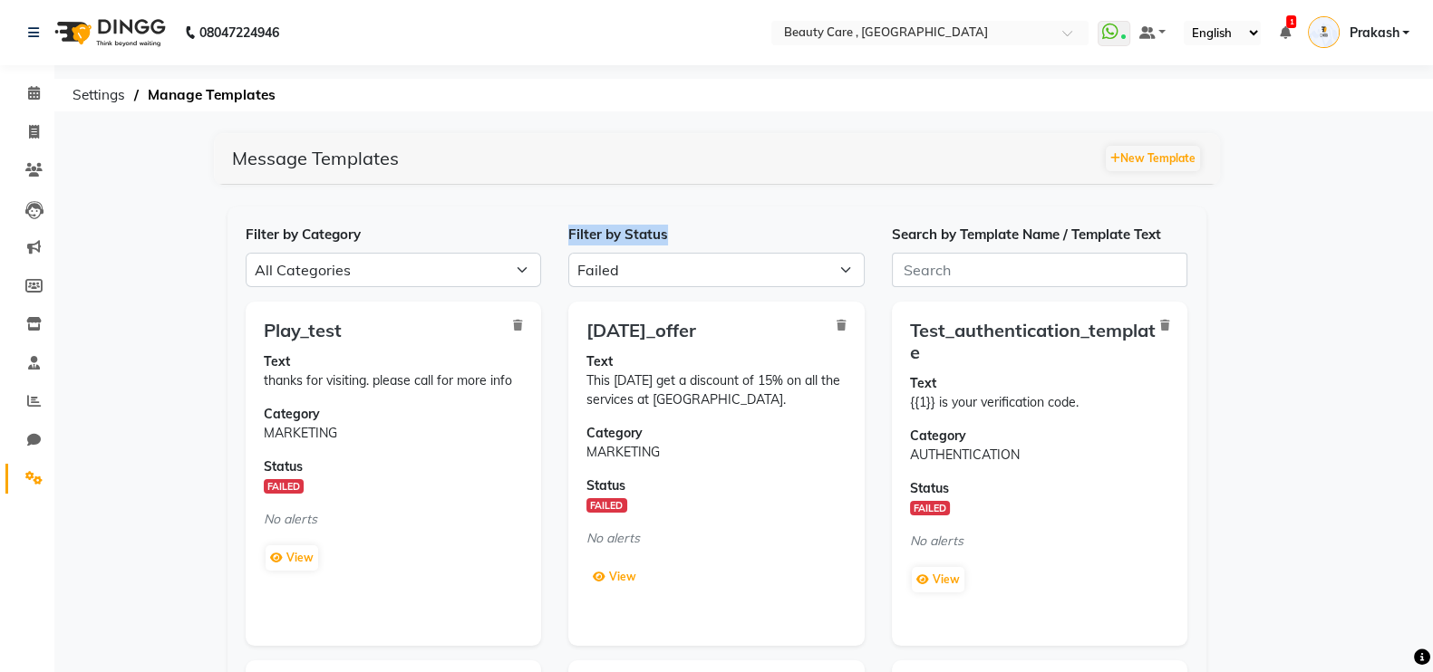
click at [621, 582] on button "View" at bounding box center [614, 577] width 53 height 25
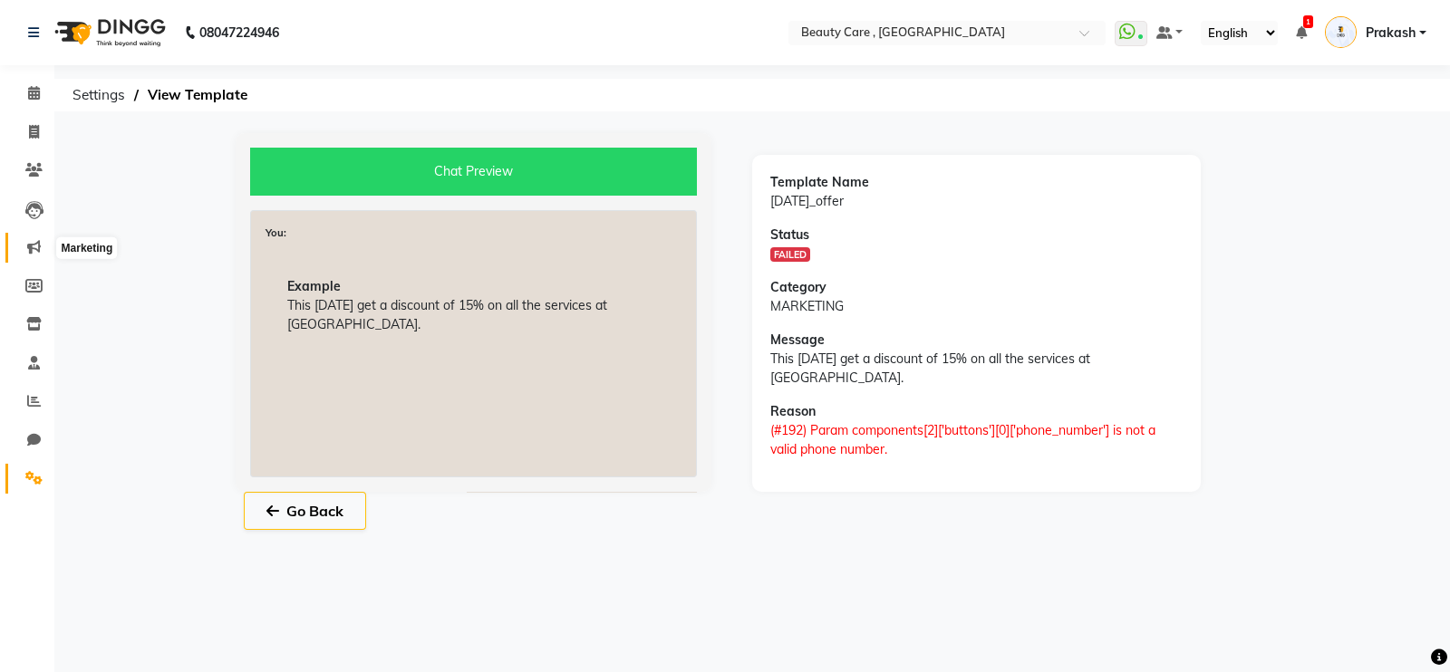
click at [43, 243] on span at bounding box center [34, 247] width 32 height 21
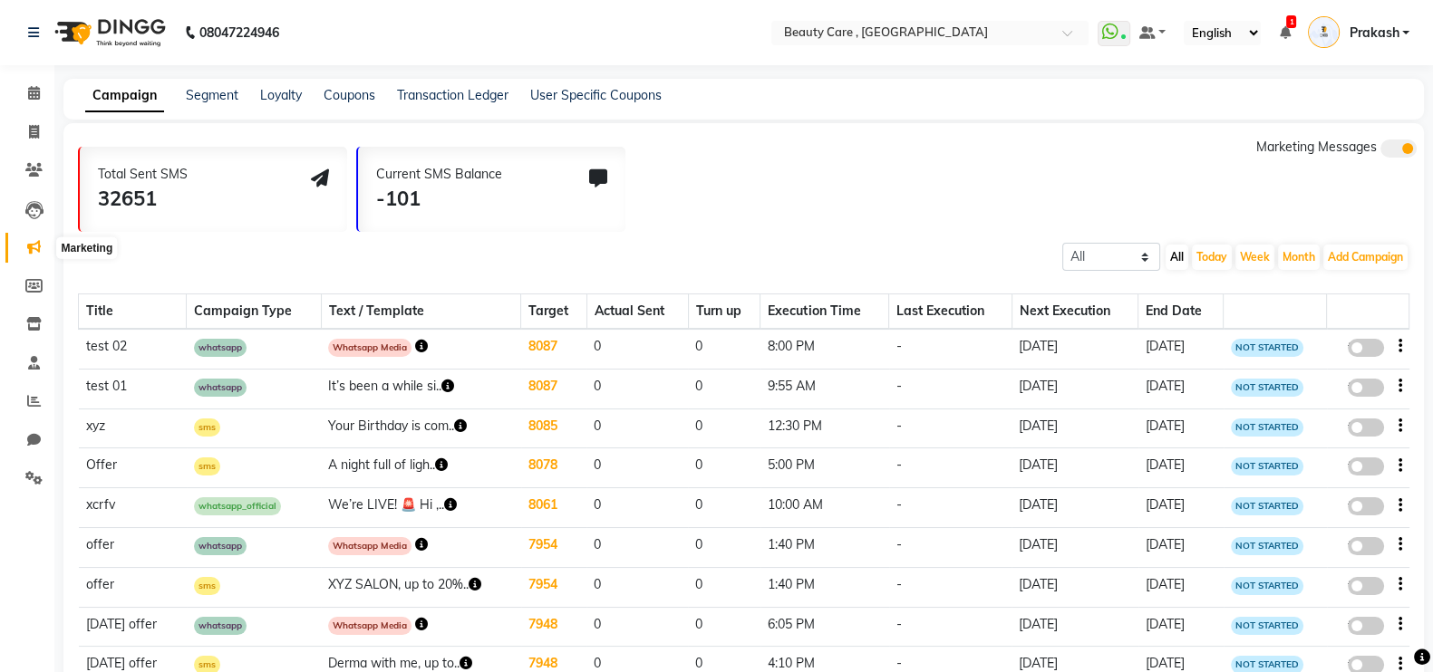
click at [27, 246] on icon at bounding box center [34, 247] width 14 height 14
click at [227, 95] on link "Segment" at bounding box center [212, 95] width 53 height 16
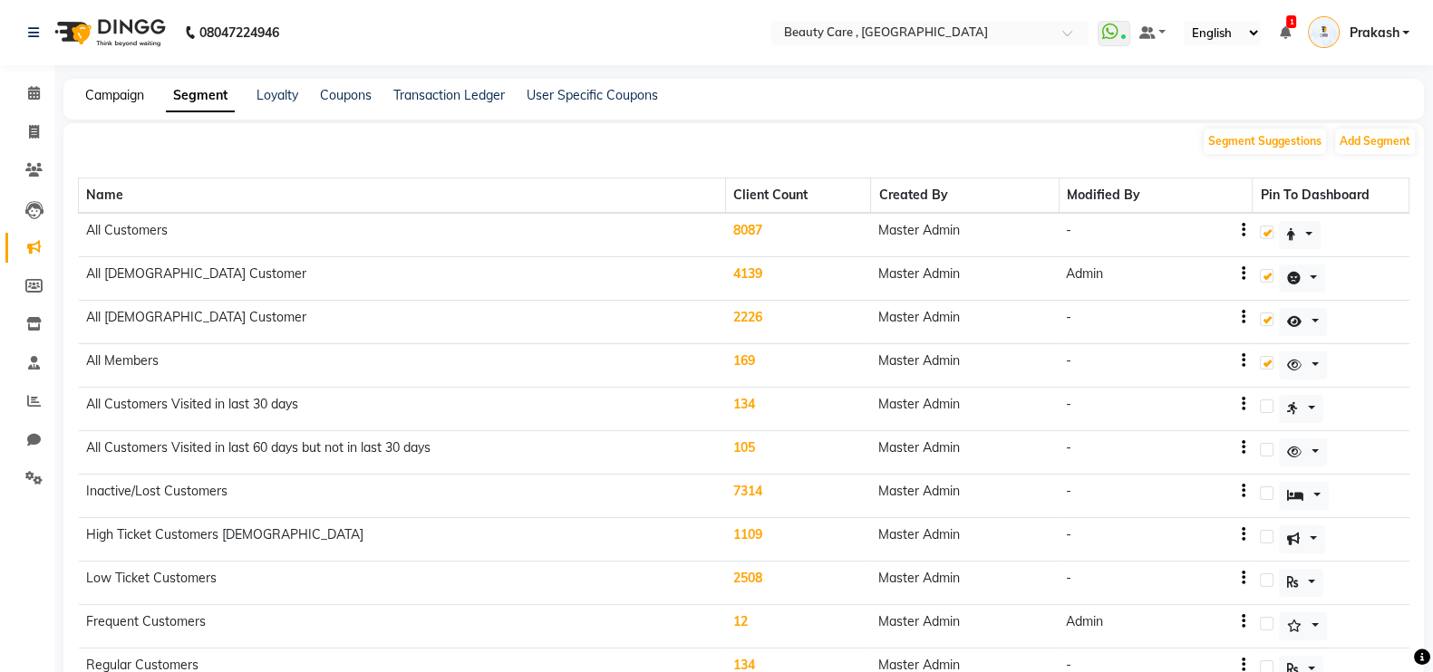
click at [89, 92] on link "Campaign" at bounding box center [114, 95] width 59 height 16
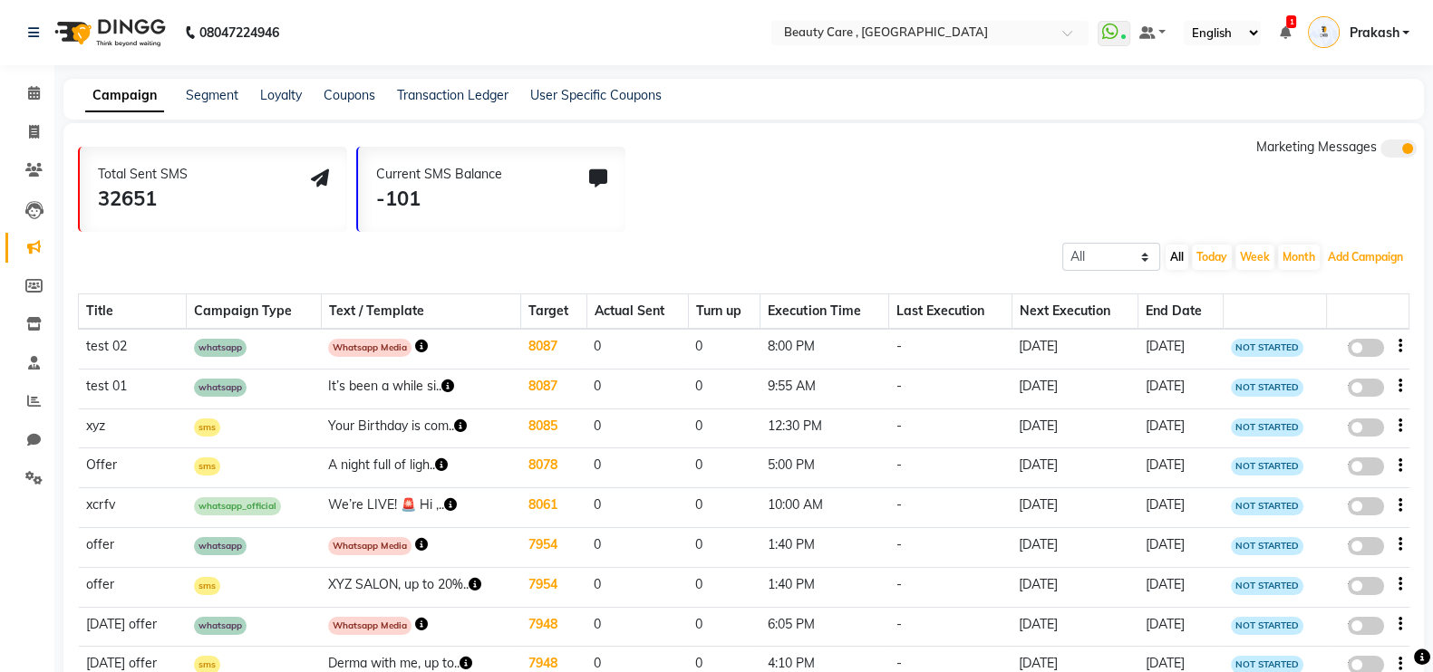
click at [1373, 267] on button "Add Campaign" at bounding box center [1365, 257] width 84 height 25
click at [1357, 373] on div "WhatsApp (Official API)" at bounding box center [1334, 367] width 183 height 27
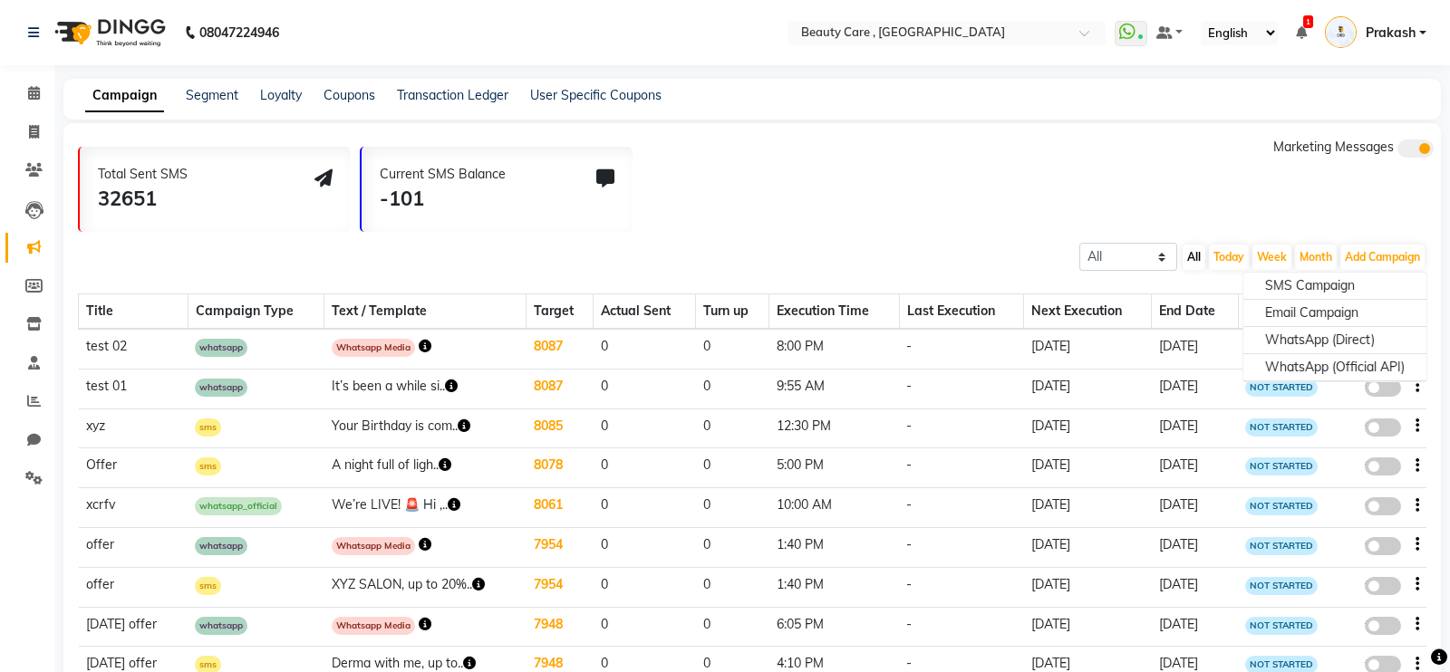
select select "2"
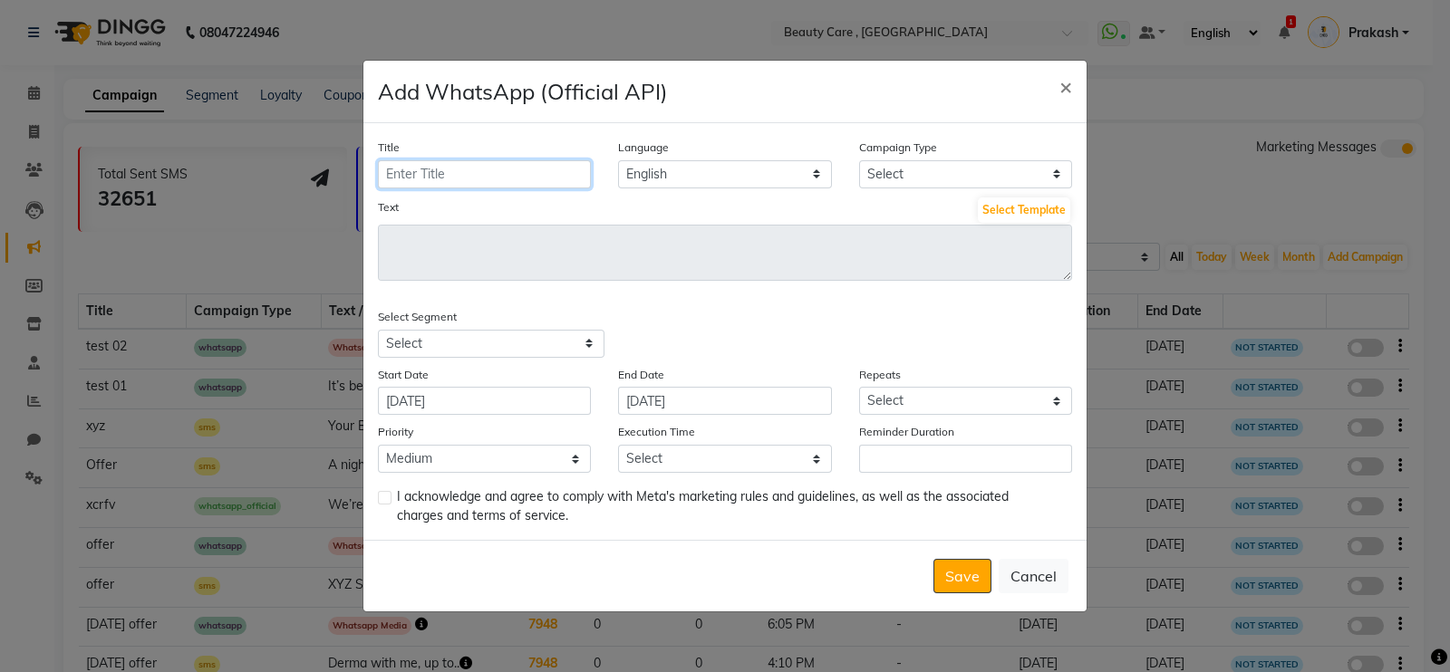
click at [435, 165] on input "Title" at bounding box center [484, 174] width 213 height 28
click at [923, 173] on select "Select Birthday Anniversary Promotional Service reminder" at bounding box center [965, 174] width 213 height 28
select select "3"
click at [859, 160] on select "Select Birthday Anniversary Promotional Service reminder" at bounding box center [965, 174] width 213 height 28
click at [1032, 209] on button "Select Template" at bounding box center [1024, 210] width 92 height 25
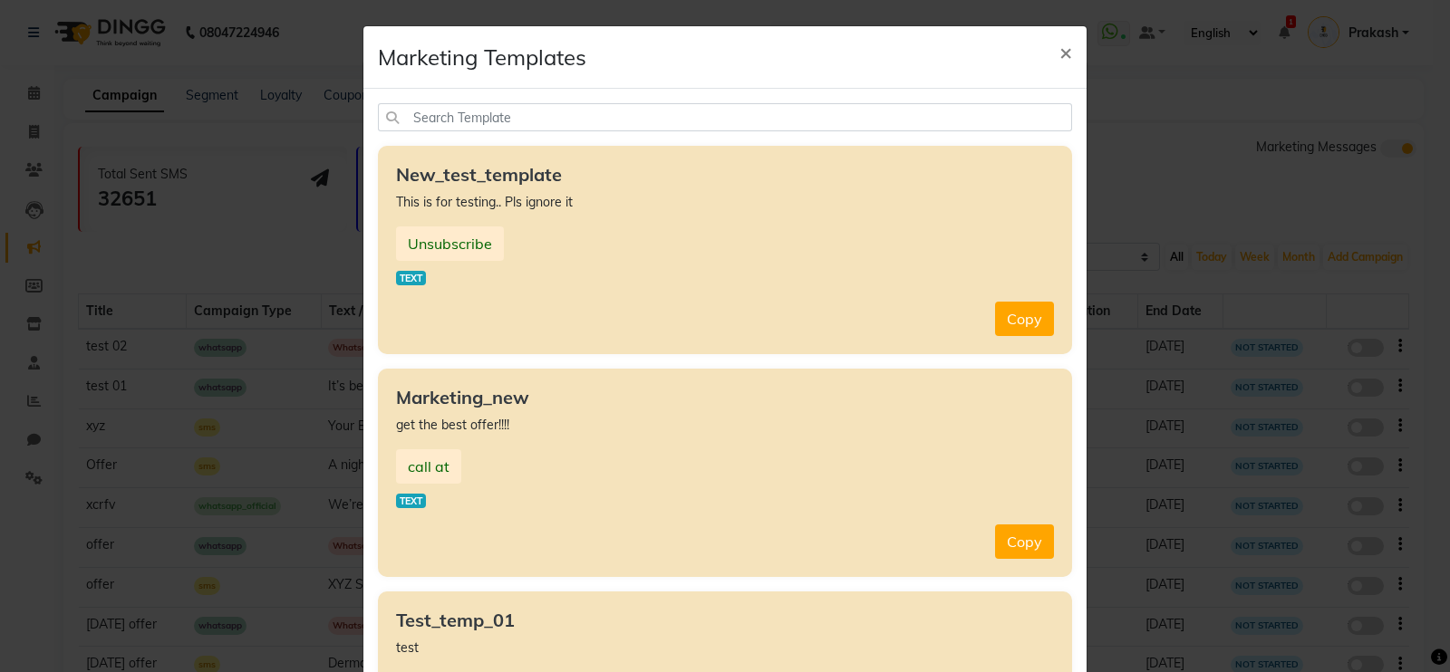
click at [1033, 546] on button "Copy" at bounding box center [1024, 542] width 59 height 34
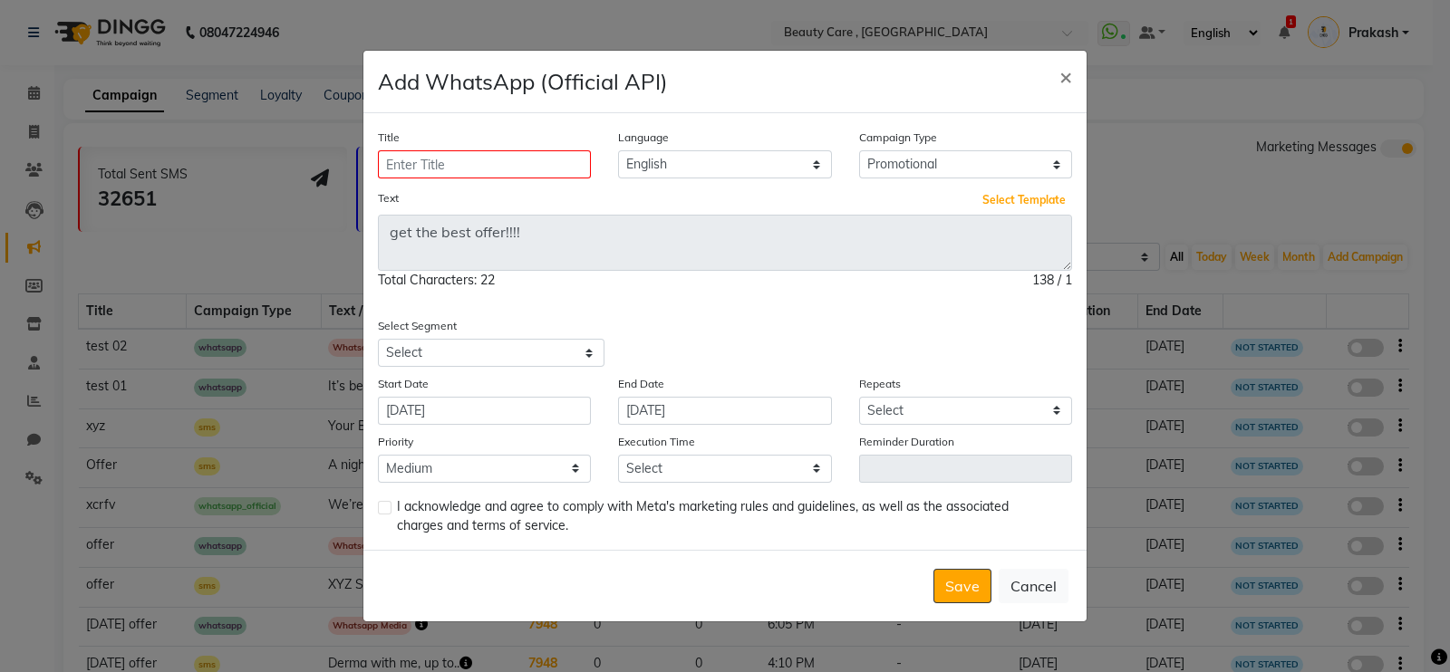
click at [1029, 200] on button "Select Template" at bounding box center [1024, 200] width 92 height 25
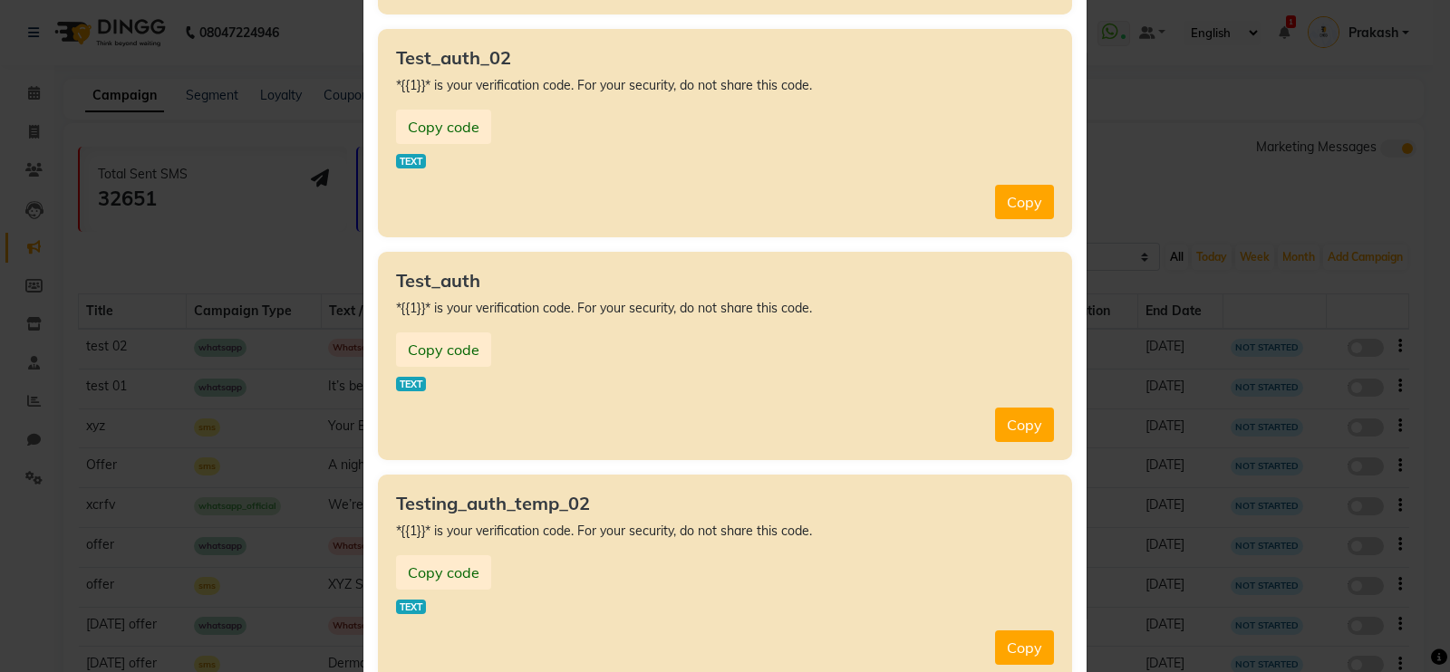
scroll to position [3927, 0]
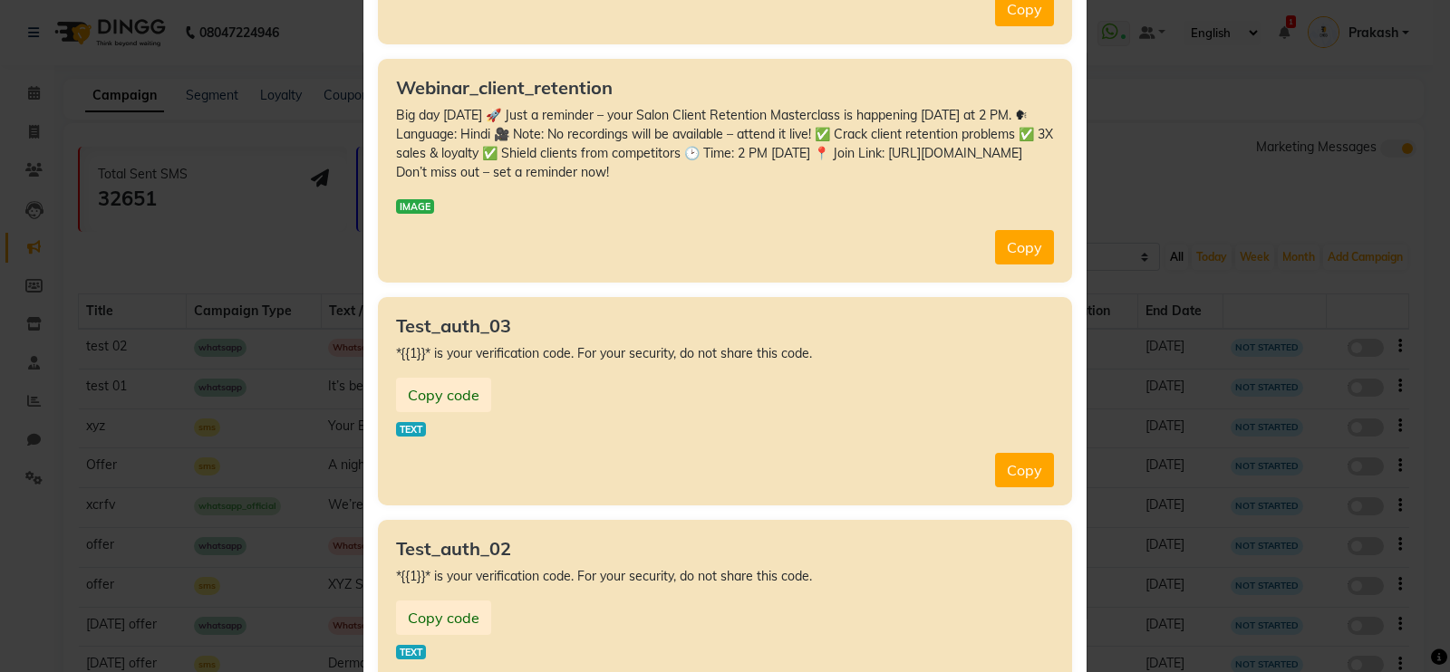
click at [1010, 244] on button "Copy" at bounding box center [1024, 247] width 59 height 34
type textarea "Big day [DATE] 🚀 Just a reminder – your Salon Client Retention Masterclass is h…"
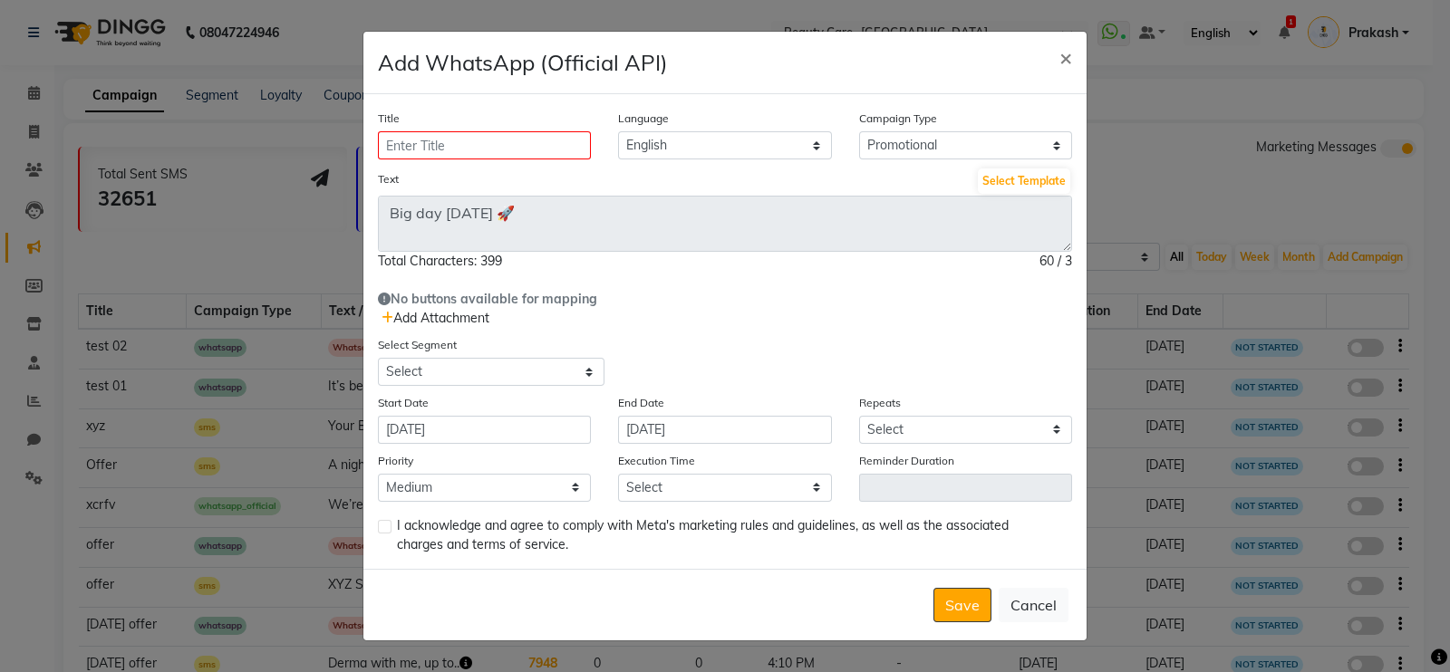
click at [449, 335] on div "Select Segment Select All Customers All [DEMOGRAPHIC_DATA] Customer All [DEMOGR…" at bounding box center [544, 360] width 361 height 51
click at [440, 378] on select "Select All Customers All [DEMOGRAPHIC_DATA] Customer All [DEMOGRAPHIC_DATA] Cus…" at bounding box center [491, 372] width 227 height 28
select select "2"
click at [378, 358] on select "Select All Customers All [DEMOGRAPHIC_DATA] Customer All [DEMOGRAPHIC_DATA] Cus…" at bounding box center [491, 372] width 227 height 28
click at [905, 430] on select "Select Once Daily Alternate Day Weekly Monthly Yearly" at bounding box center [965, 430] width 213 height 28
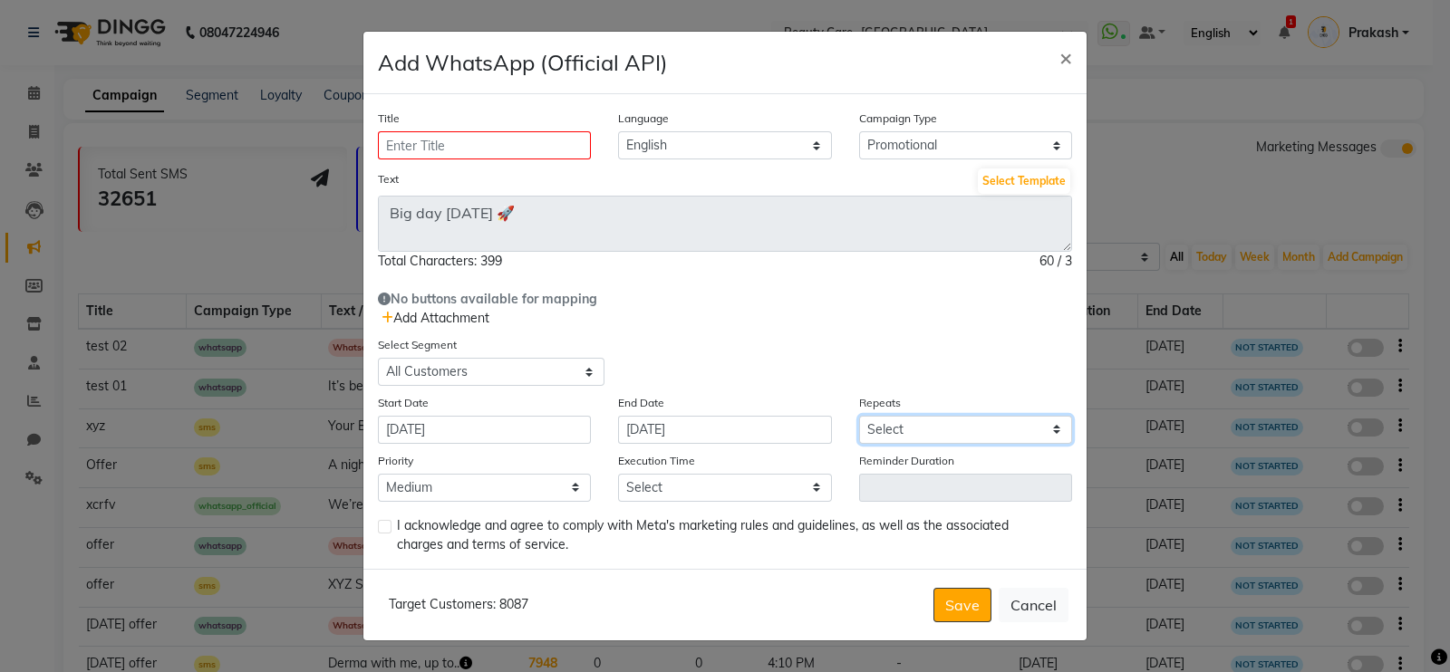
select select "1"
click at [859, 416] on select "Select Once Daily Alternate Day Weekly Monthly Yearly" at bounding box center [965, 430] width 213 height 28
click at [692, 490] on select "Select 09:00 AM 09:05 AM 09:10 AM 09:15 AM 09:20 AM 09:25 AM 09:30 AM 09:35 AM …" at bounding box center [724, 488] width 213 height 28
select select "1240"
click at [618, 476] on select "Select 09:00 AM 09:05 AM 09:10 AM 09:15 AM 09:20 AM 09:25 AM 09:30 AM 09:35 AM …" at bounding box center [724, 488] width 213 height 28
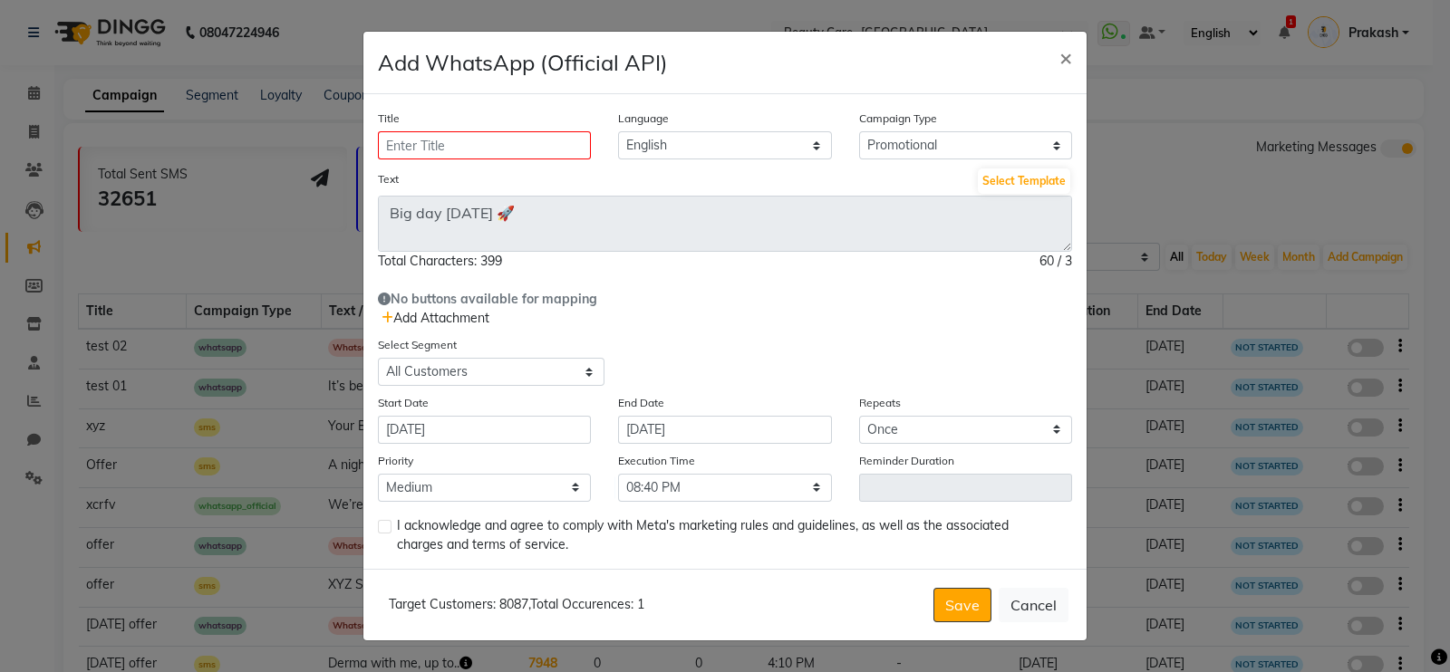
click at [389, 532] on label at bounding box center [385, 527] width 14 height 14
click at [389, 532] on input "checkbox" at bounding box center [384, 528] width 12 height 12
checkbox input "true"
click at [1029, 615] on button "Cancel" at bounding box center [1034, 605] width 70 height 34
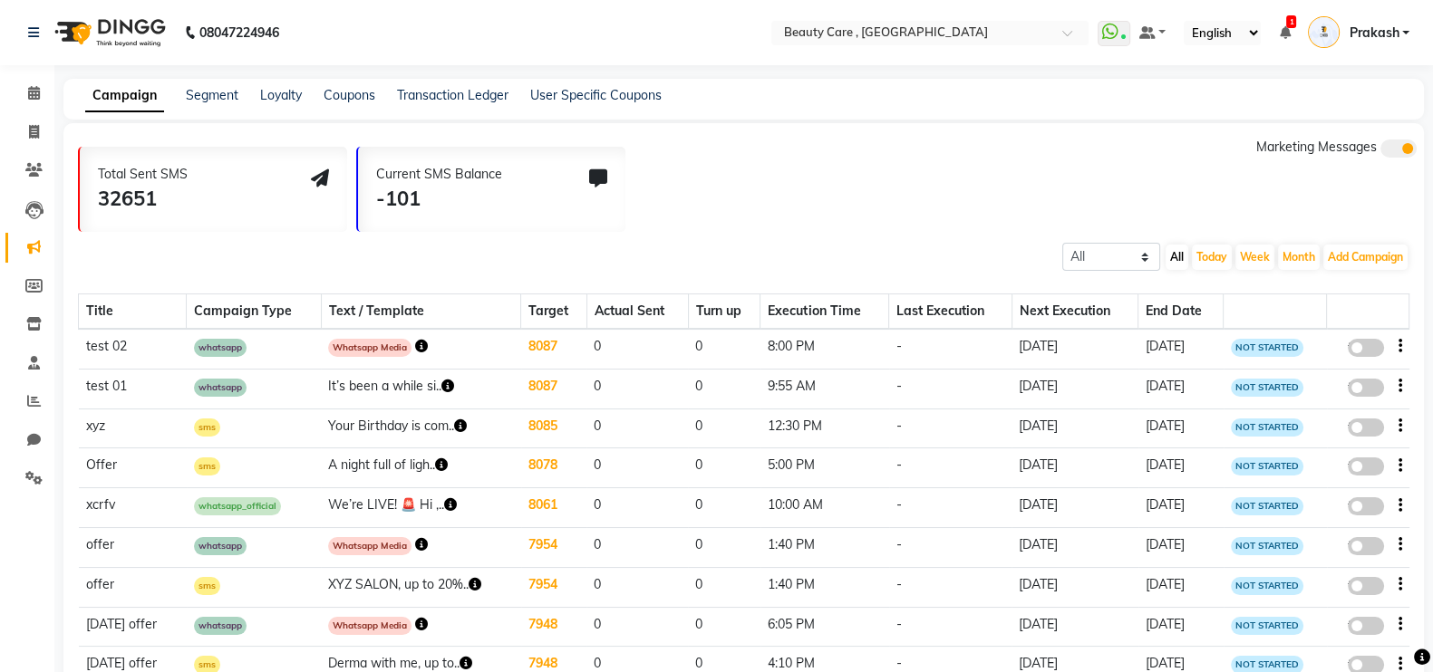
click at [1366, 347] on span at bounding box center [1366, 348] width 36 height 18
click at [1372, 351] on input "false" at bounding box center [1372, 351] width 0 height 0
select select "3"
select select "2"
select select "1"
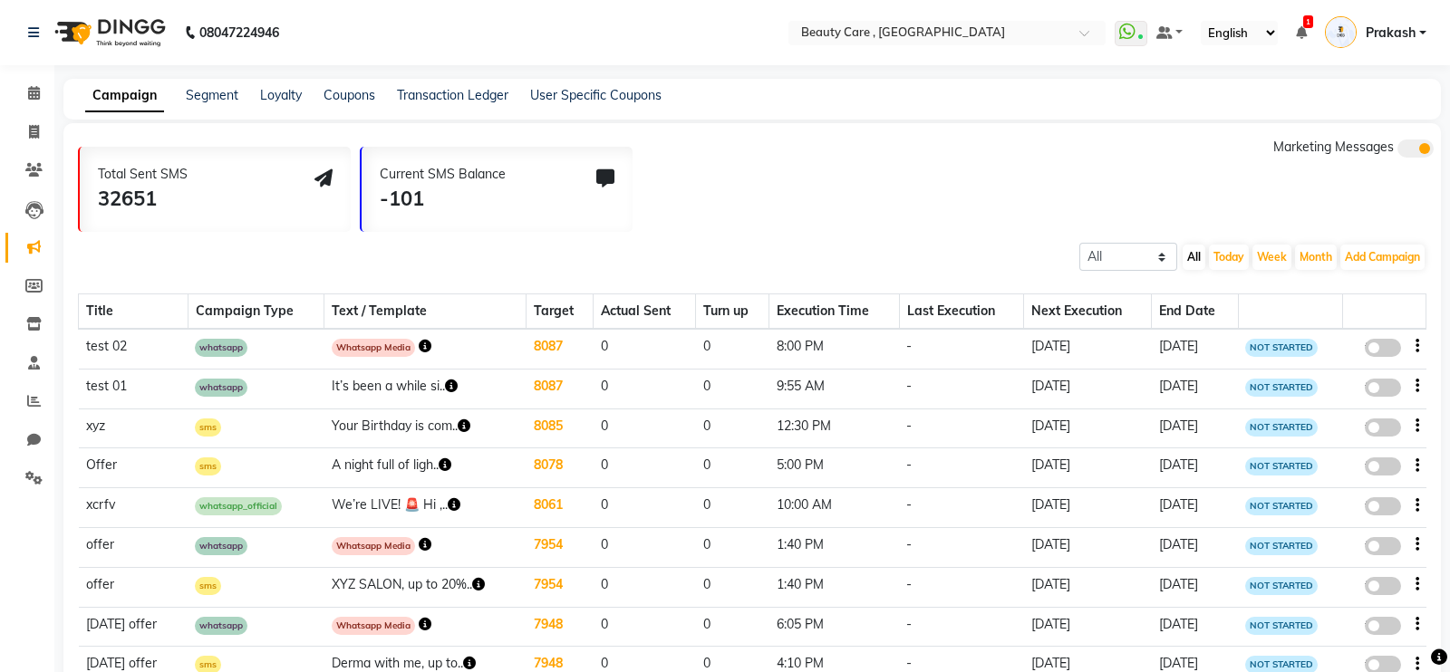
select select "2"
select select "1200"
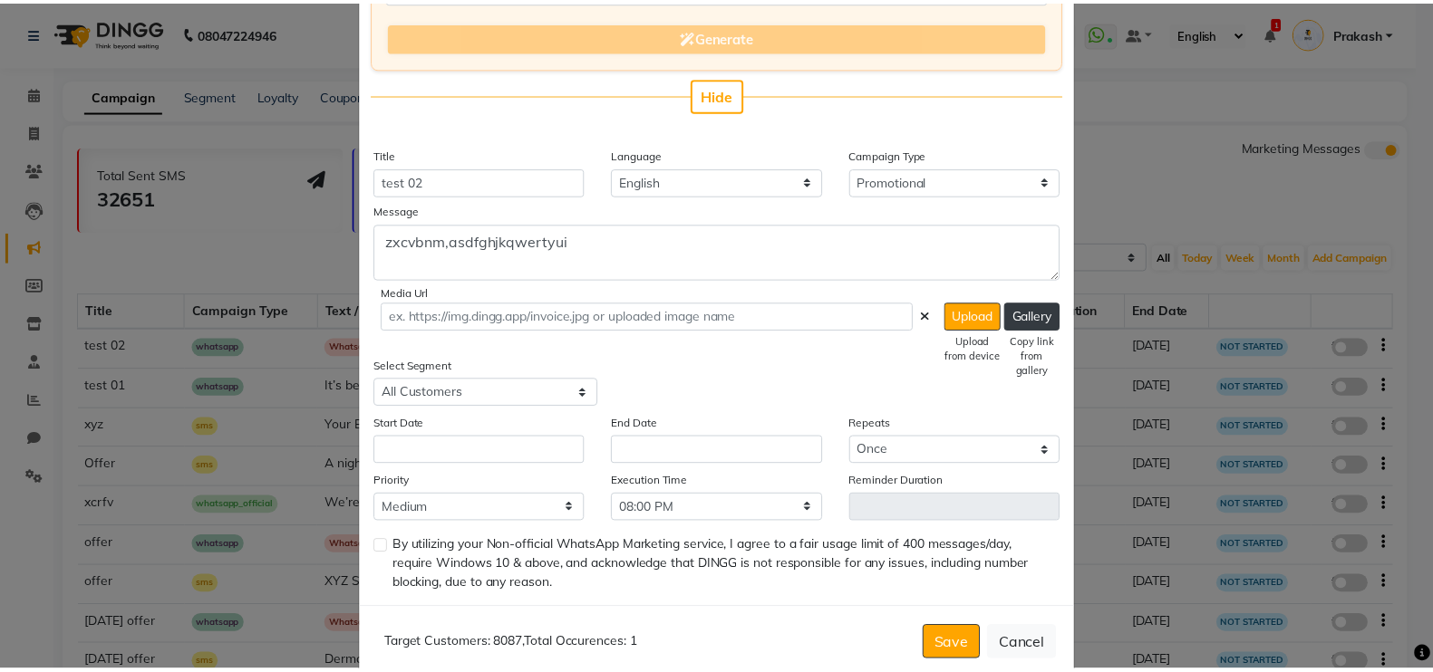
scroll to position [322, 0]
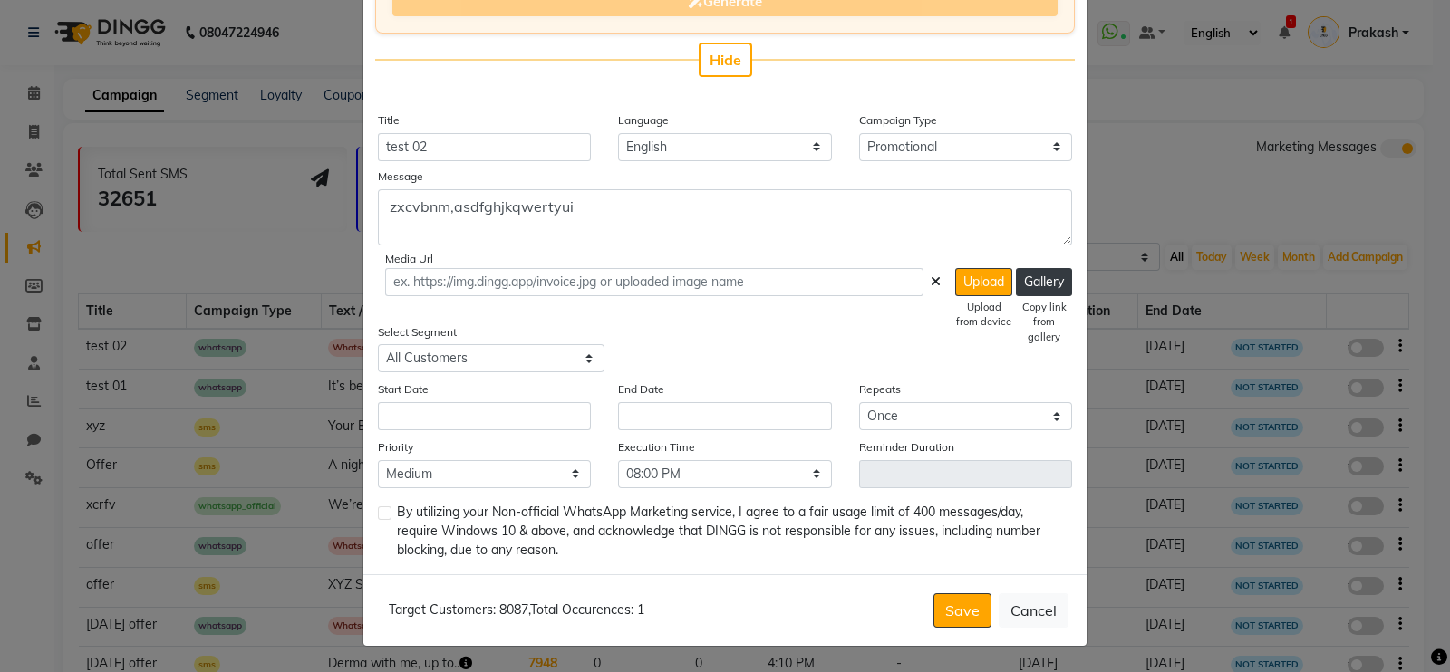
click at [1029, 606] on button "Cancel" at bounding box center [1034, 611] width 70 height 34
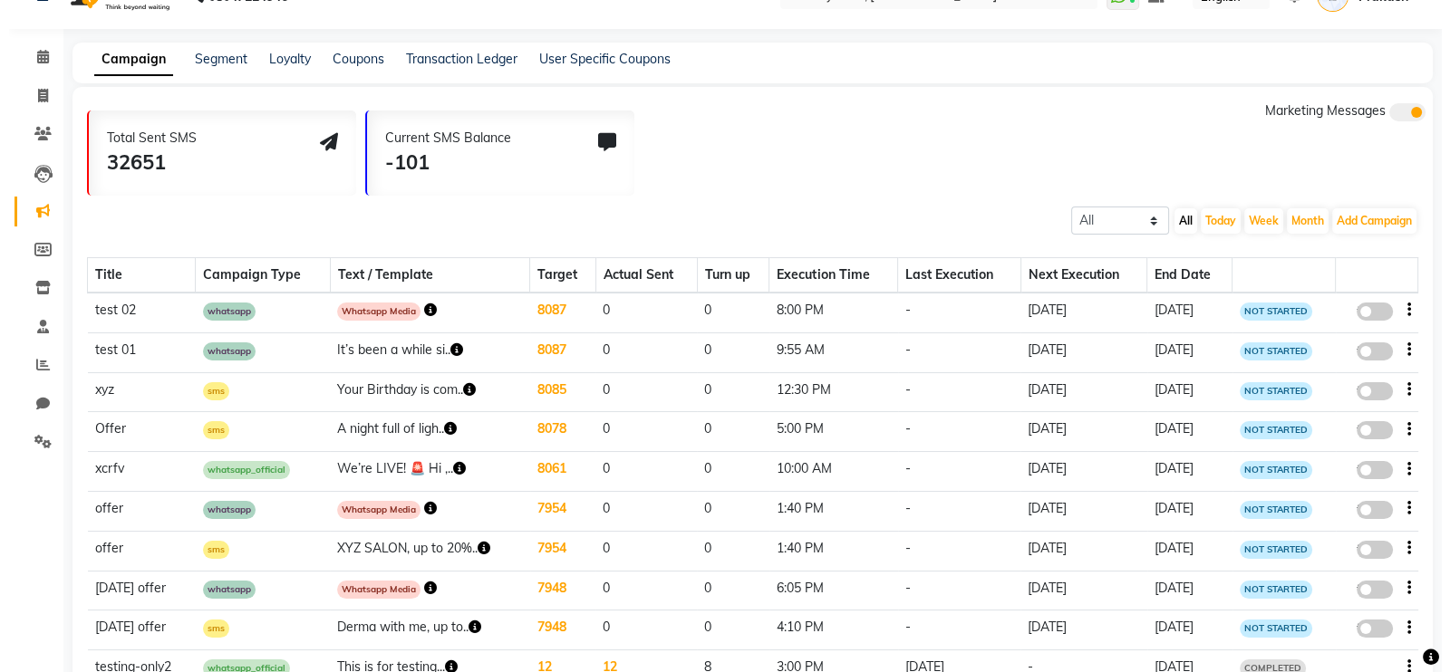
scroll to position [0, 0]
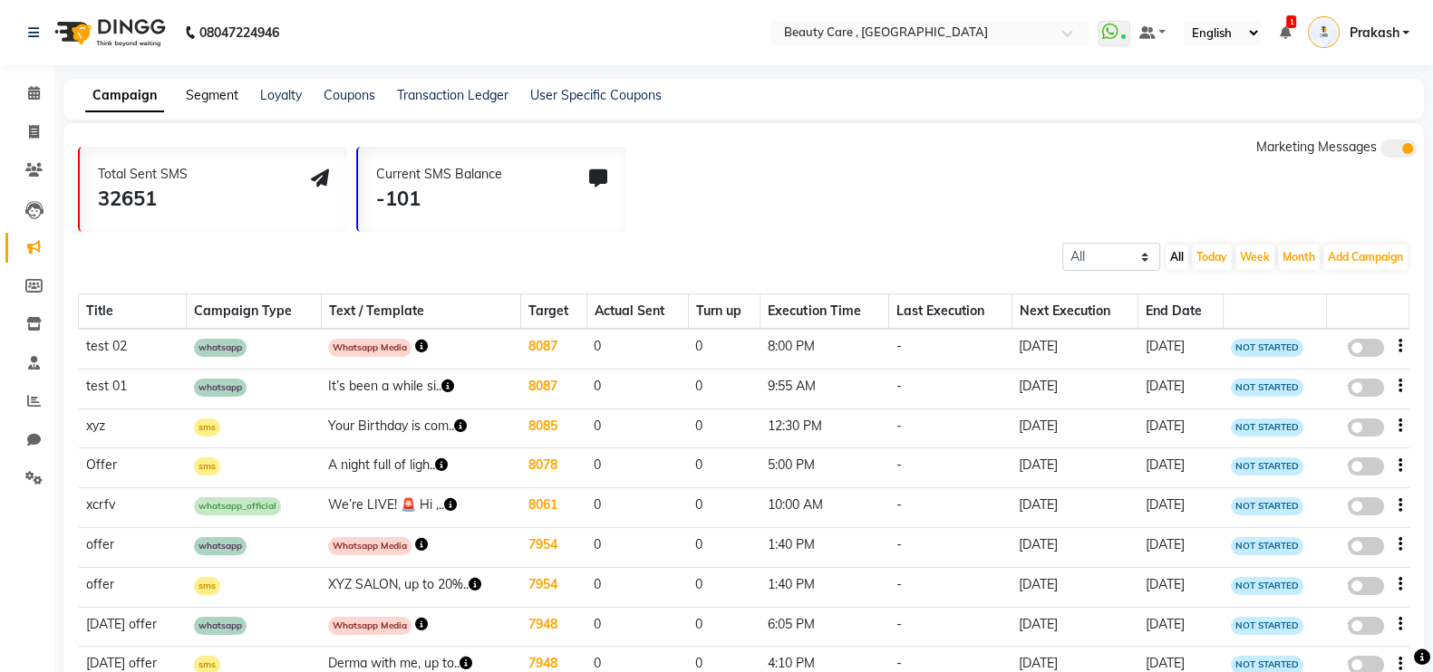
click at [189, 90] on link "Segment" at bounding box center [212, 95] width 53 height 16
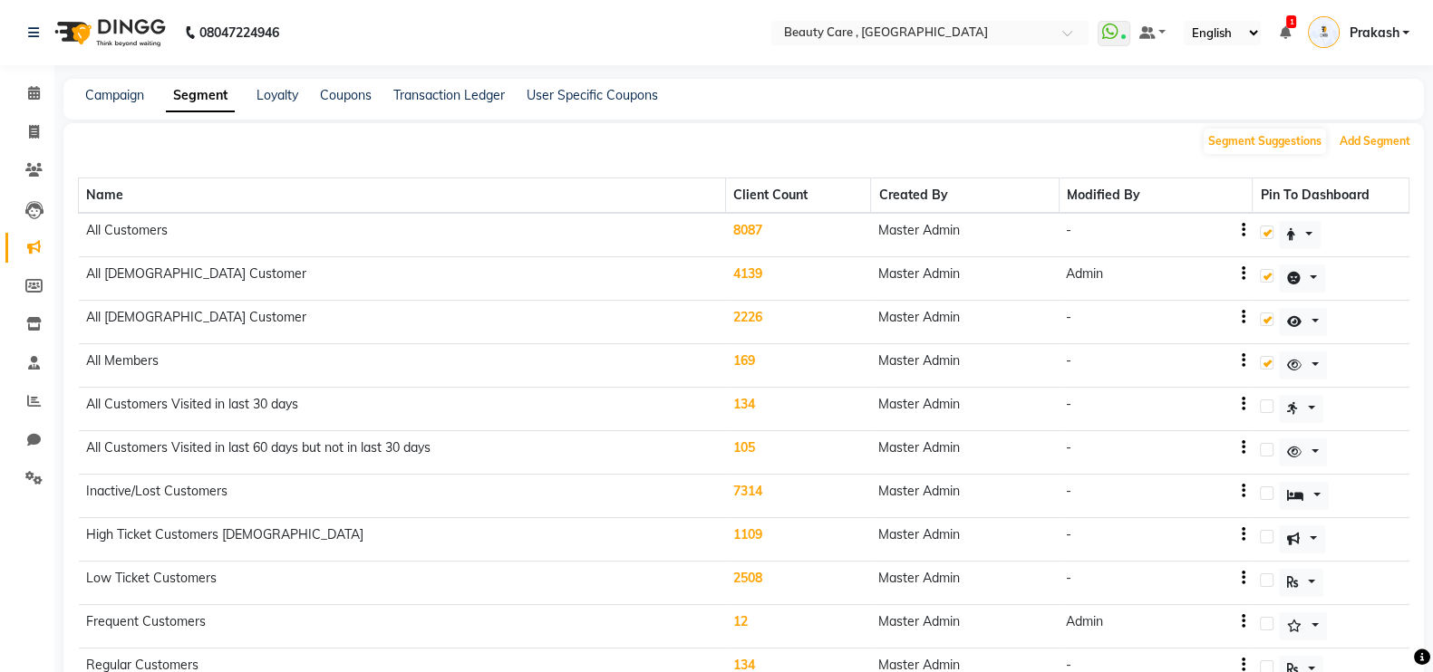
click at [1377, 142] on button "Add Segment" at bounding box center [1375, 141] width 80 height 25
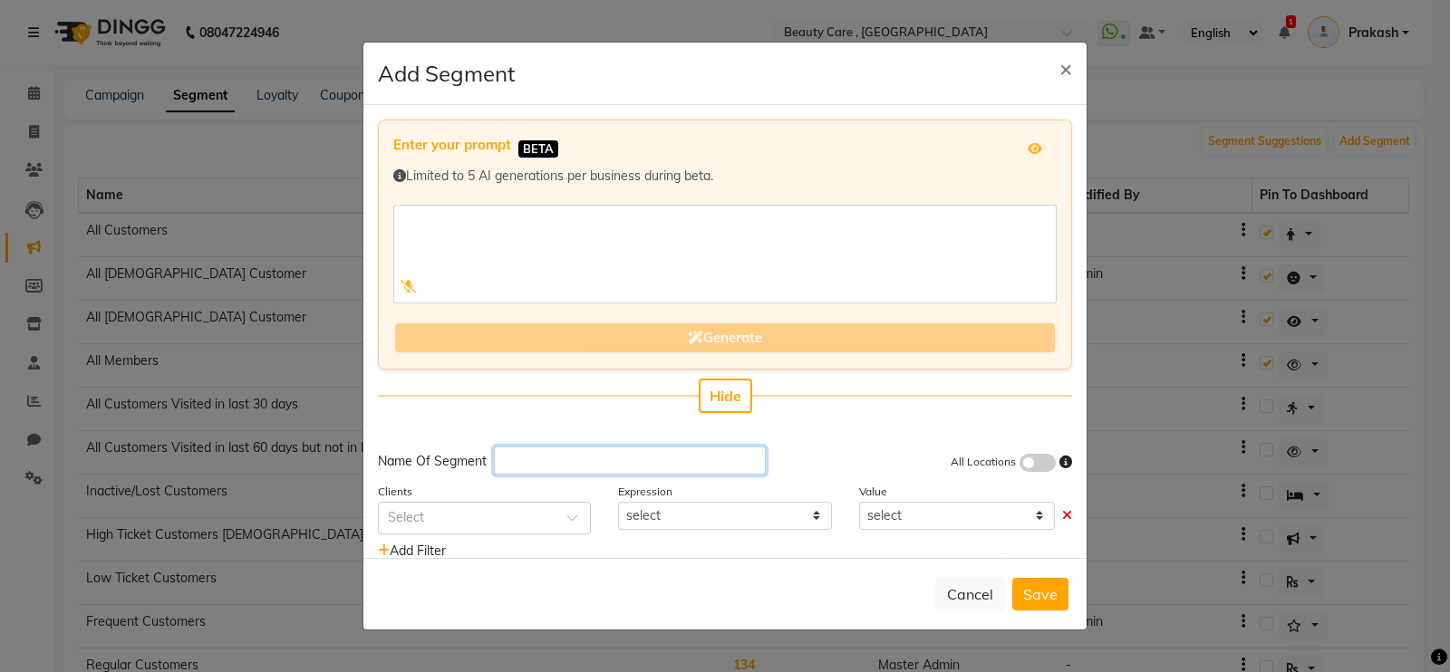
click at [567, 460] on input "text" at bounding box center [630, 461] width 272 height 28
click at [561, 468] on input "text" at bounding box center [630, 461] width 272 height 28
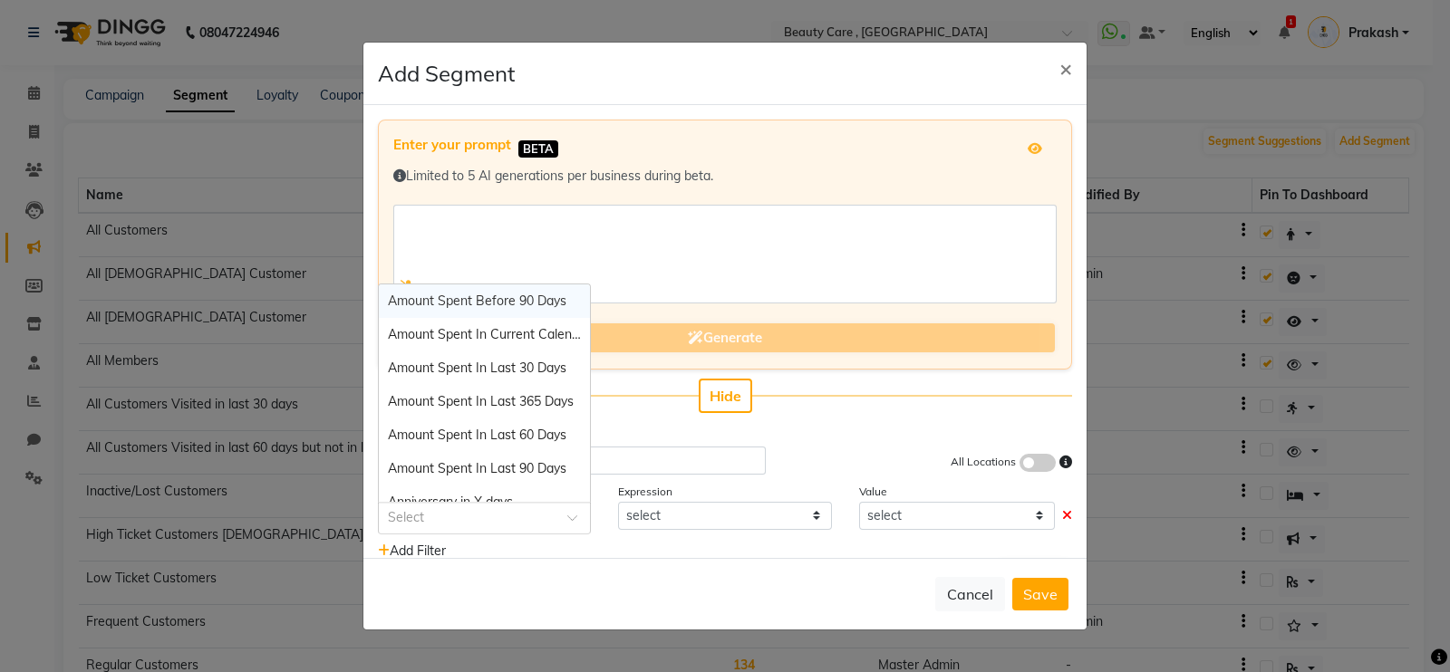
click at [463, 520] on input "text" at bounding box center [466, 516] width 157 height 19
type input "ser"
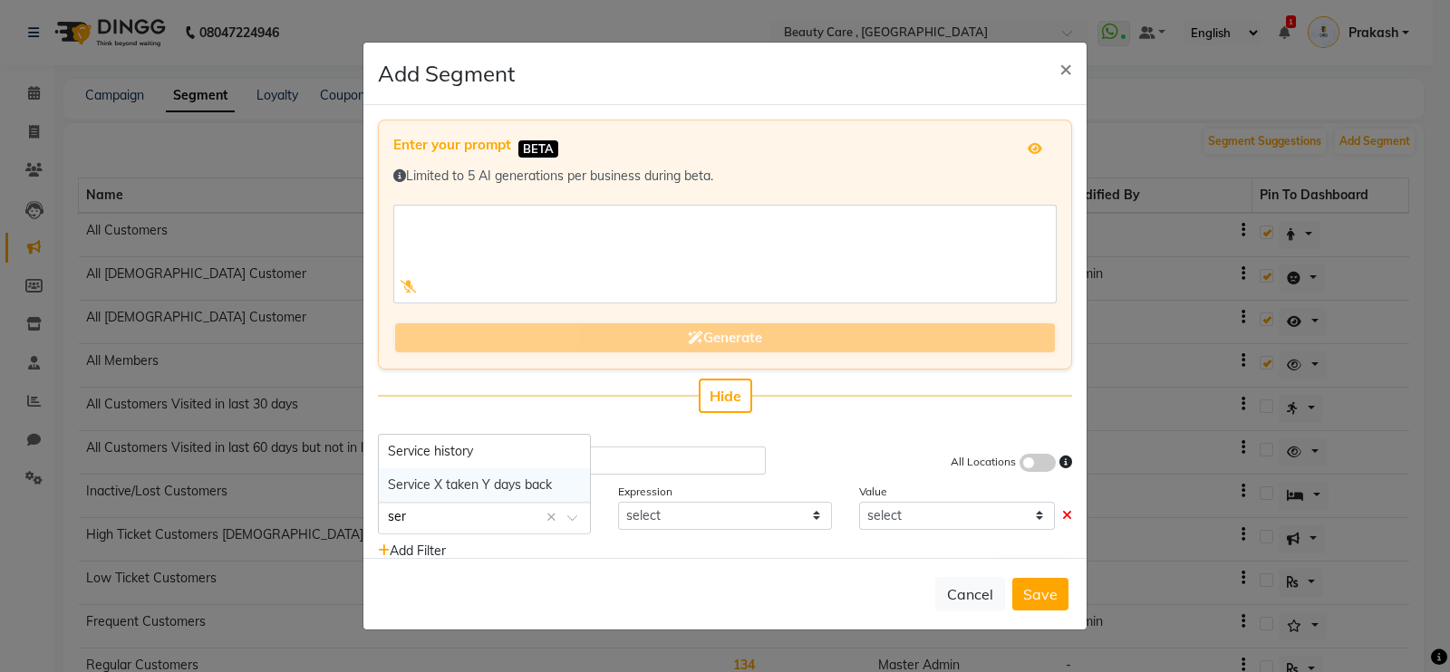
click at [443, 485] on span "Service X taken Y days back" at bounding box center [470, 485] width 164 height 16
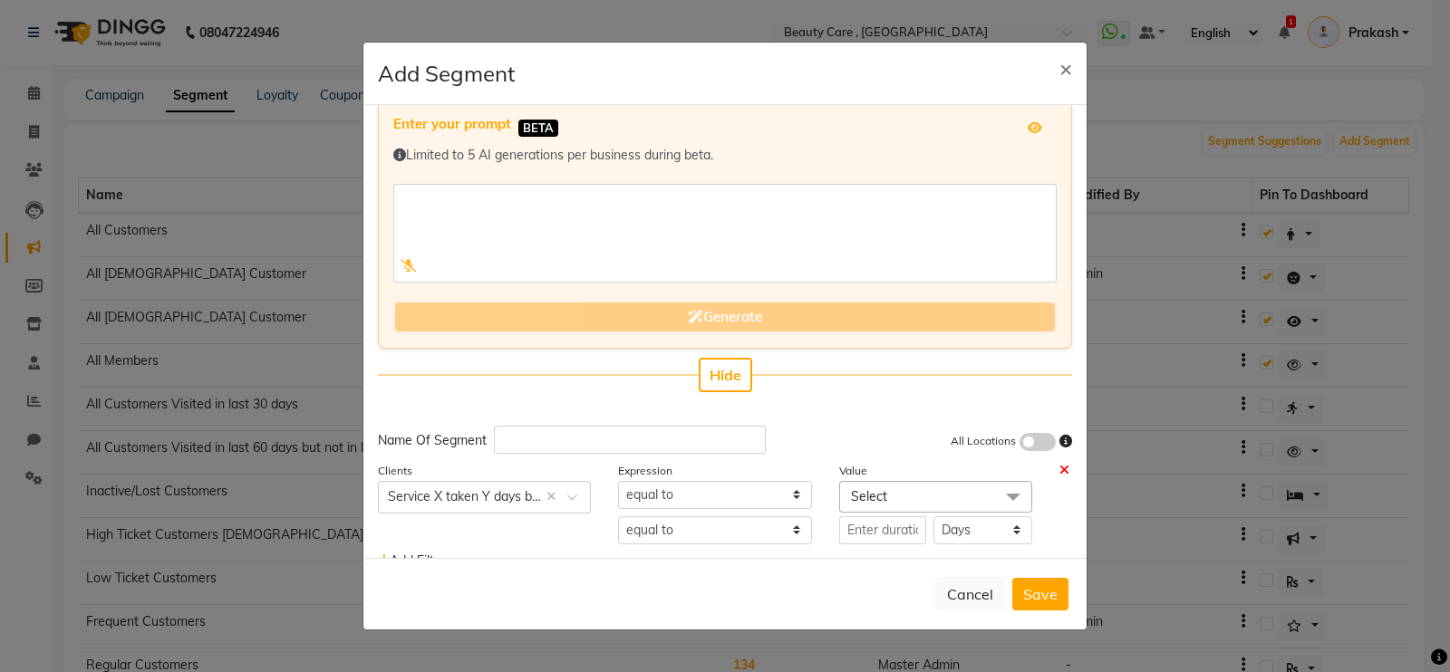
scroll to position [55, 0]
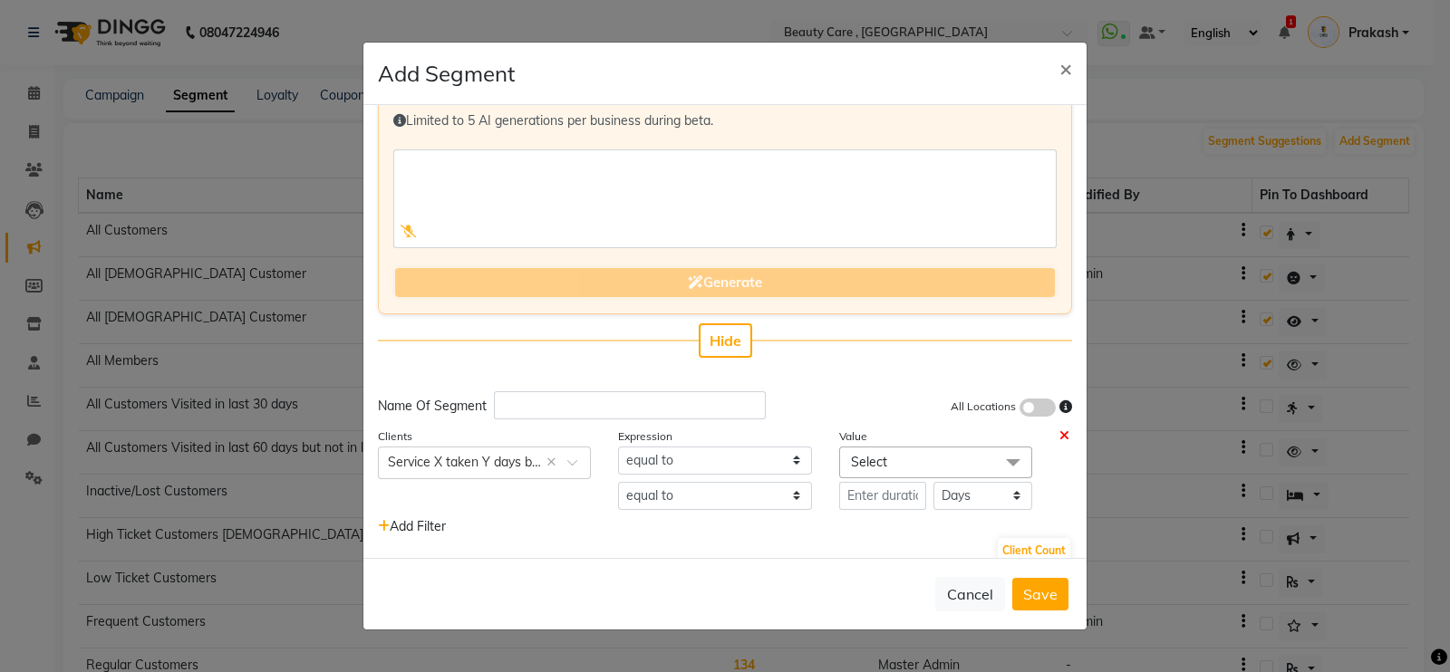
click at [868, 459] on span "Select" at bounding box center [869, 462] width 36 height 16
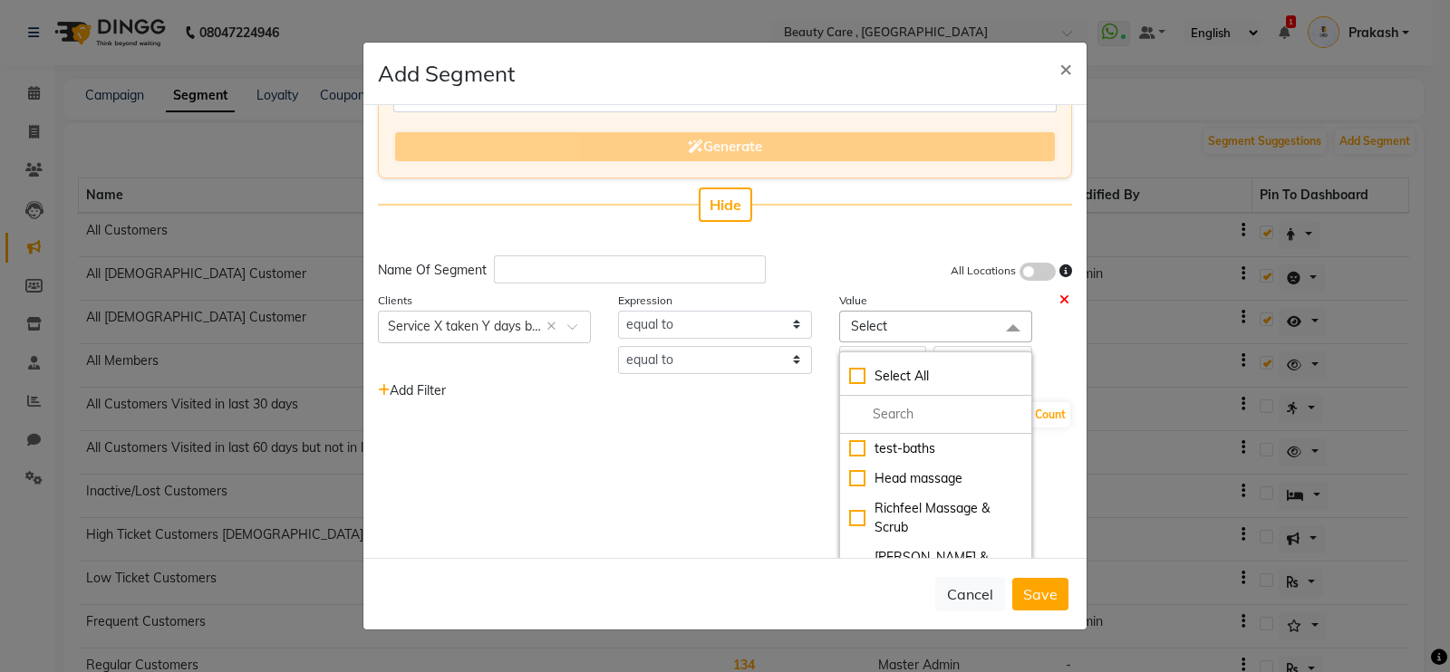
scroll to position [237, 0]
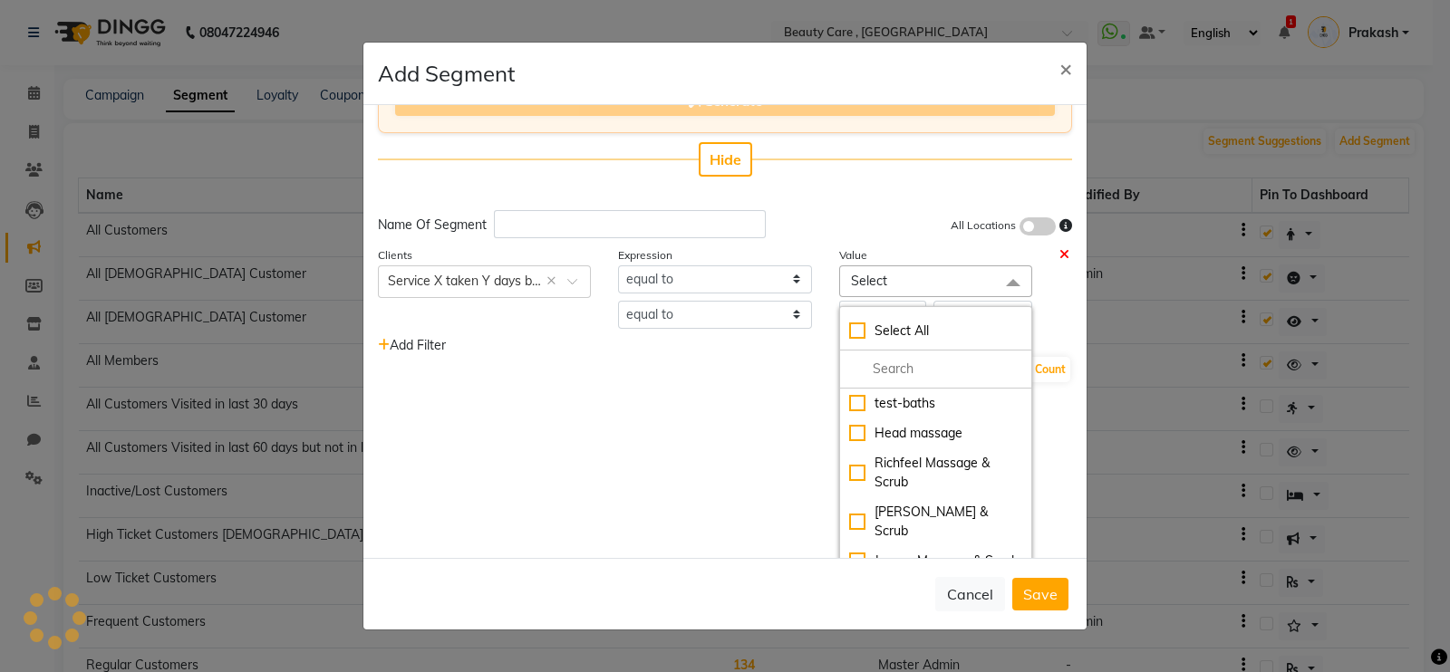
click at [896, 456] on div "Richfeel Massage & Scrub" at bounding box center [935, 473] width 173 height 38
checkbox input "true"
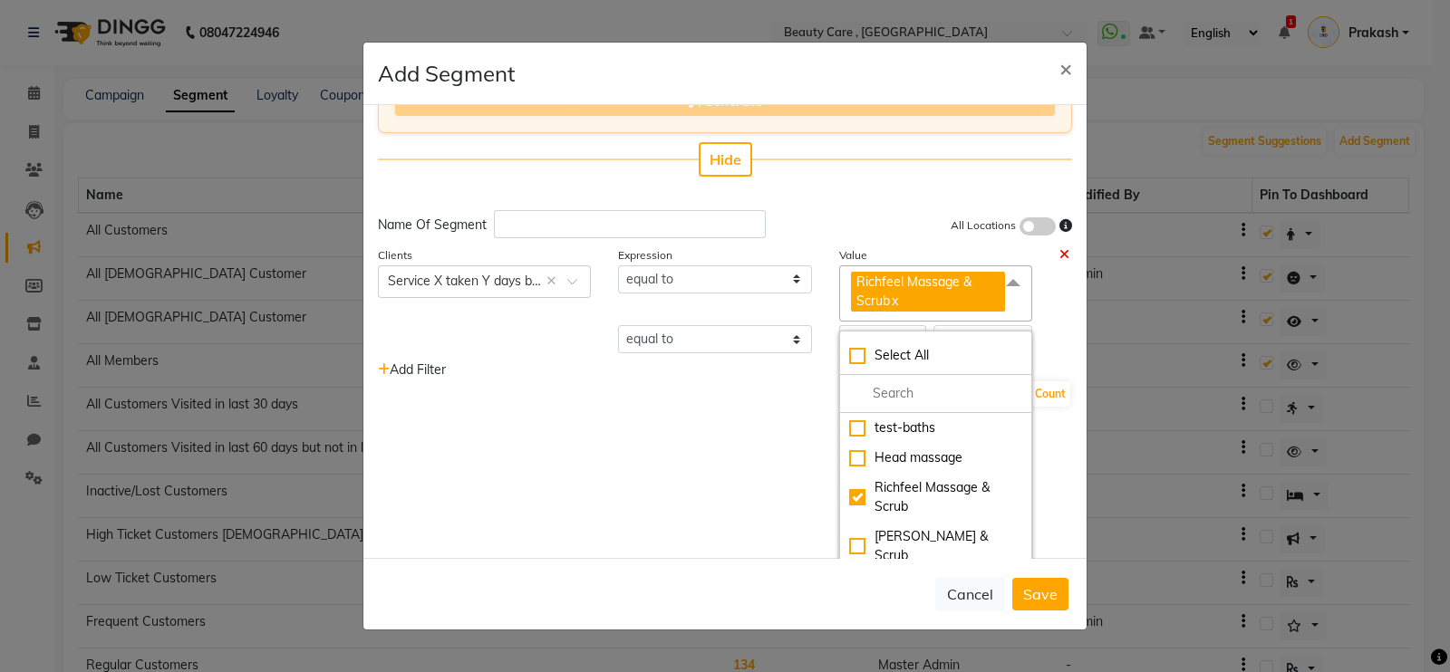
click at [698, 508] on div "Enter your prompt BETA Limited to 5 AI generations per business during beta. Ge…" at bounding box center [724, 331] width 723 height 453
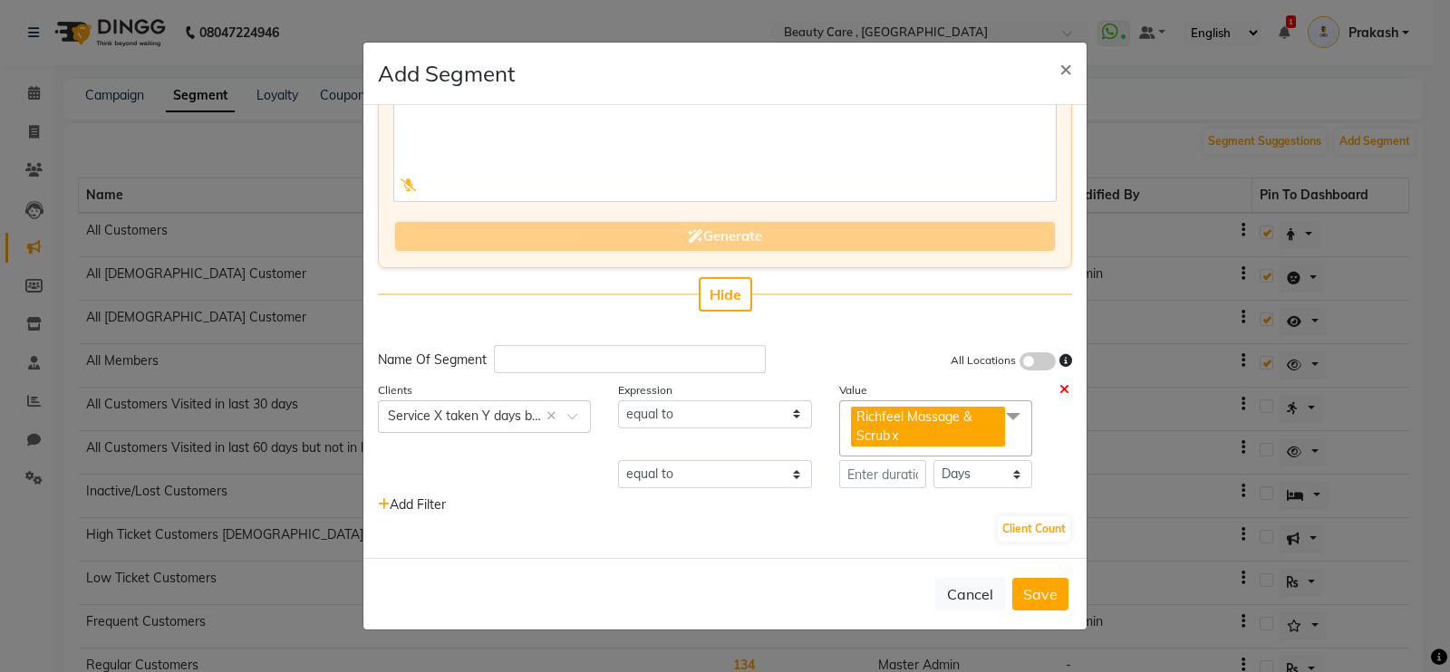
scroll to position [101, 0]
click at [887, 478] on input "number" at bounding box center [883, 475] width 88 height 28
type input "21"
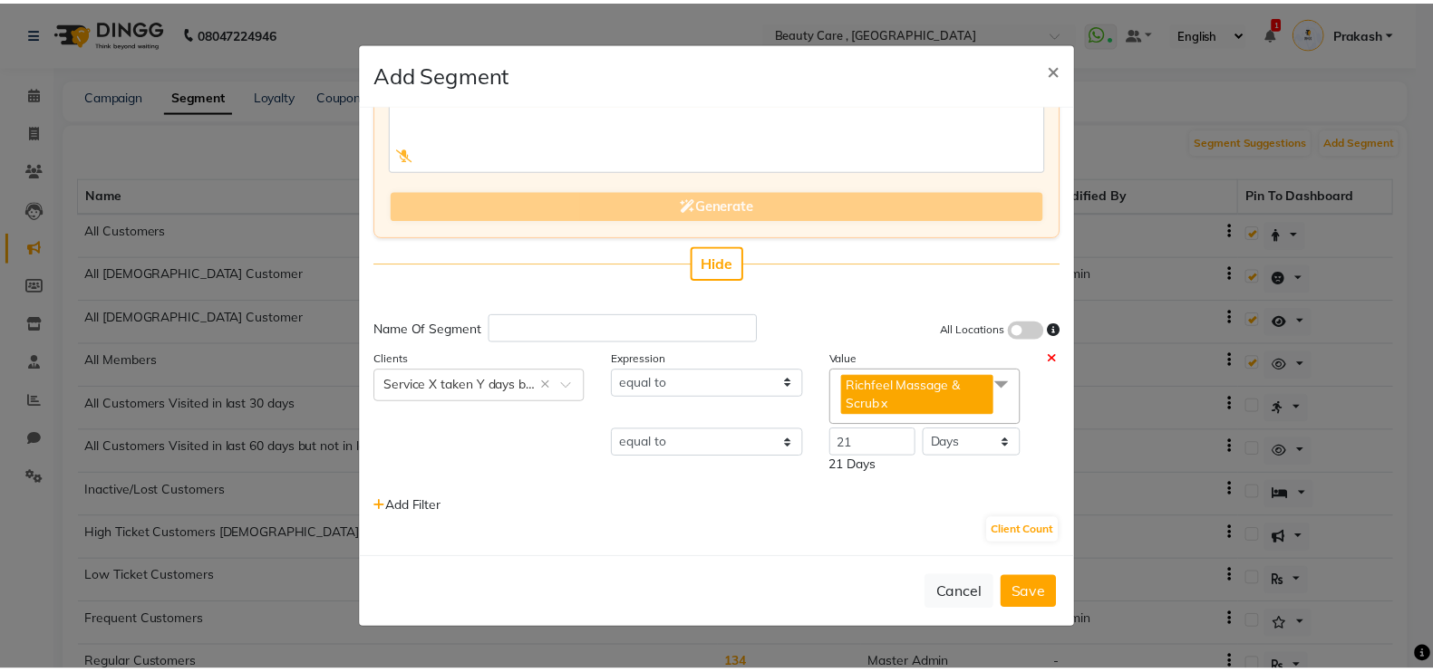
scroll to position [134, 0]
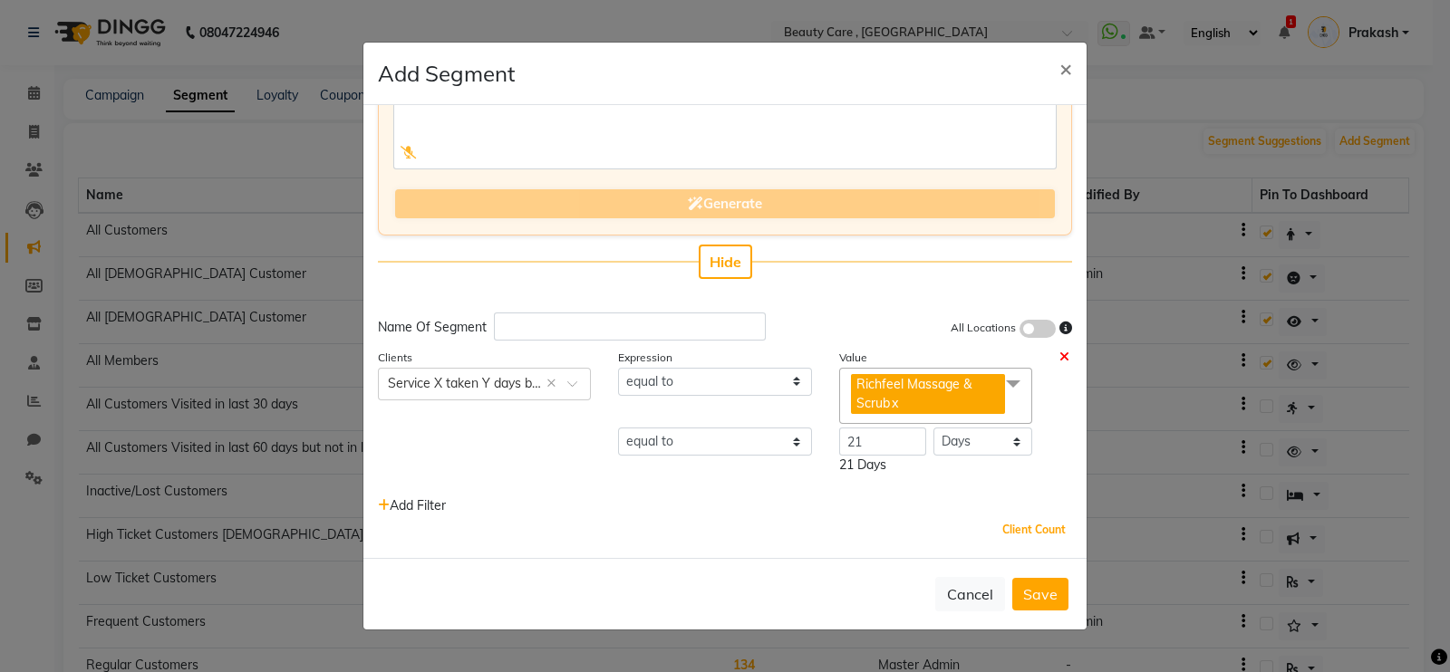
click at [1038, 531] on button "Client Count" at bounding box center [1034, 529] width 72 height 25
click at [983, 604] on button "Cancel" at bounding box center [970, 594] width 70 height 34
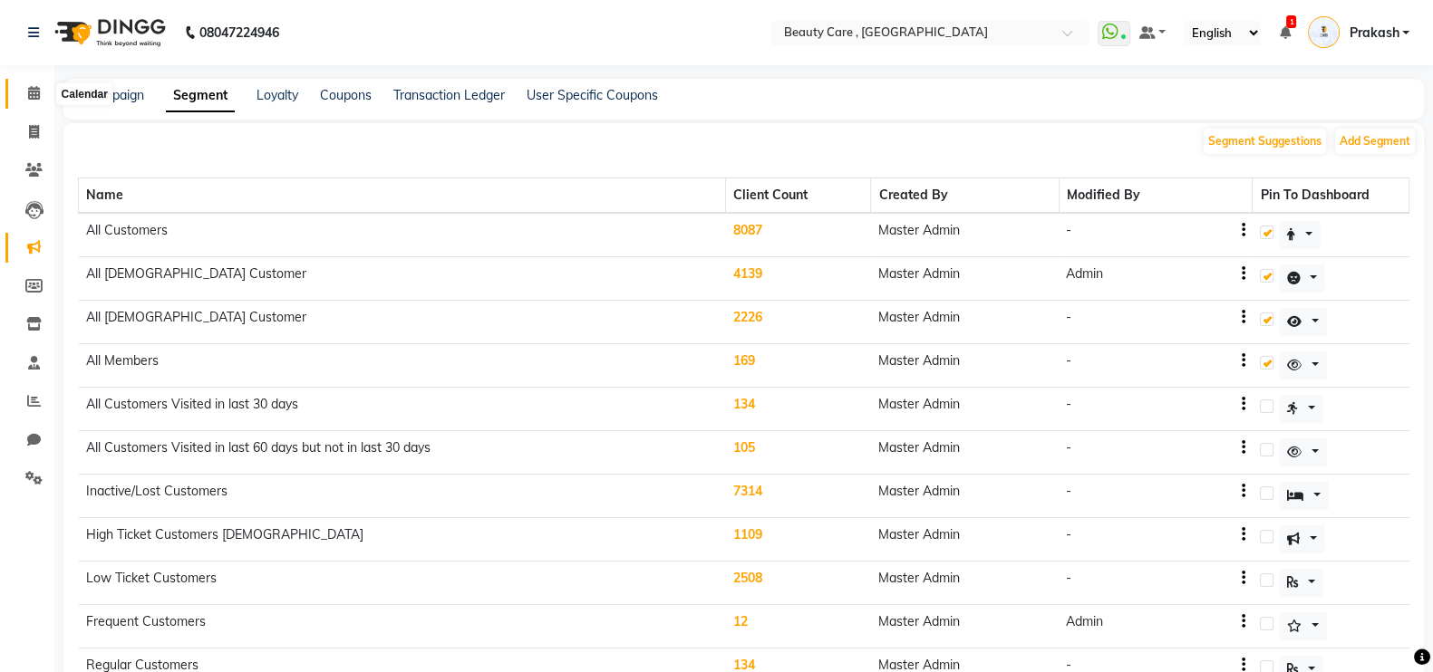
click at [35, 86] on icon at bounding box center [34, 93] width 12 height 14
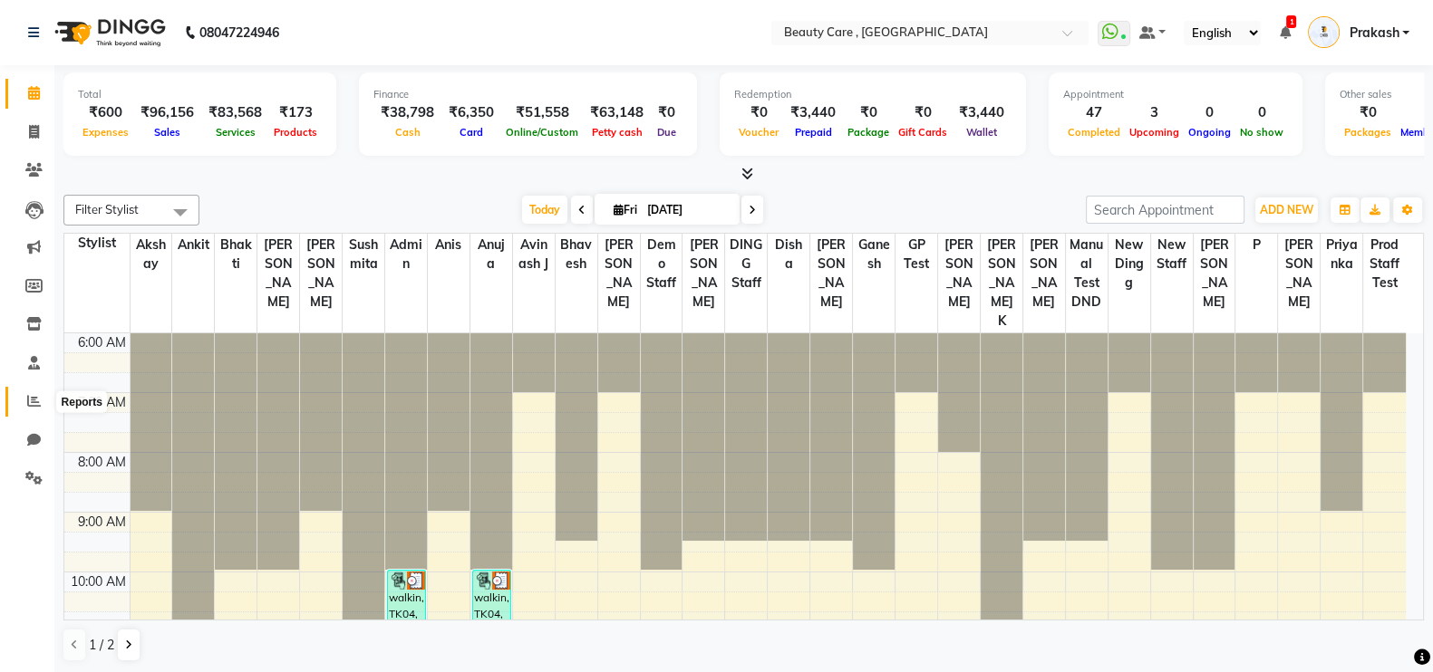
click at [29, 405] on icon at bounding box center [34, 401] width 14 height 14
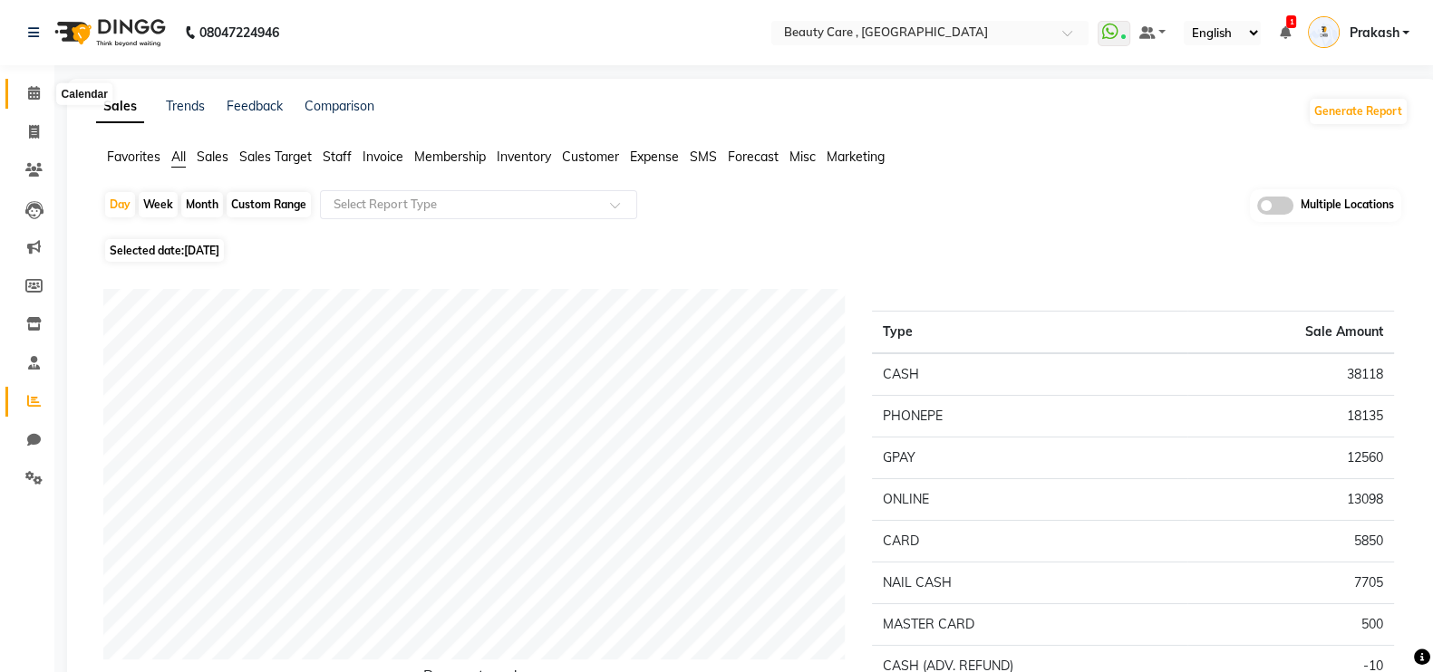
click at [20, 92] on span at bounding box center [34, 93] width 32 height 21
